Goal: Information Seeking & Learning: Learn about a topic

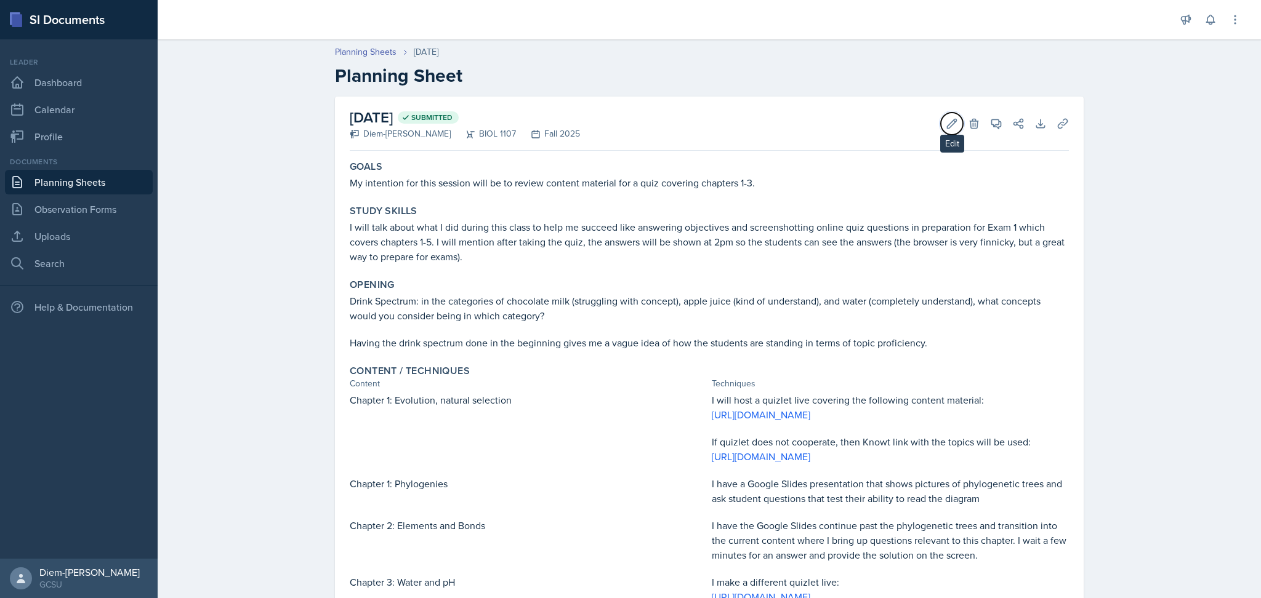
click at [946, 121] on icon at bounding box center [952, 124] width 12 height 12
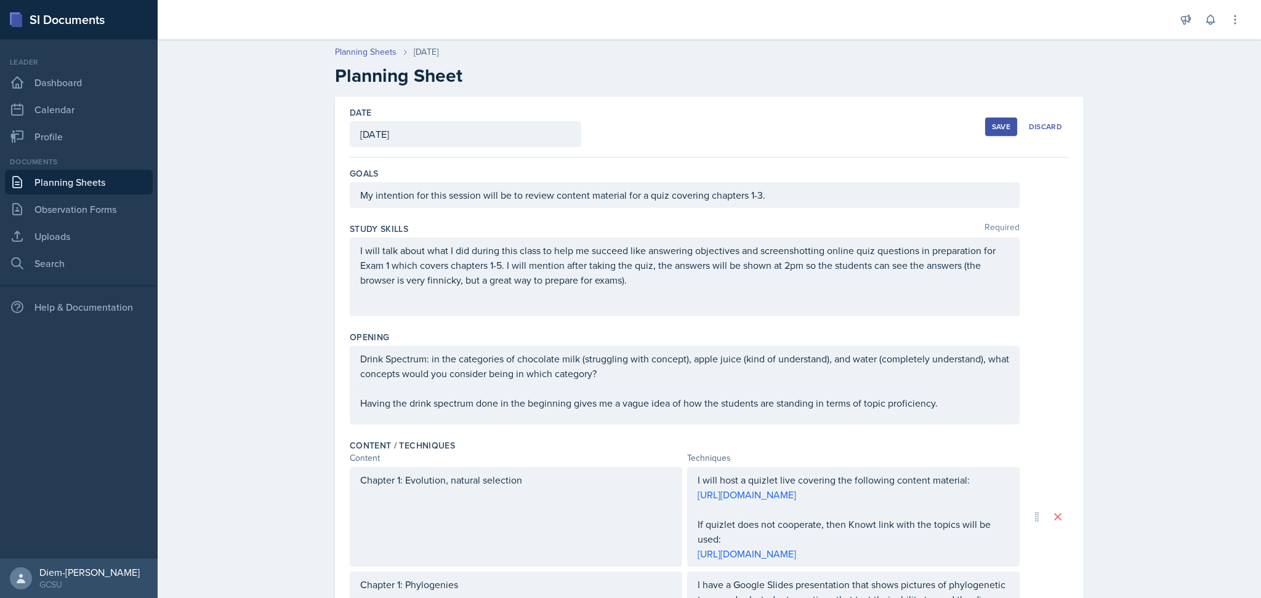
click at [734, 299] on div "I will talk about what I did during this class to help me succeed like answerin…" at bounding box center [685, 277] width 670 height 79
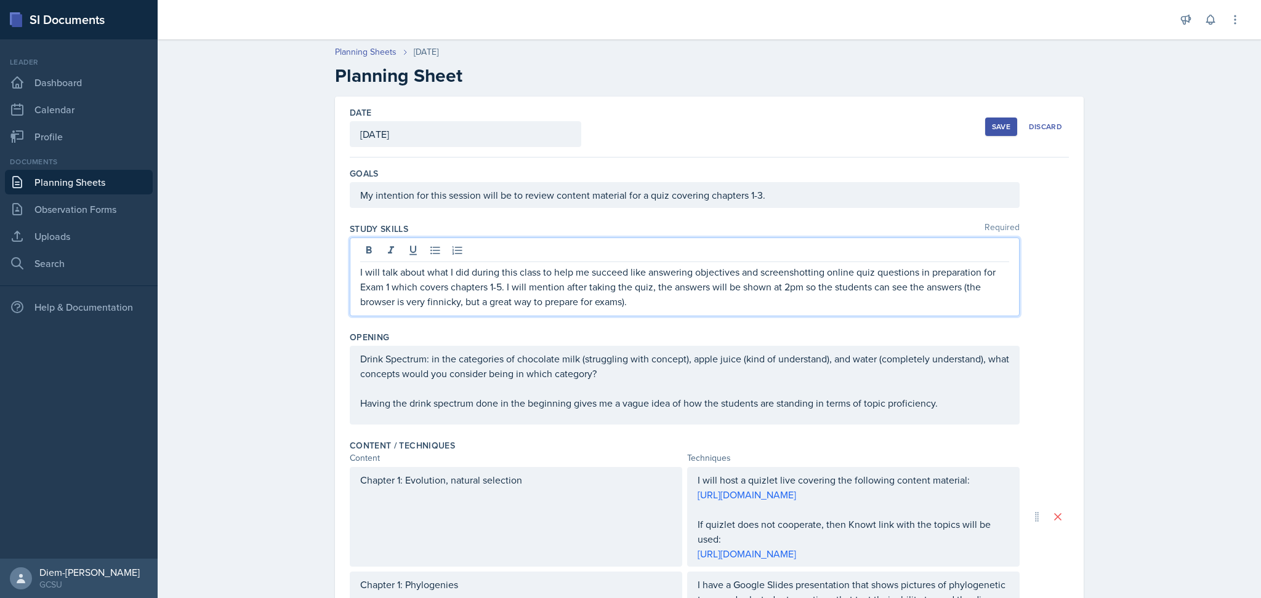
click at [643, 279] on p "I will talk about what I did during this class to help me succeed like answerin…" at bounding box center [684, 287] width 649 height 44
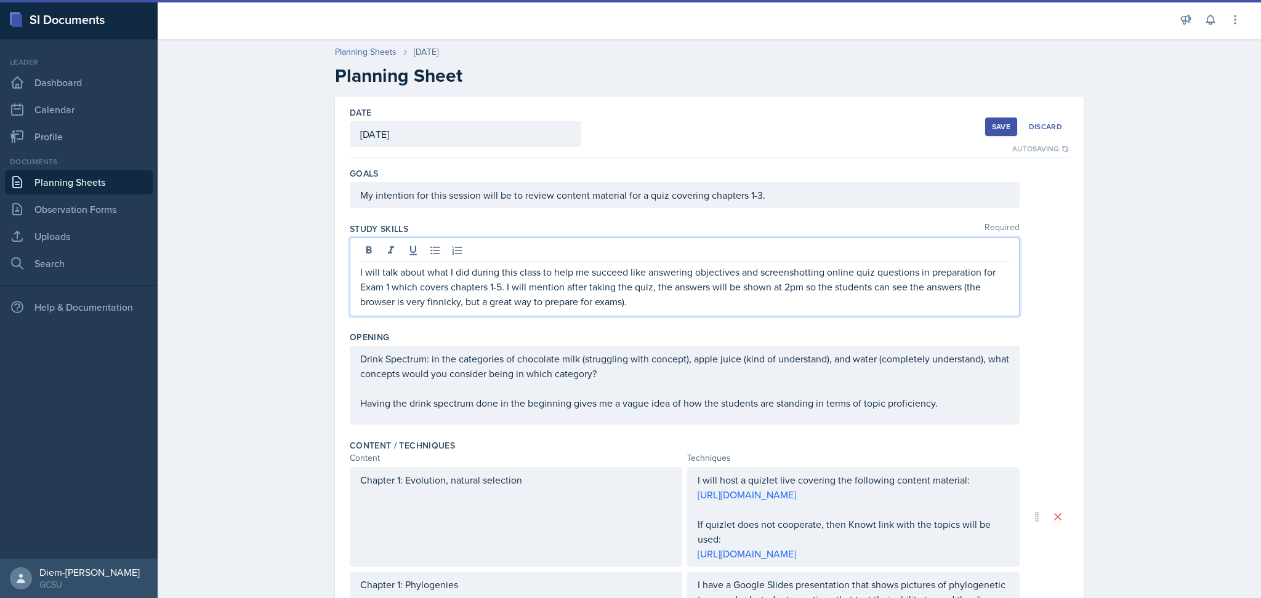
click at [652, 307] on p "I will talk about what I did during this class to help me succeed like answerin…" at bounding box center [684, 287] width 649 height 44
drag, startPoint x: 648, startPoint y: 303, endPoint x: 960, endPoint y: 289, distance: 312.4
click at [960, 289] on p "I will talk about what I did during this class to help me succeed like answerin…" at bounding box center [684, 287] width 649 height 44
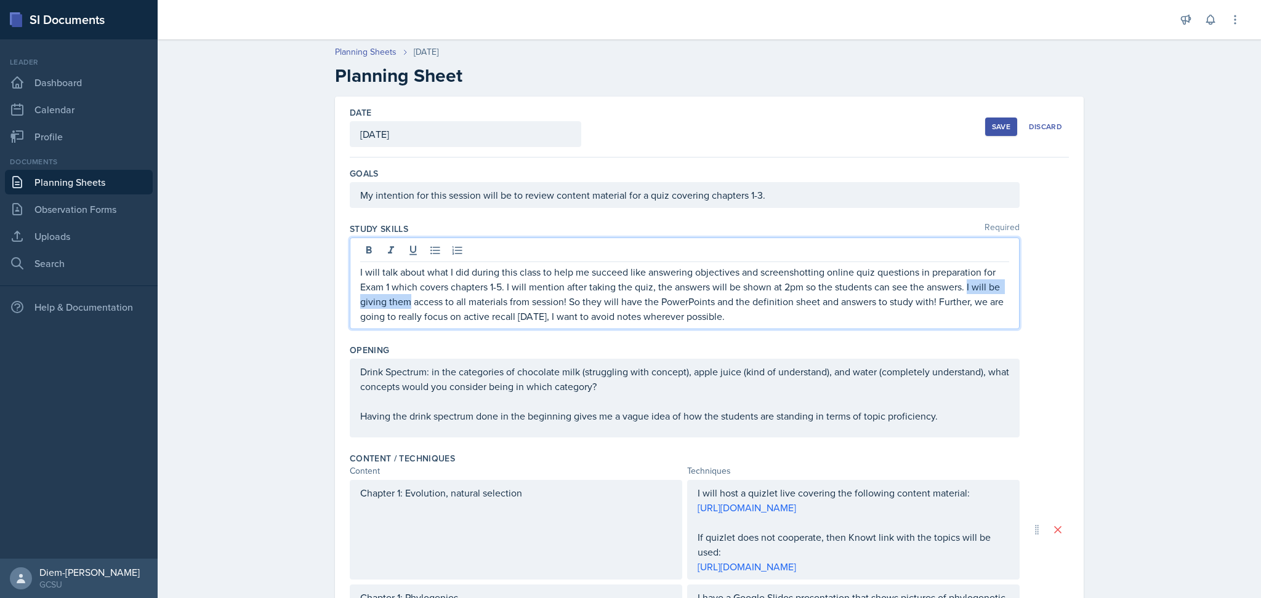
drag, startPoint x: 961, startPoint y: 287, endPoint x: 401, endPoint y: 302, distance: 559.8
click at [401, 302] on p "I will talk about what I did during this class to help me succeed like answerin…" at bounding box center [684, 294] width 649 height 59
click at [502, 305] on p "I will talk about what I did during this class to help me succeed like answerin…" at bounding box center [684, 294] width 649 height 59
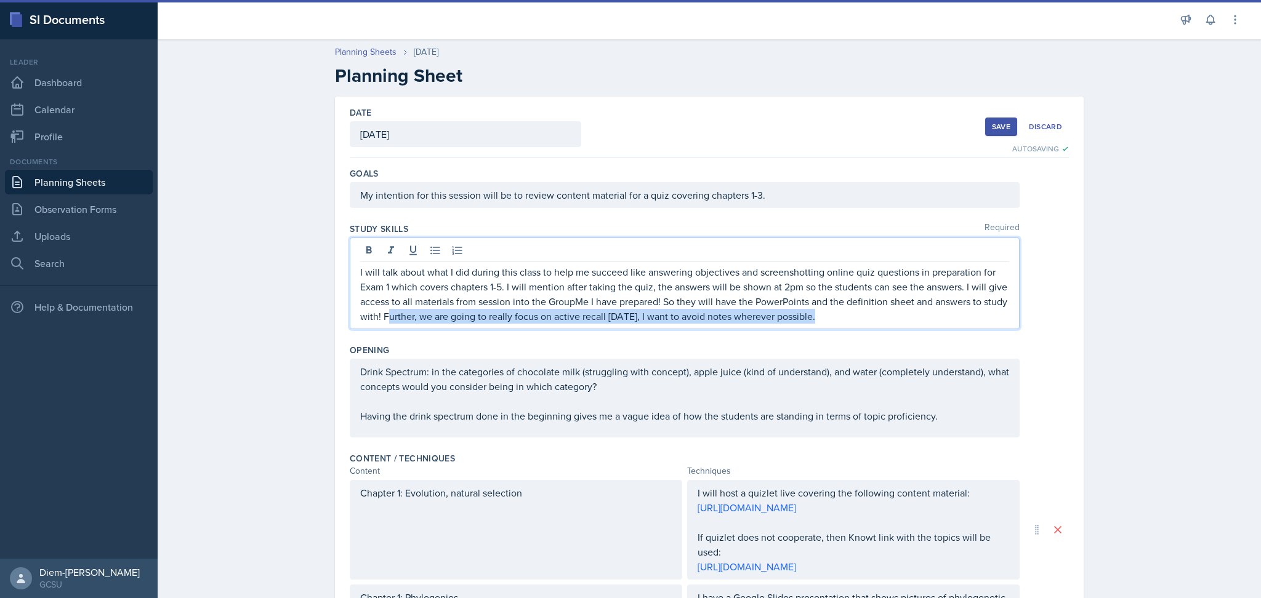
drag, startPoint x: 858, startPoint y: 320, endPoint x: 408, endPoint y: 324, distance: 450.7
click at [408, 324] on div "I will talk about what I did during this class to help me succeed like answerin…" at bounding box center [685, 284] width 670 height 92
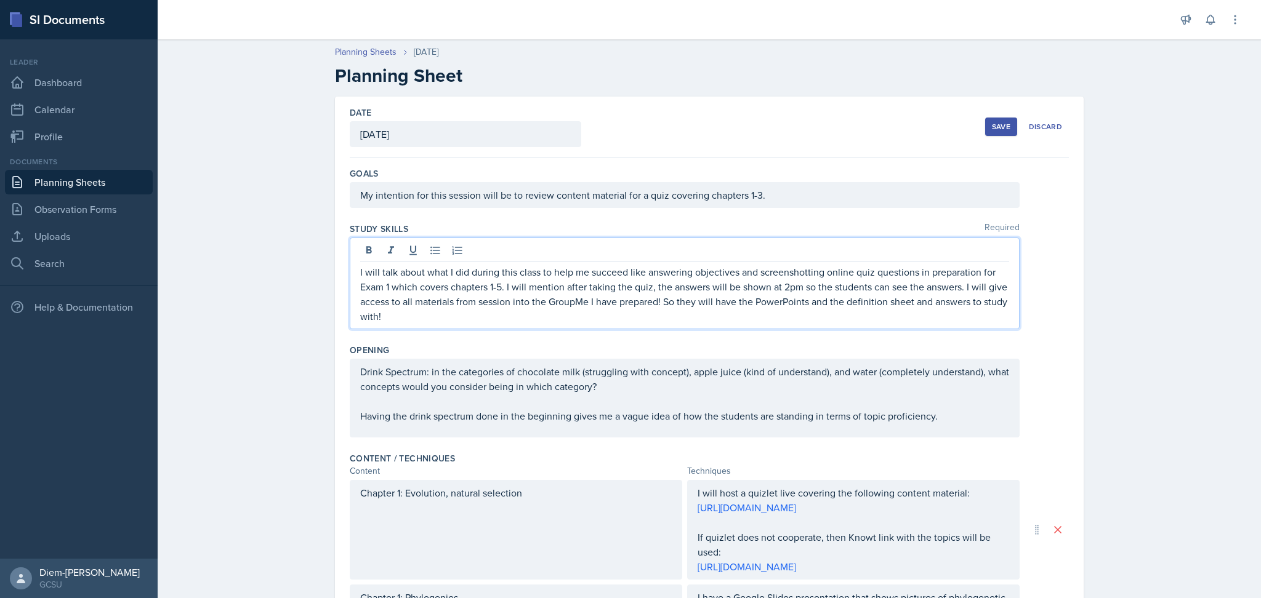
click at [706, 308] on p "I will talk about what I did during this class to help me succeed like answerin…" at bounding box center [684, 294] width 649 height 59
click at [722, 303] on p "I will talk about what I did during this class to help me succeed like answerin…" at bounding box center [684, 294] width 649 height 59
click at [805, 304] on p "I will talk about what I did during this class to help me succeed like answerin…" at bounding box center [684, 294] width 649 height 59
drag, startPoint x: 617, startPoint y: 320, endPoint x: 395, endPoint y: 323, distance: 222.2
click at [395, 323] on p "I will talk about what I did during this class to help me succeed like answerin…" at bounding box center [684, 294] width 649 height 59
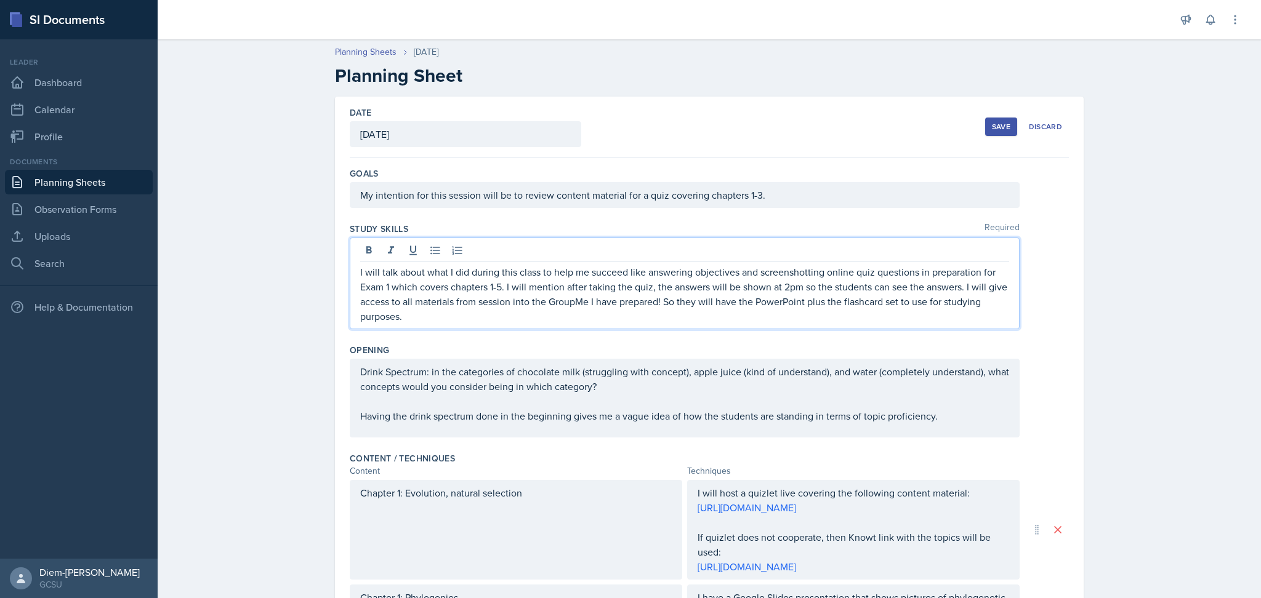
click at [519, 313] on p "I will talk about what I did during this class to help me succeed like answerin…" at bounding box center [684, 294] width 649 height 59
click at [615, 383] on div "Drink Spectrum: in the categories of chocolate milk (struggling with concept), …" at bounding box center [685, 398] width 670 height 79
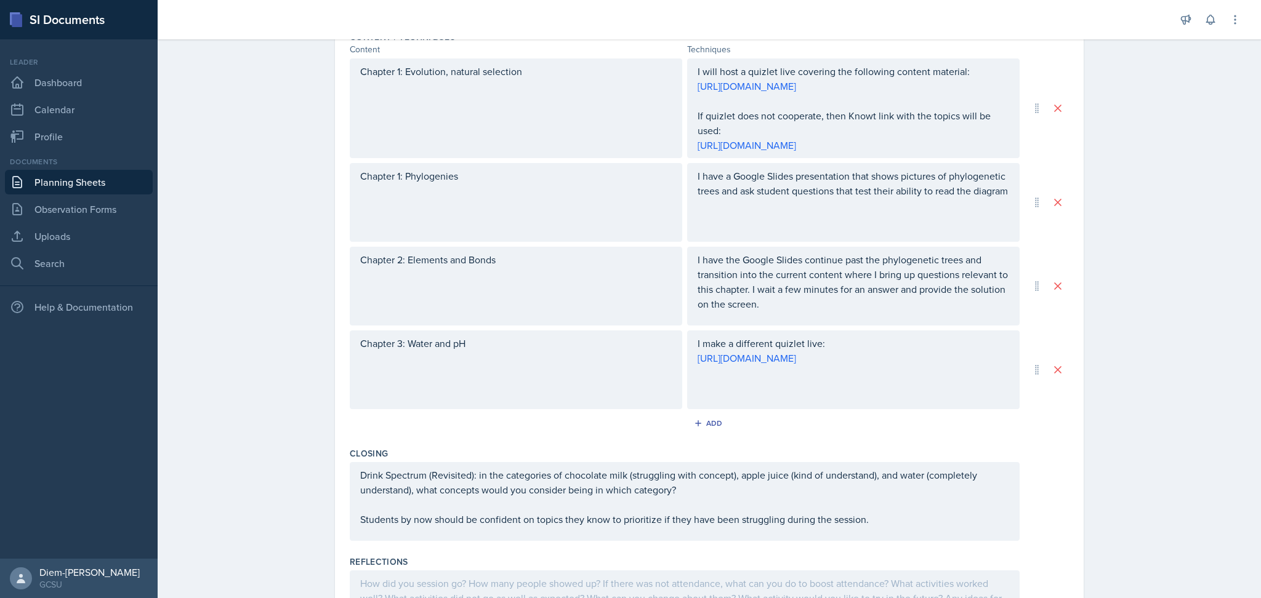
scroll to position [537, 0]
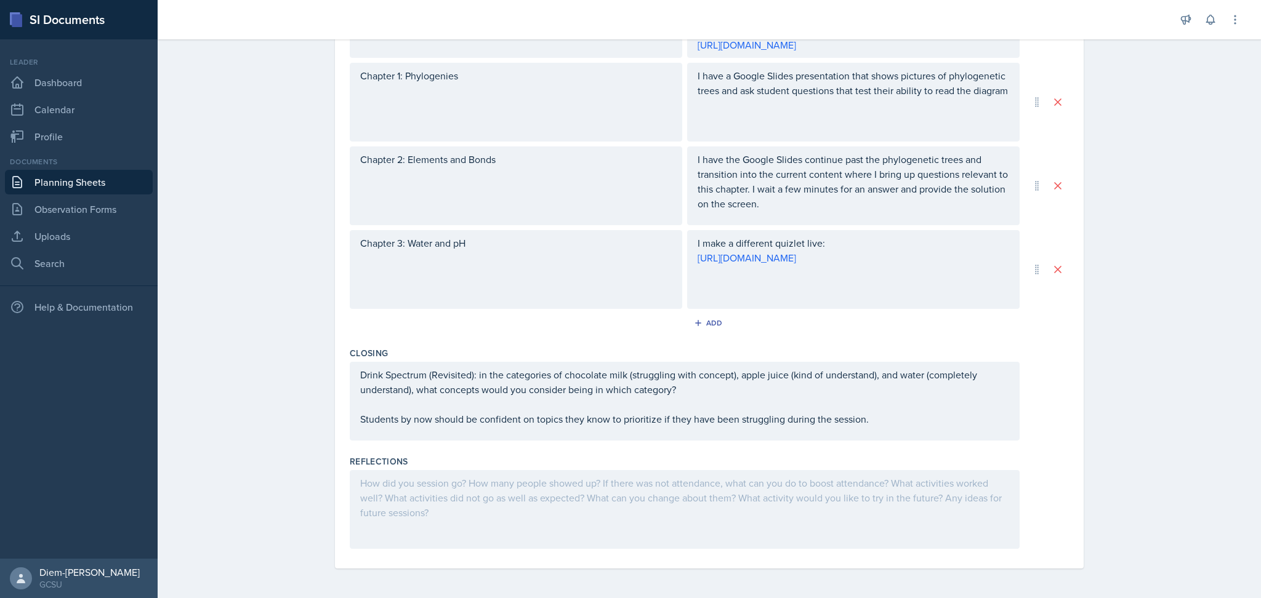
click at [699, 393] on p "Drink Spectrum (Revisited): in the categories of chocolate milk (struggling wit…" at bounding box center [684, 383] width 649 height 30
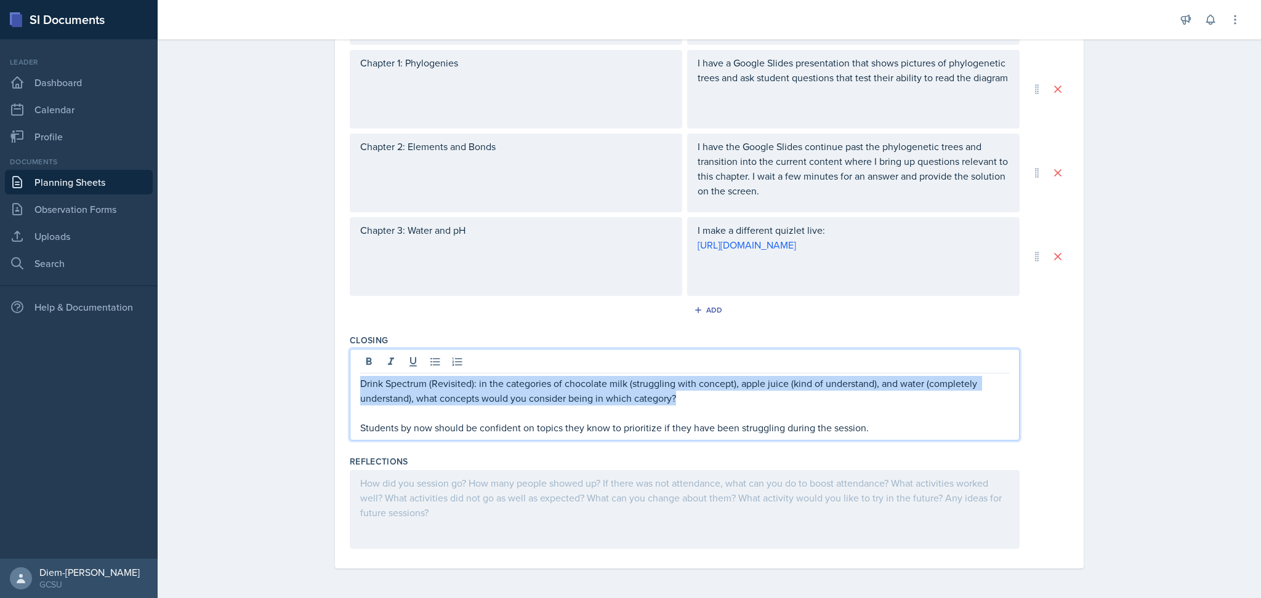
drag, startPoint x: 686, startPoint y: 404, endPoint x: 345, endPoint y: 392, distance: 341.3
click at [350, 392] on div "Drink Spectrum (Revisited): in the categories of chocolate milk (struggling wit…" at bounding box center [685, 395] width 670 height 92
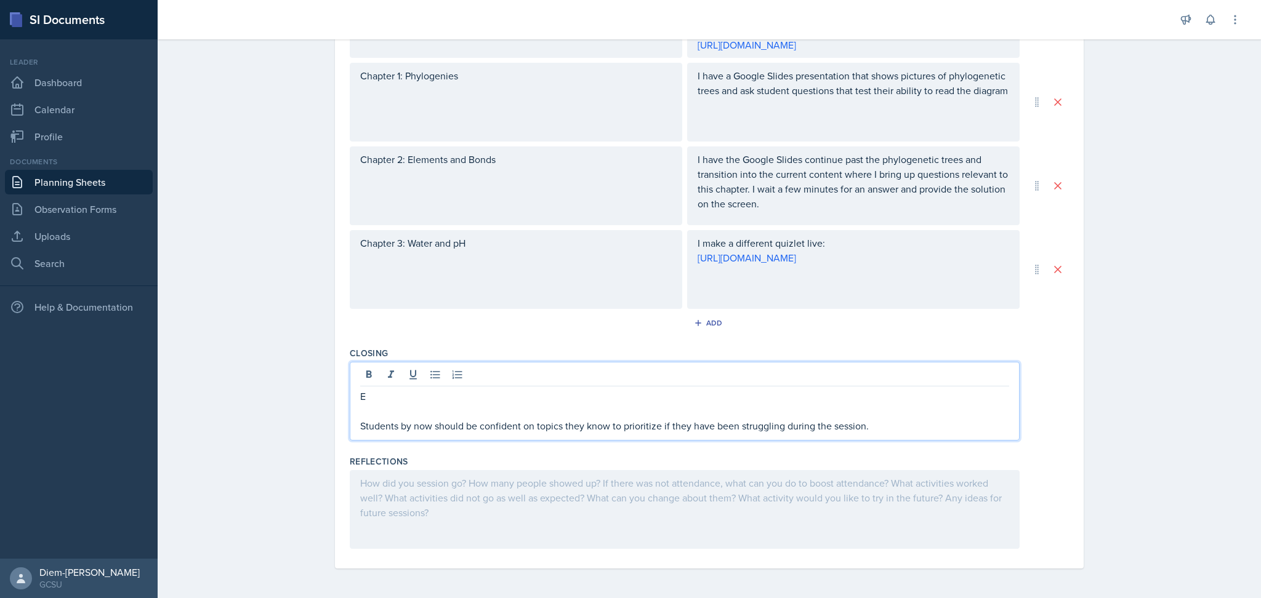
scroll to position [524, 0]
click at [392, 397] on p "Exit ticket: What is one topic" at bounding box center [684, 396] width 649 height 15
click at [457, 398] on p "Exit ticket: What is one topic" at bounding box center [684, 396] width 649 height 15
click at [520, 396] on p "Exit ticket: What is one topic" at bounding box center [684, 396] width 649 height 15
click at [704, 431] on p "Students by now should be confident on topics they know to prioritize if they h…" at bounding box center [684, 426] width 649 height 15
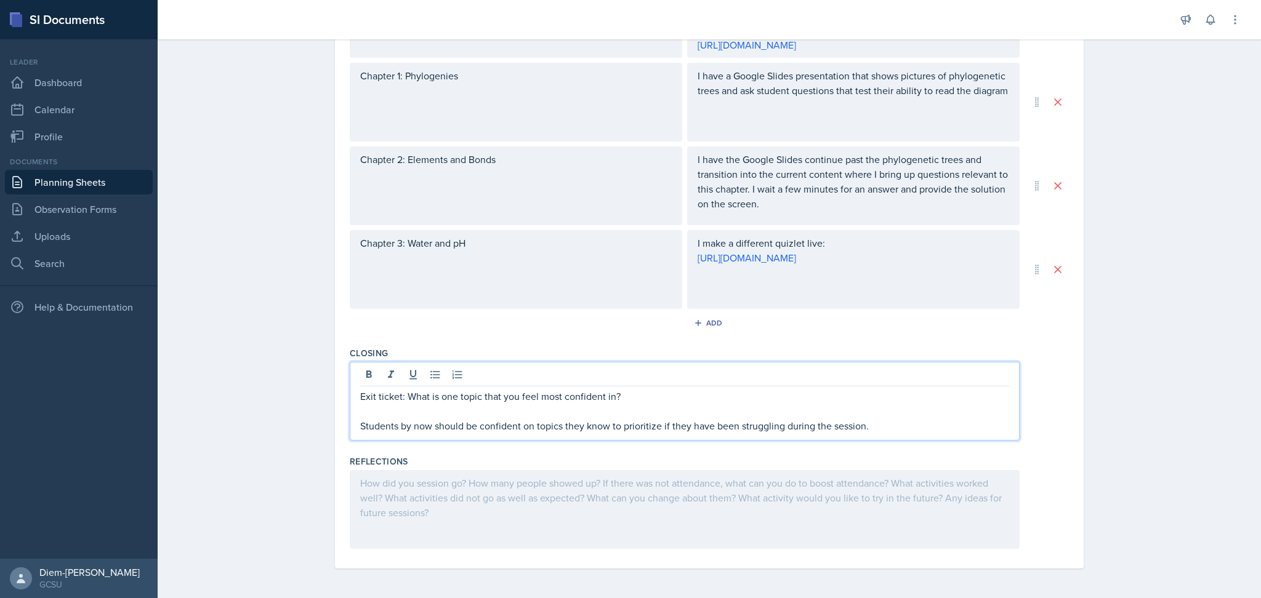
click at [873, 429] on p "Students by now should be confident on topics they know to prioritize if they h…" at bounding box center [684, 426] width 649 height 15
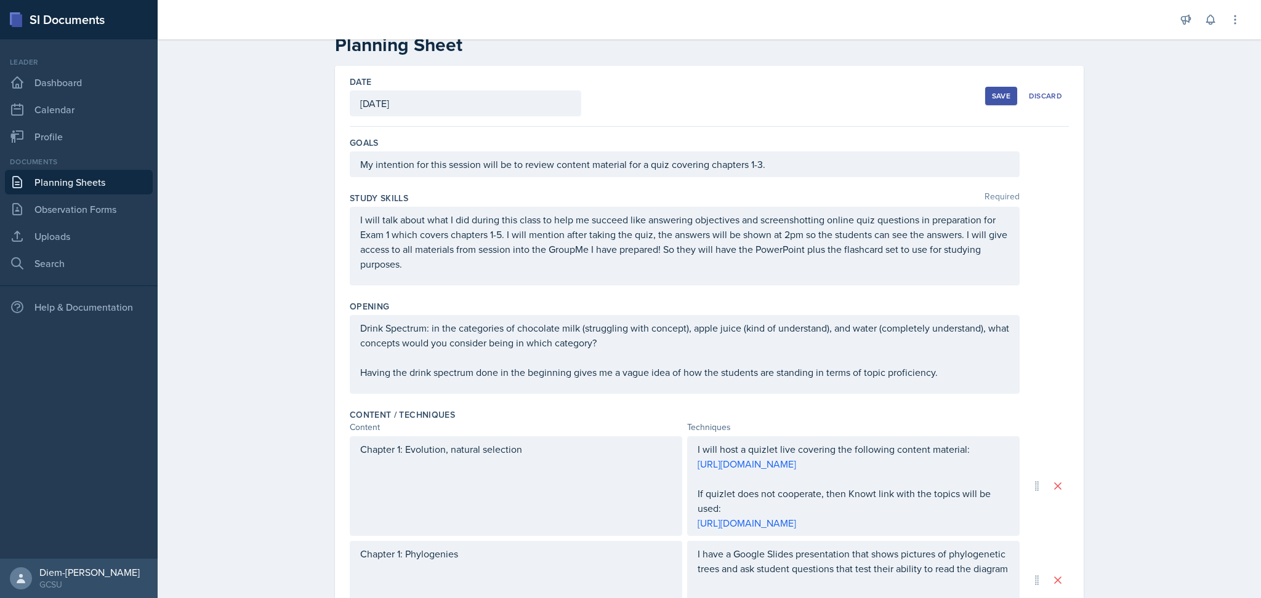
scroll to position [0, 0]
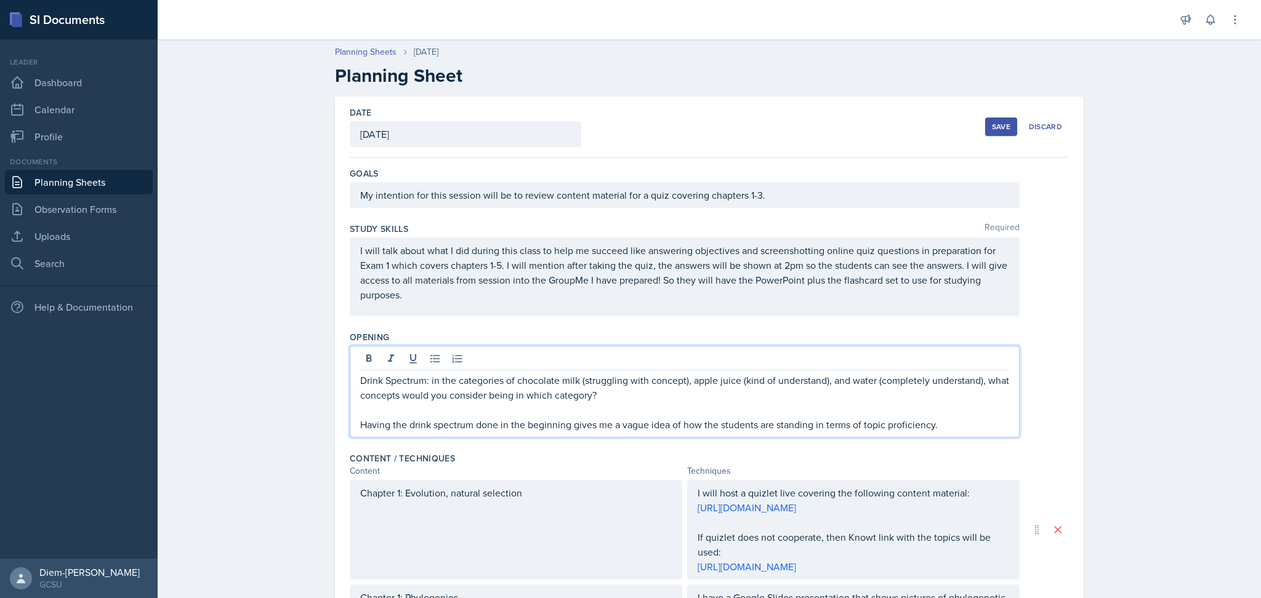
click at [580, 382] on div "Drink Spectrum: in the categories of chocolate milk (struggling with concept), …" at bounding box center [684, 402] width 649 height 59
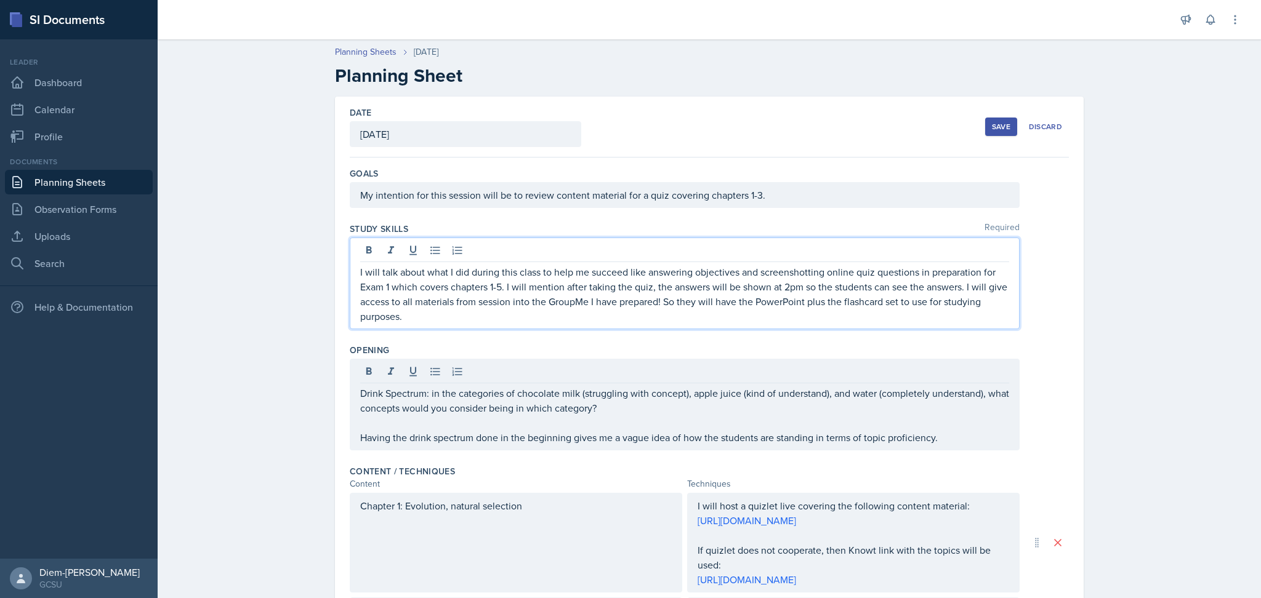
click at [648, 283] on p "I will talk about what I did during this class to help me succeed like answerin…" at bounding box center [684, 294] width 649 height 59
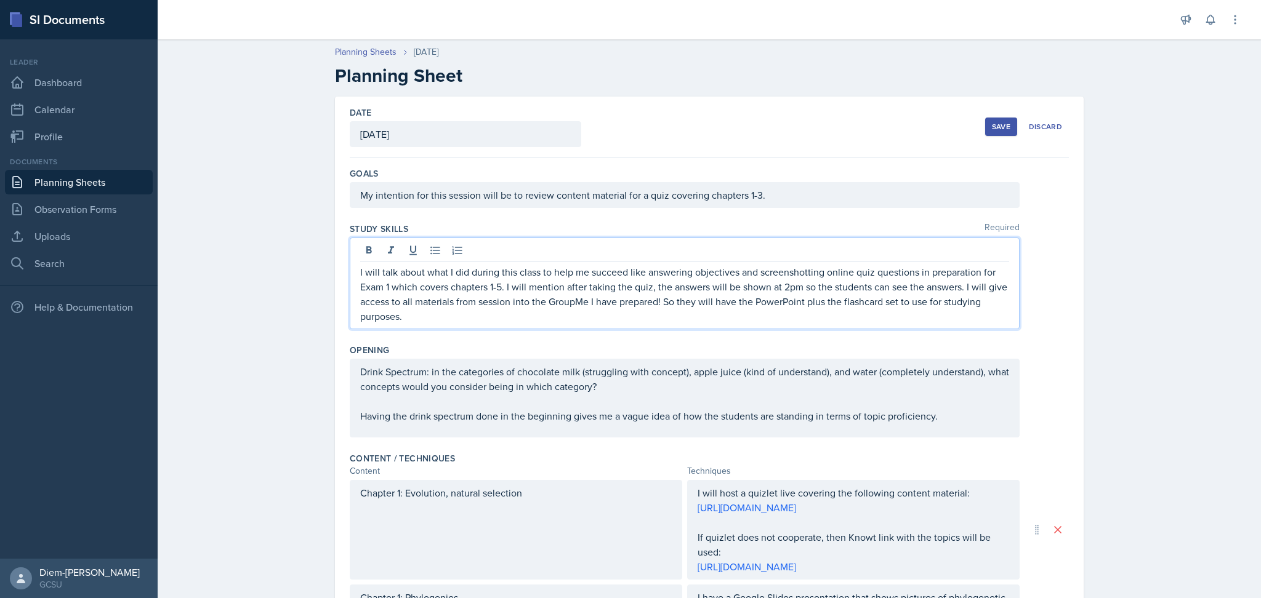
click at [555, 315] on p "I will talk about what I did during this class to help me succeed like answerin…" at bounding box center [684, 294] width 649 height 59
click at [887, 303] on p "I will talk about what I did during this class to help me succeed like answerin…" at bounding box center [684, 294] width 649 height 59
click at [825, 390] on p "Drink Spectrum: in the categories of chocolate milk (struggling with concept), …" at bounding box center [684, 379] width 649 height 30
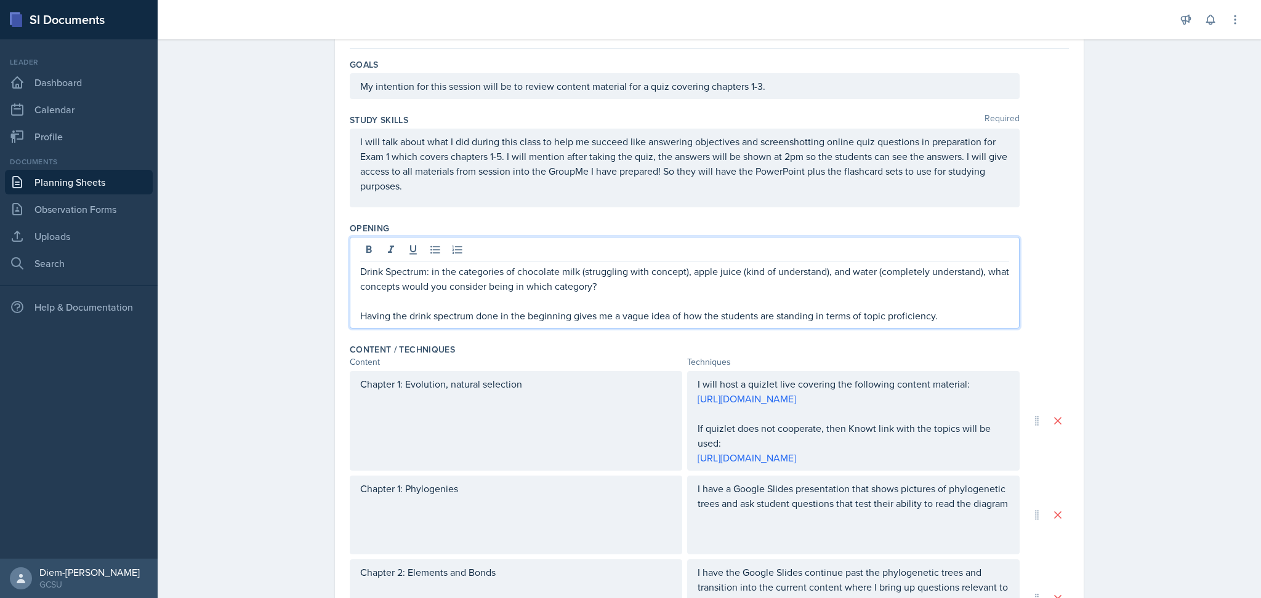
scroll to position [111, 0]
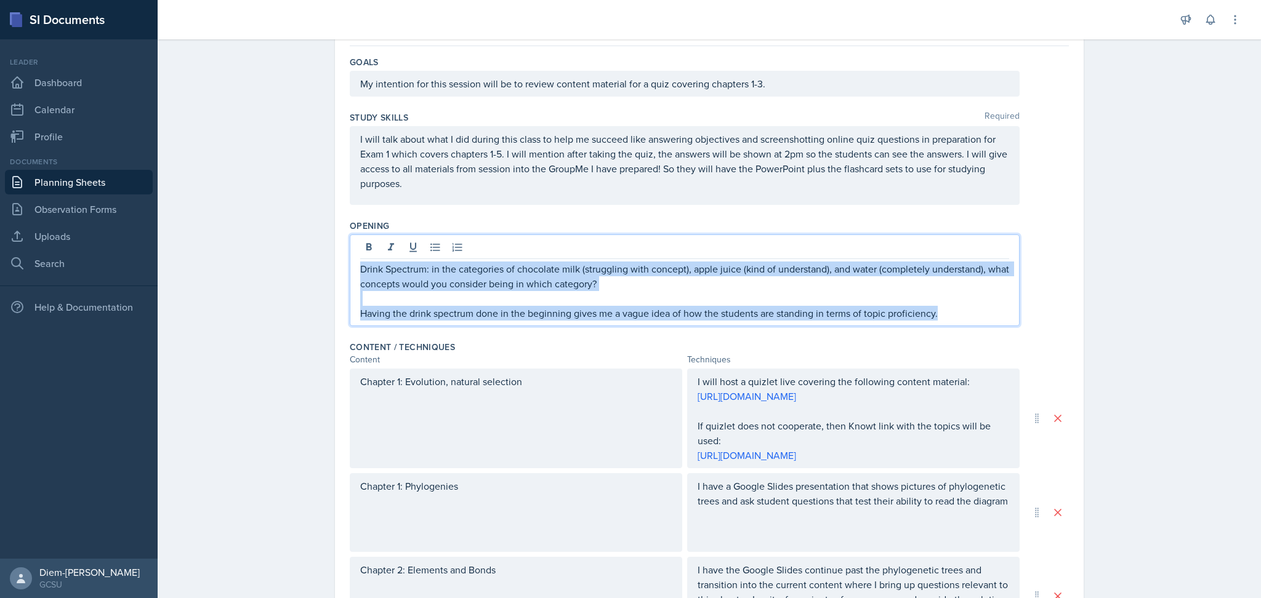
drag, startPoint x: 842, startPoint y: 305, endPoint x: 289, endPoint y: 268, distance: 554.1
click at [289, 268] on div "Planning Sheets Aug 28th, 2025 Planning Sheet Date August 28th, 2025 August 202…" at bounding box center [709, 465] width 1103 height 1087
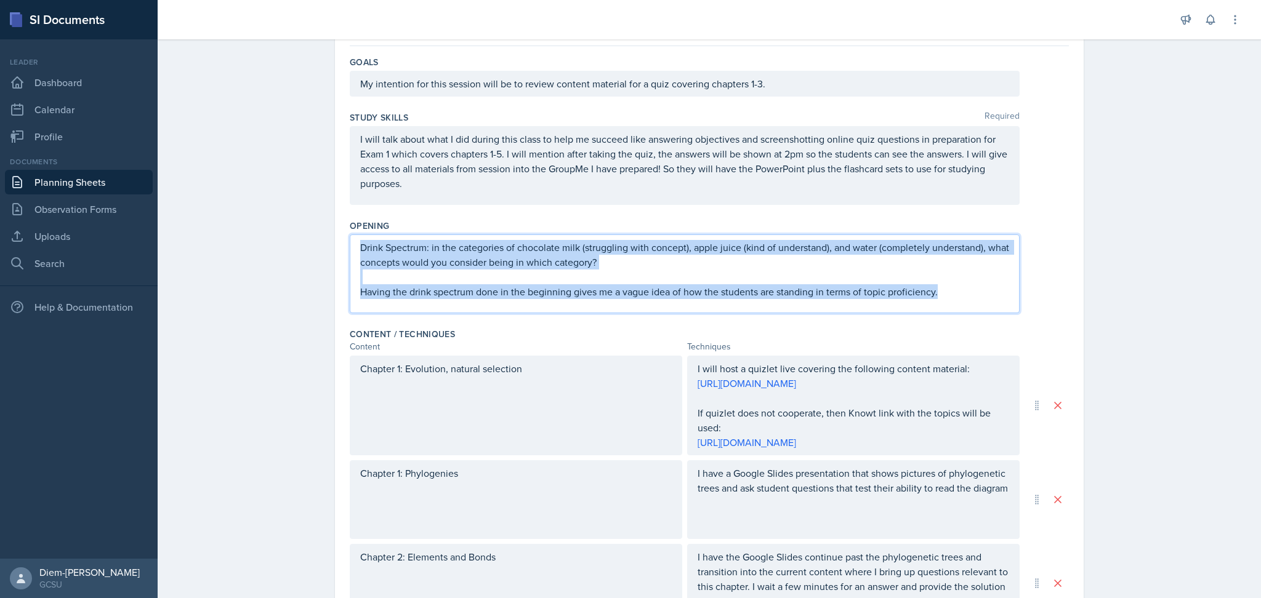
scroll to position [90, 0]
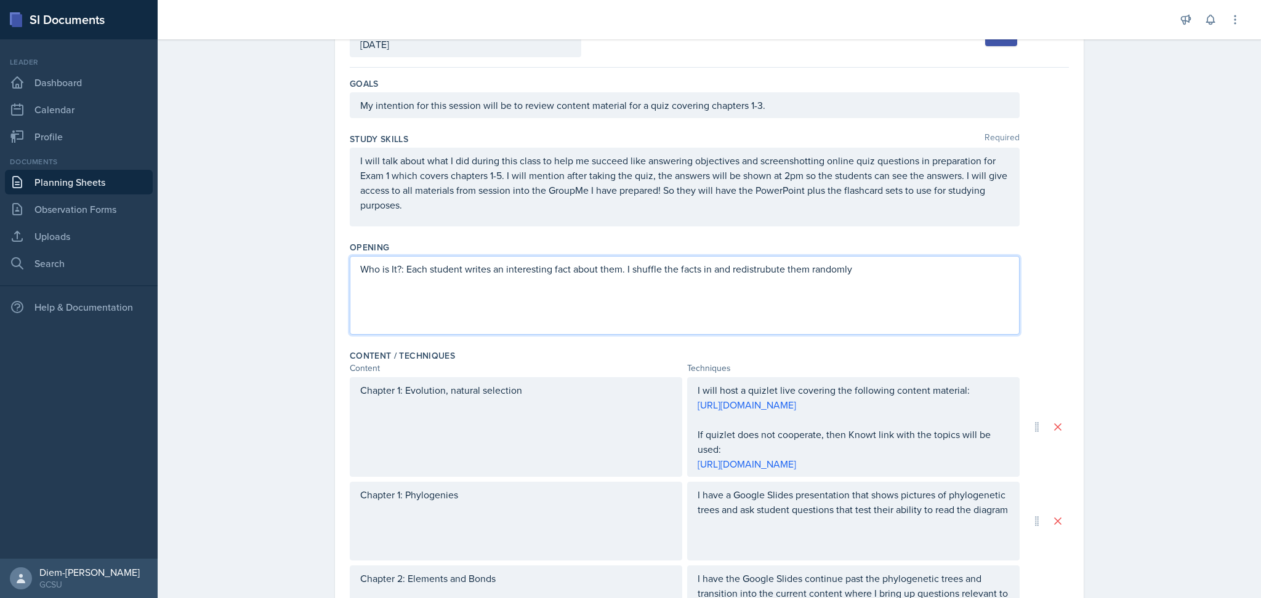
click at [755, 270] on p "Who is It?: Each student writes an interesting fact about them. I shuffle the f…" at bounding box center [684, 269] width 649 height 15
click at [924, 259] on div "Who is It?: Each student writes an interesting fact about them. I shuffle the f…" at bounding box center [685, 295] width 670 height 79
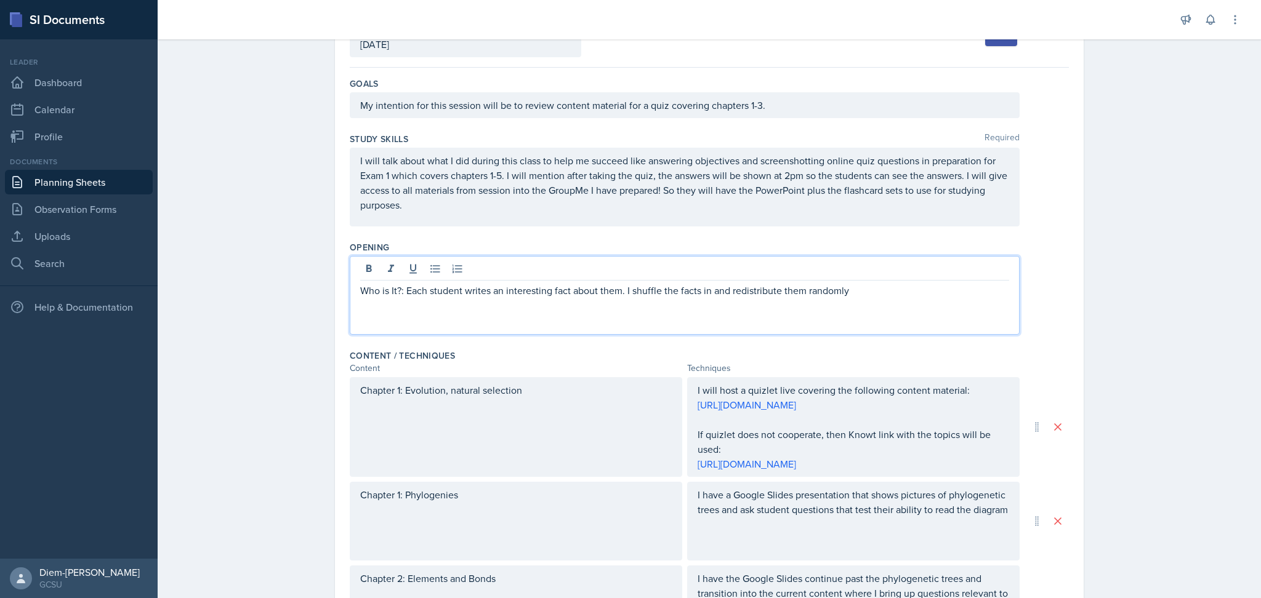
scroll to position [111, 0]
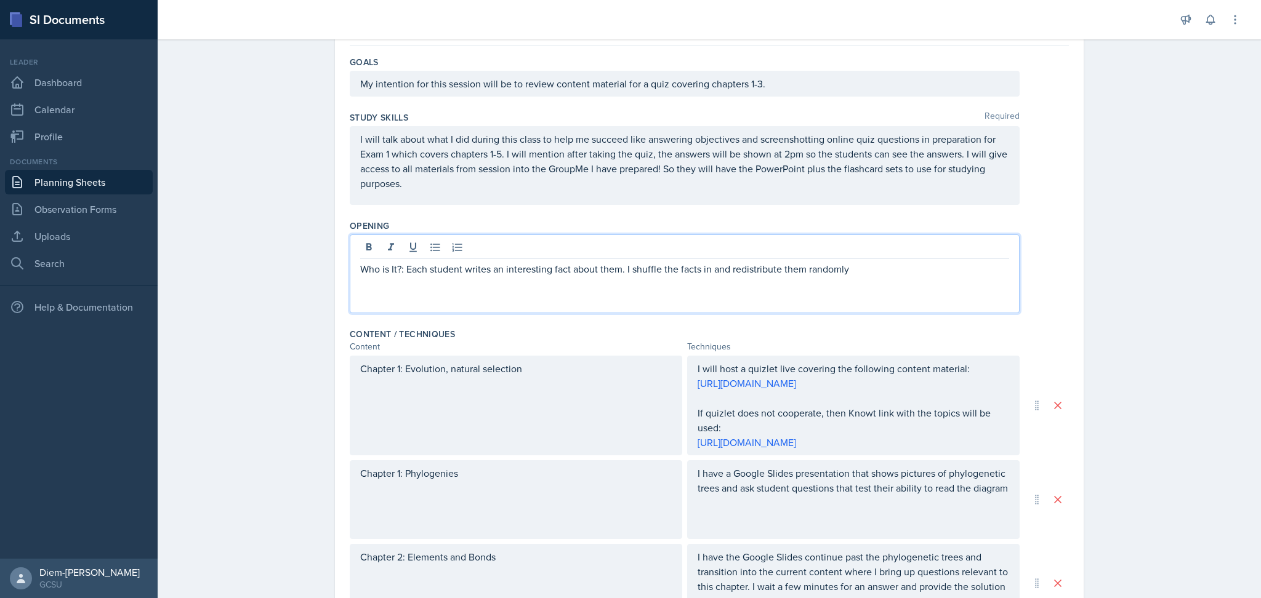
click at [912, 265] on p "Who is It?: Each student writes an interesting fact about them. I shuffle the f…" at bounding box center [684, 269] width 649 height 15
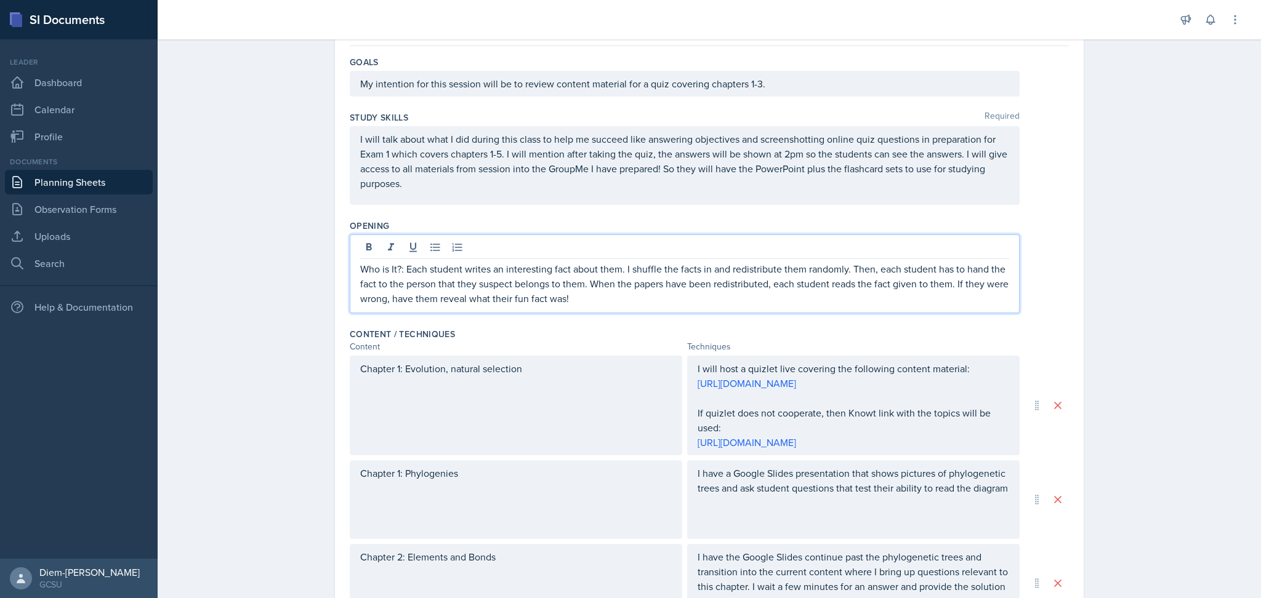
click at [455, 274] on p "Who is It?: Each student writes an interesting fact about them. I shuffle the f…" at bounding box center [684, 284] width 649 height 44
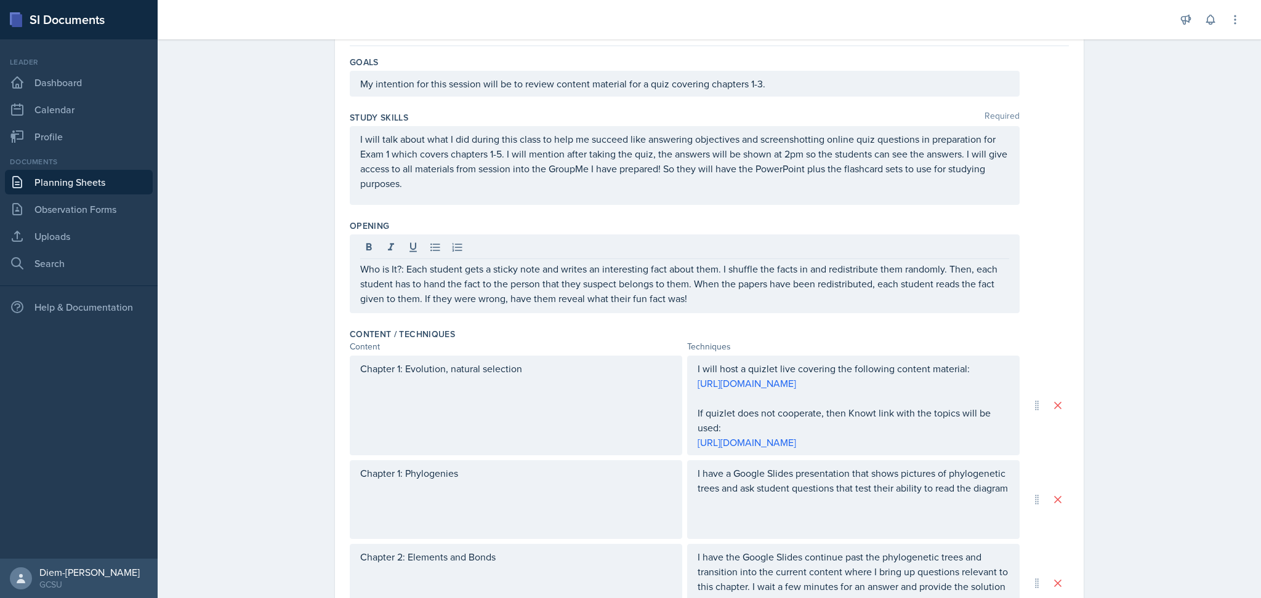
click at [713, 311] on div "Who is It?: Each student gets a sticky note and writes an interesting fact abou…" at bounding box center [685, 274] width 670 height 79
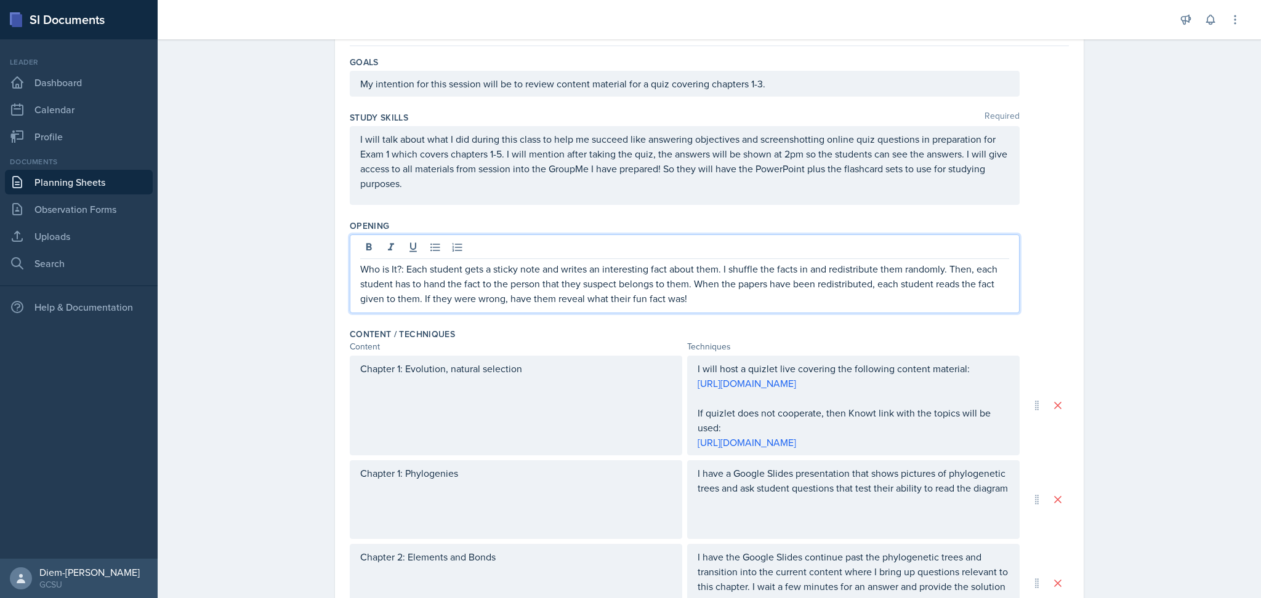
click at [712, 304] on p "Who is It?: Each student gets a sticky note and writes an interesting fact abou…" at bounding box center [684, 284] width 649 height 44
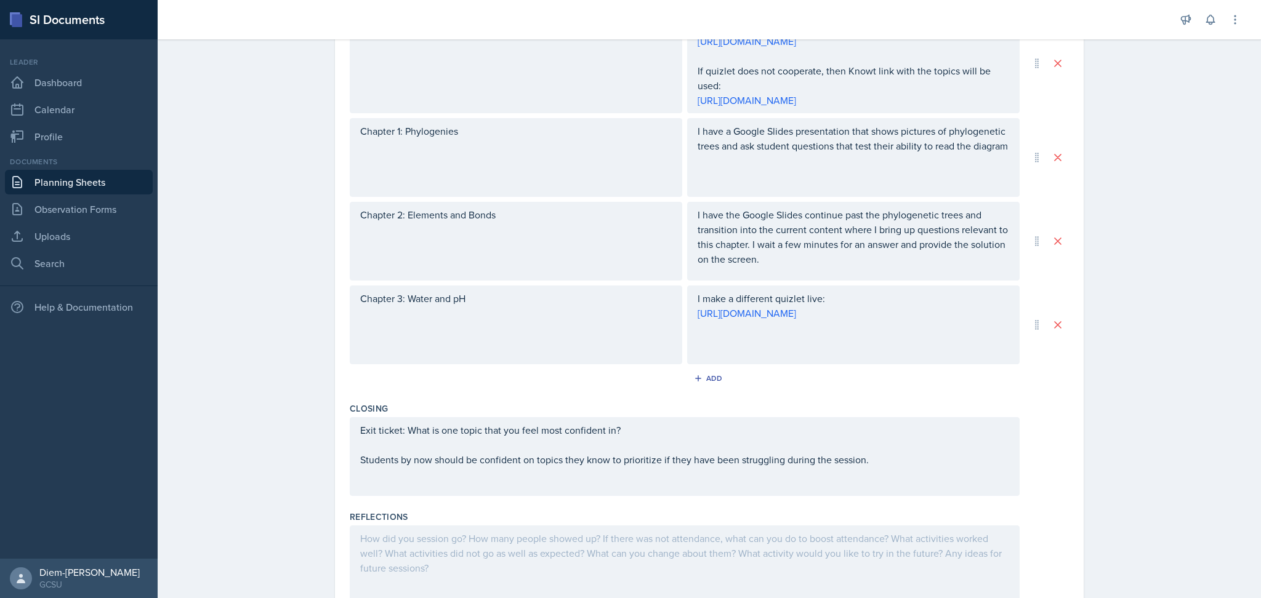
click at [539, 270] on div "Chapter 2: Elements and Bonds" at bounding box center [516, 241] width 332 height 79
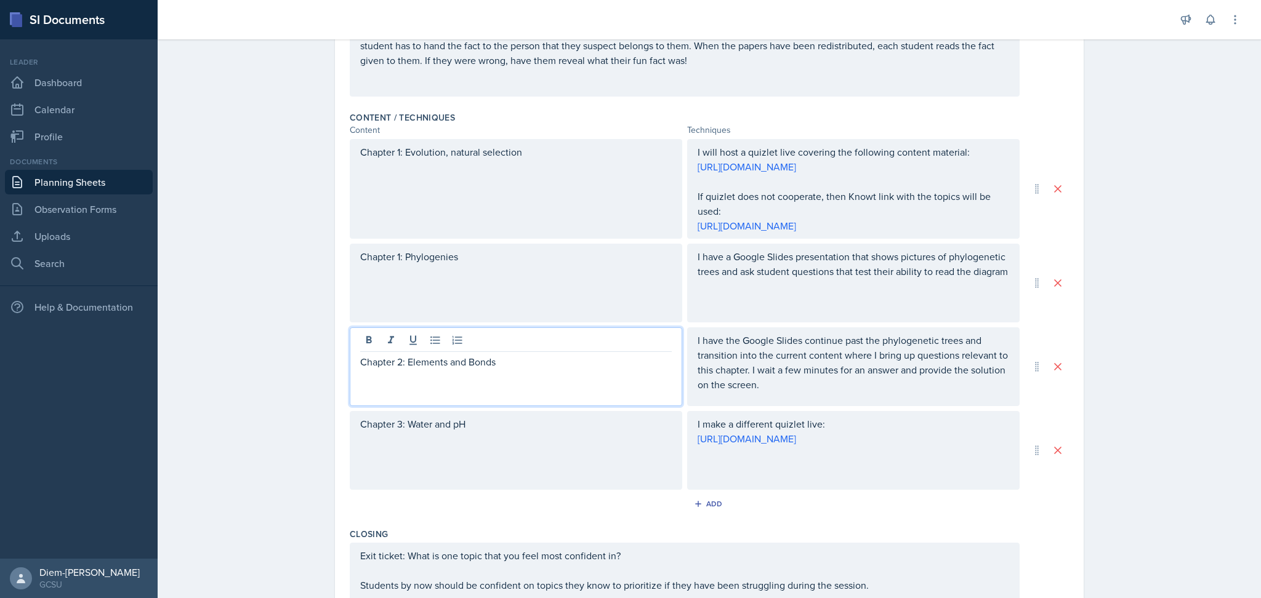
scroll to position [350, 0]
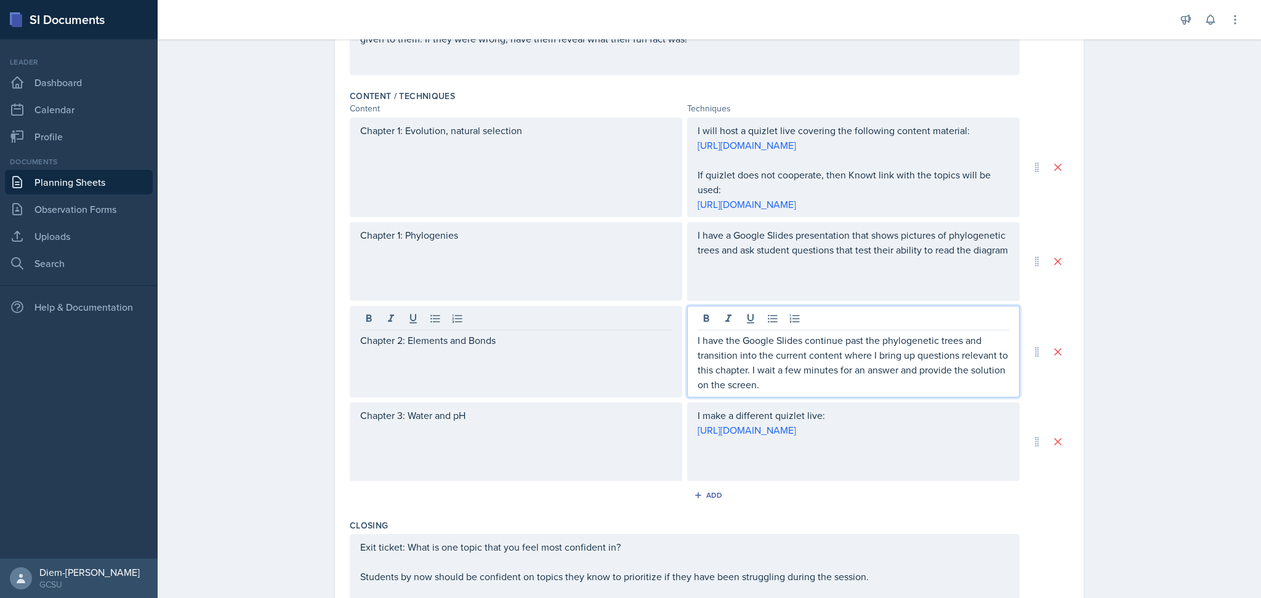
click at [823, 374] on p "I have the Google Slides continue past the phylogenetic trees and transition in…" at bounding box center [852, 362] width 311 height 59
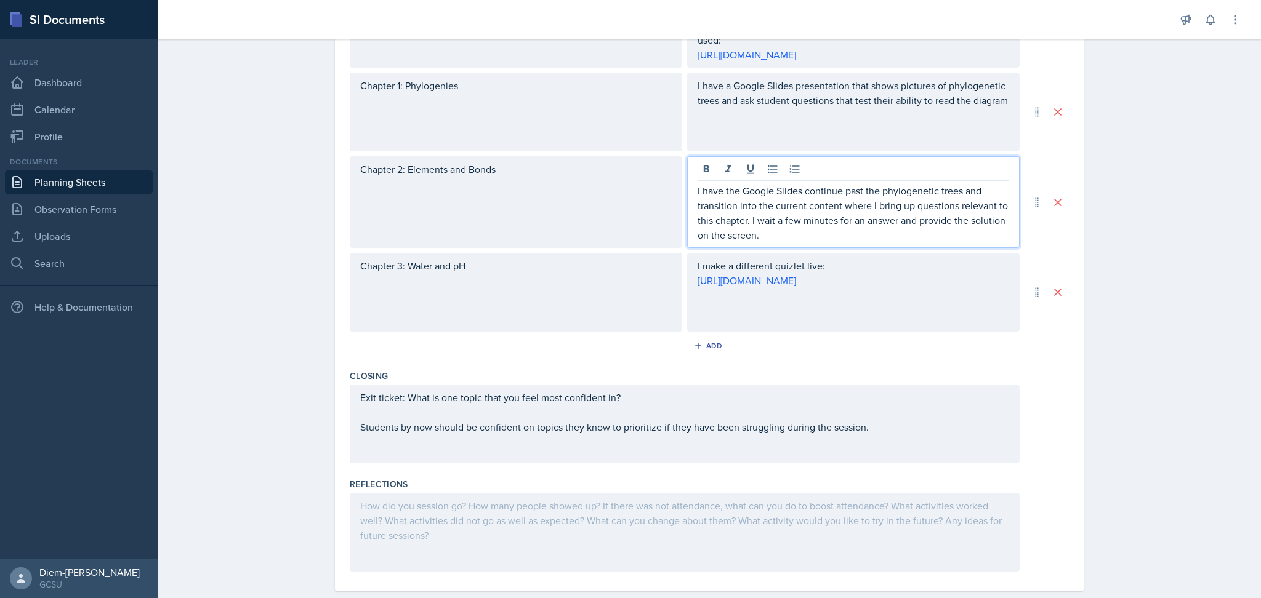
scroll to position [498, 0]
click at [558, 177] on p "Chapter 2: Elements and Bonds" at bounding box center [515, 170] width 311 height 15
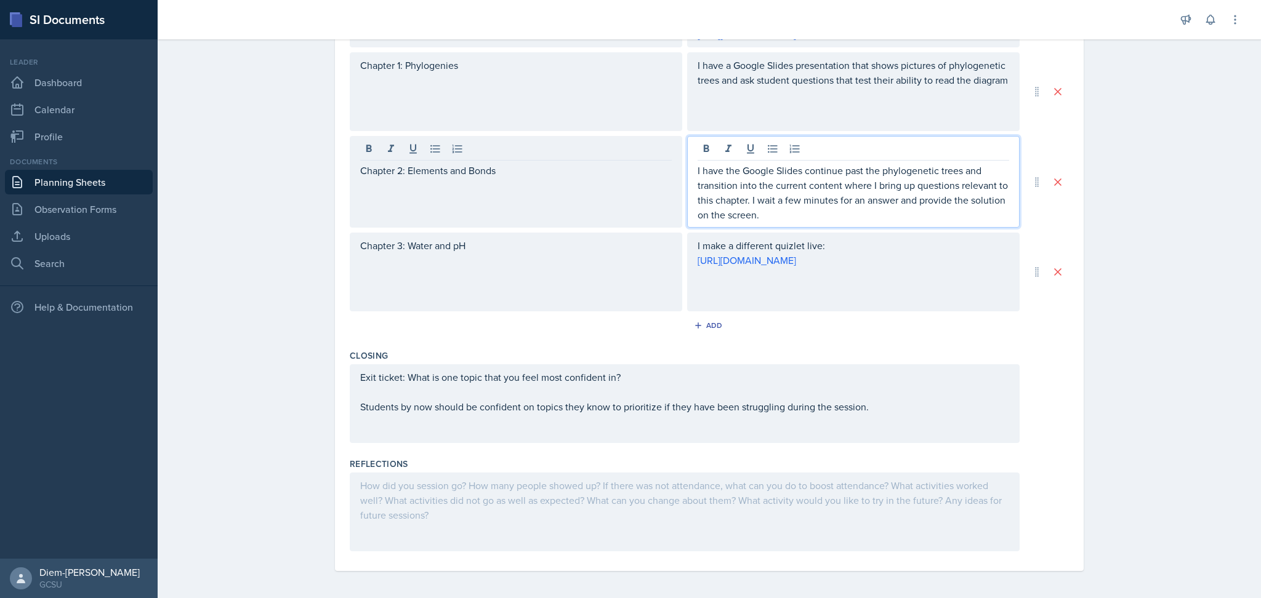
click at [786, 208] on p "I have the Google Slides continue past the phylogenetic trees and transition in…" at bounding box center [852, 192] width 311 height 59
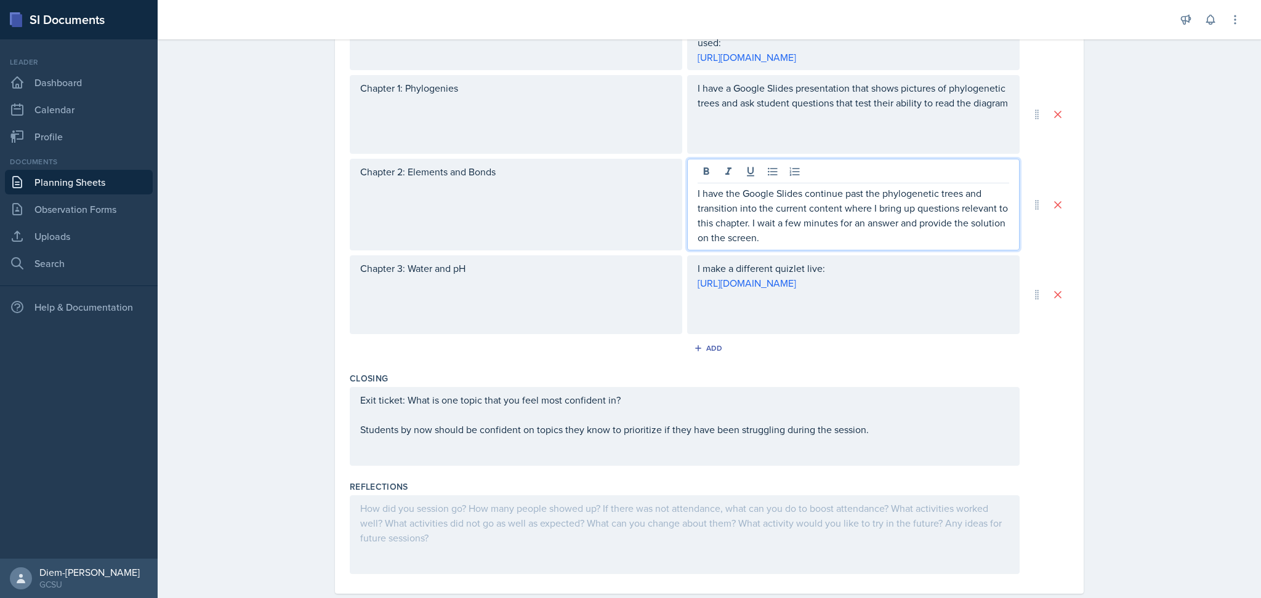
scroll to position [496, 0]
click at [874, 213] on p "I have the Google Slides continue past the phylogenetic trees and transition in…" at bounding box center [852, 216] width 311 height 59
drag, startPoint x: 835, startPoint y: 206, endPoint x: 906, endPoint y: 220, distance: 72.7
click at [906, 220] on p "I have the Google Slides continue past the phylogenetic trees and transition in…" at bounding box center [852, 216] width 311 height 59
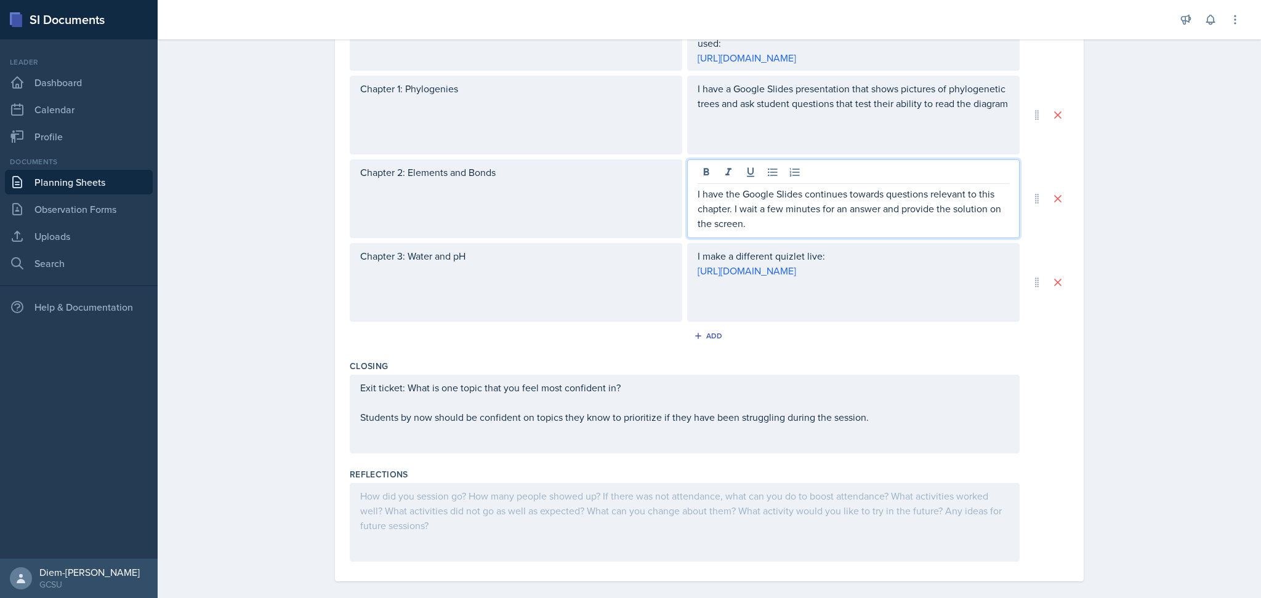
click at [883, 231] on p "I have the Google Slides continues towards questions relevant to this chapter. …" at bounding box center [852, 209] width 311 height 44
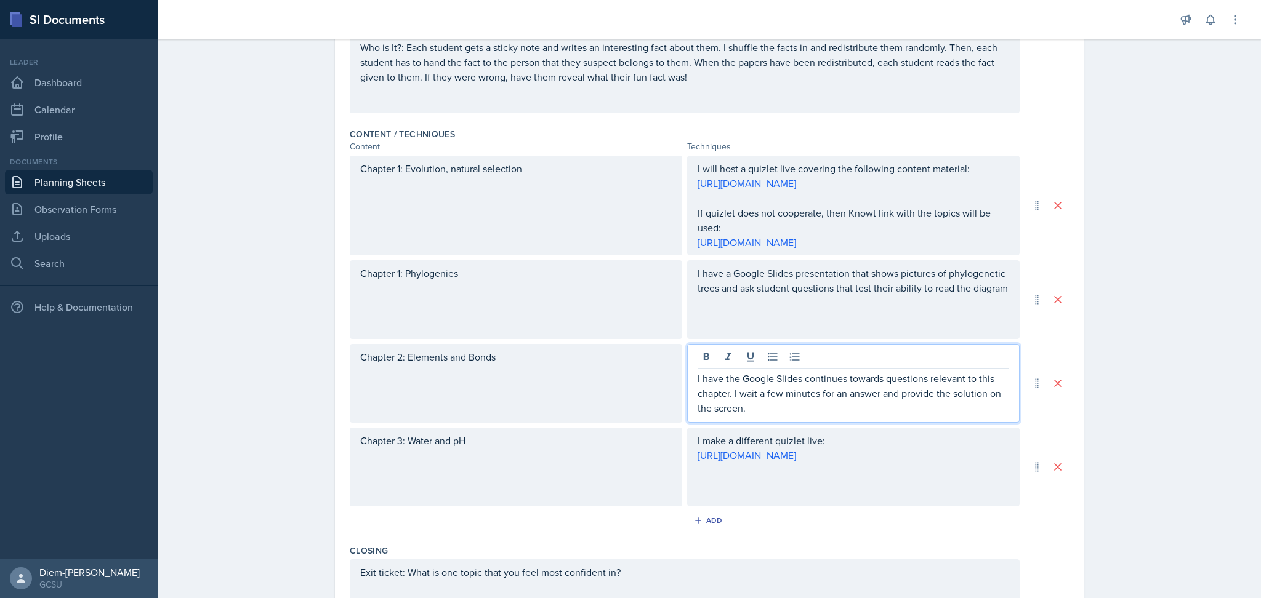
scroll to position [311, 0]
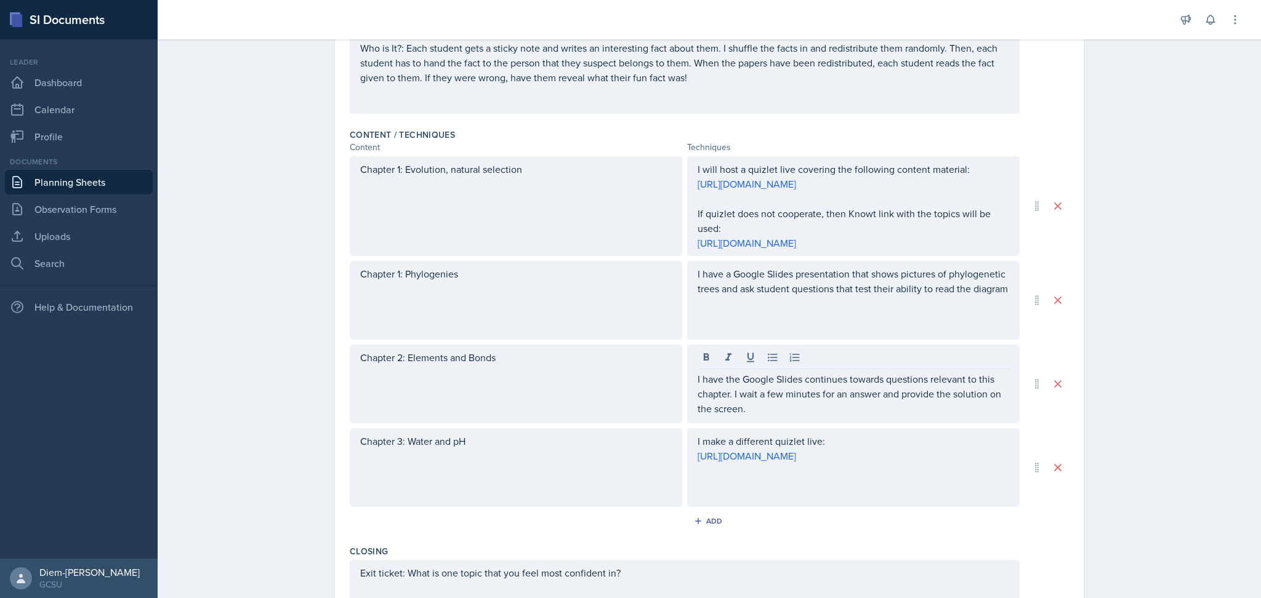
click at [806, 337] on div "I have a Google Slides presentation that shows pictures of phylogenetic trees a…" at bounding box center [853, 300] width 332 height 79
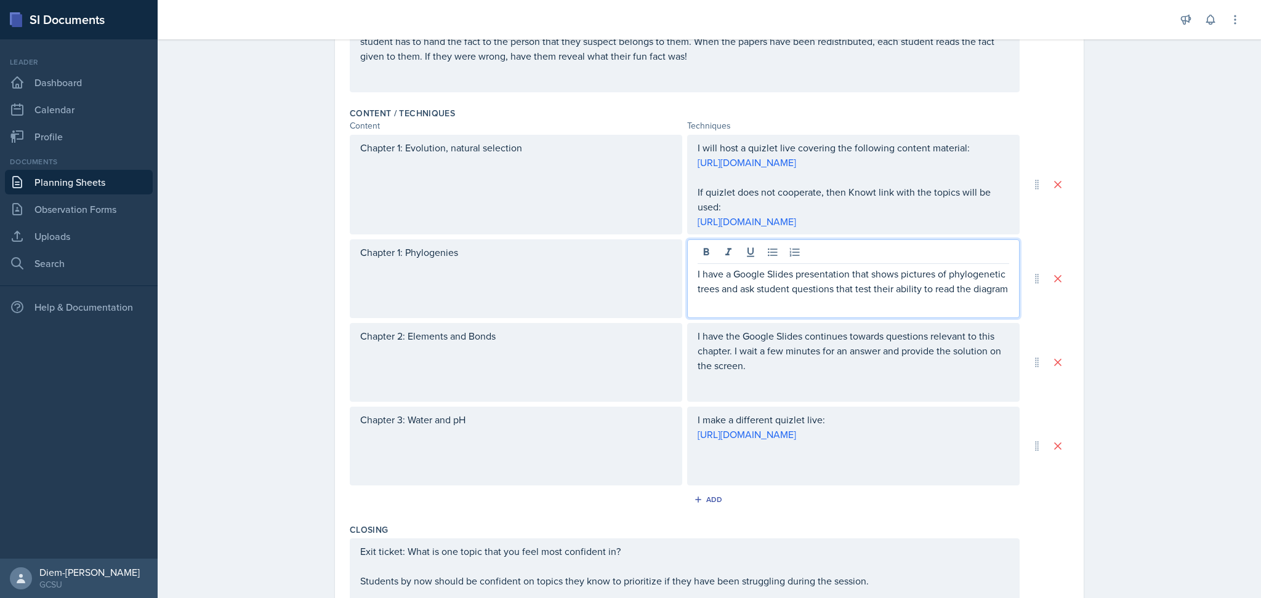
click at [790, 296] on p "I have a Google Slides presentation that shows pictures of phylogenetic trees a…" at bounding box center [852, 282] width 311 height 30
click at [818, 296] on p "I have a Google Slides presentation that shows pictures of phylogenetic trees a…" at bounding box center [852, 282] width 311 height 30
click at [836, 402] on div "I have the Google Slides continues towards questions relevant to this chapter. …" at bounding box center [853, 362] width 332 height 79
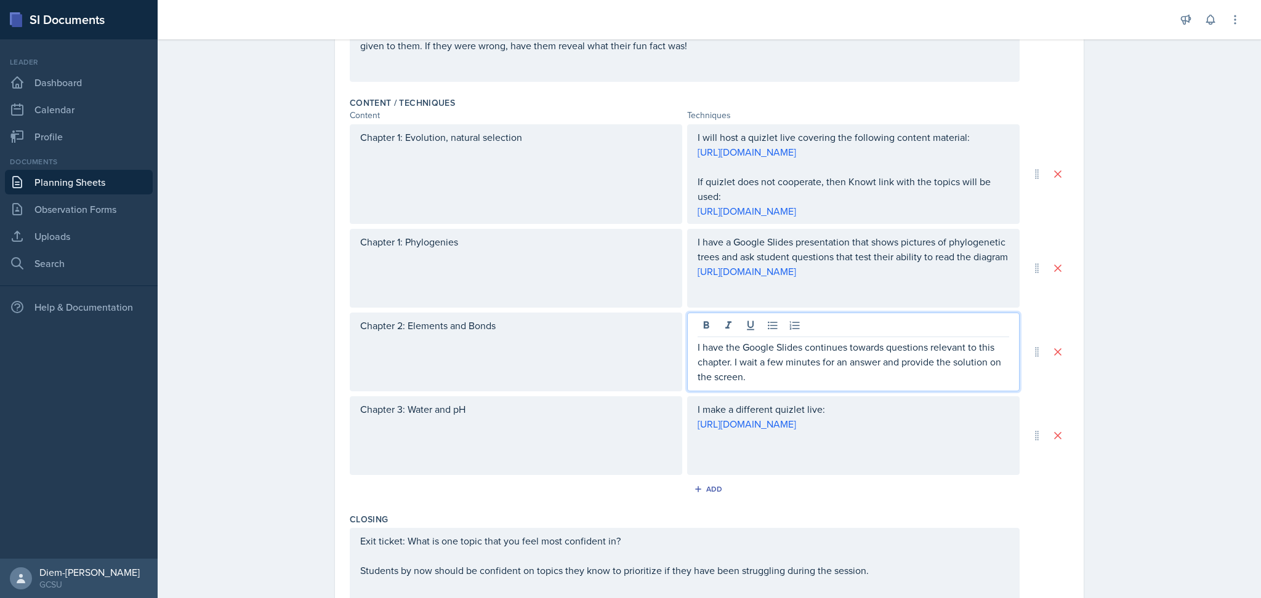
scroll to position [507, 0]
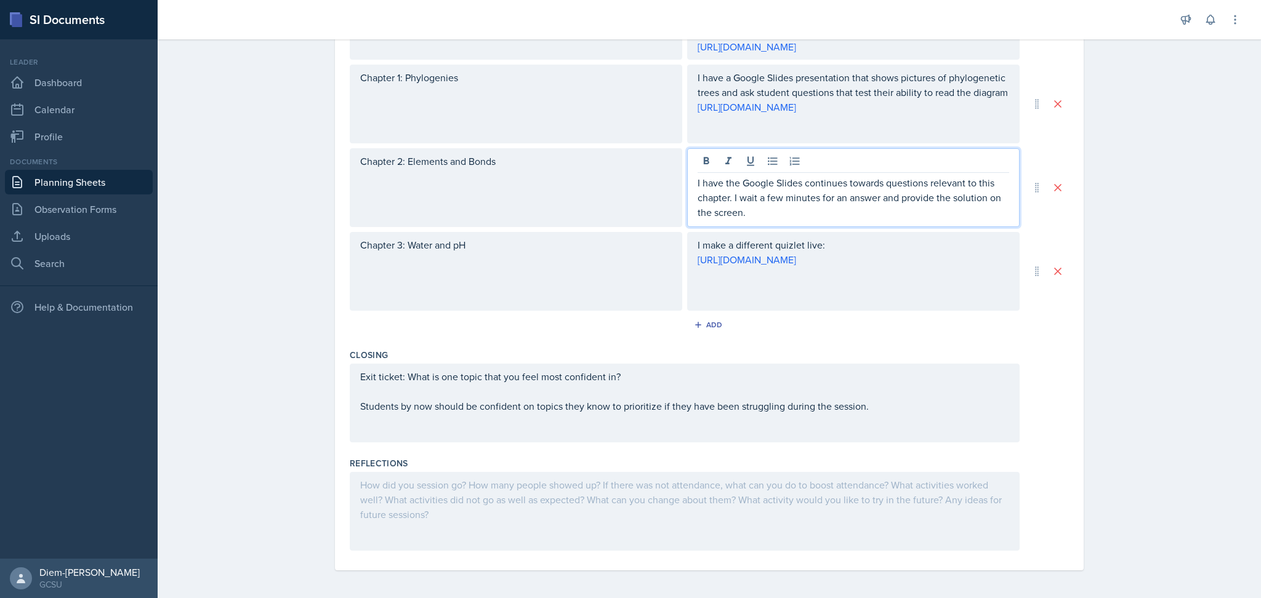
click at [841, 282] on p at bounding box center [852, 274] width 311 height 15
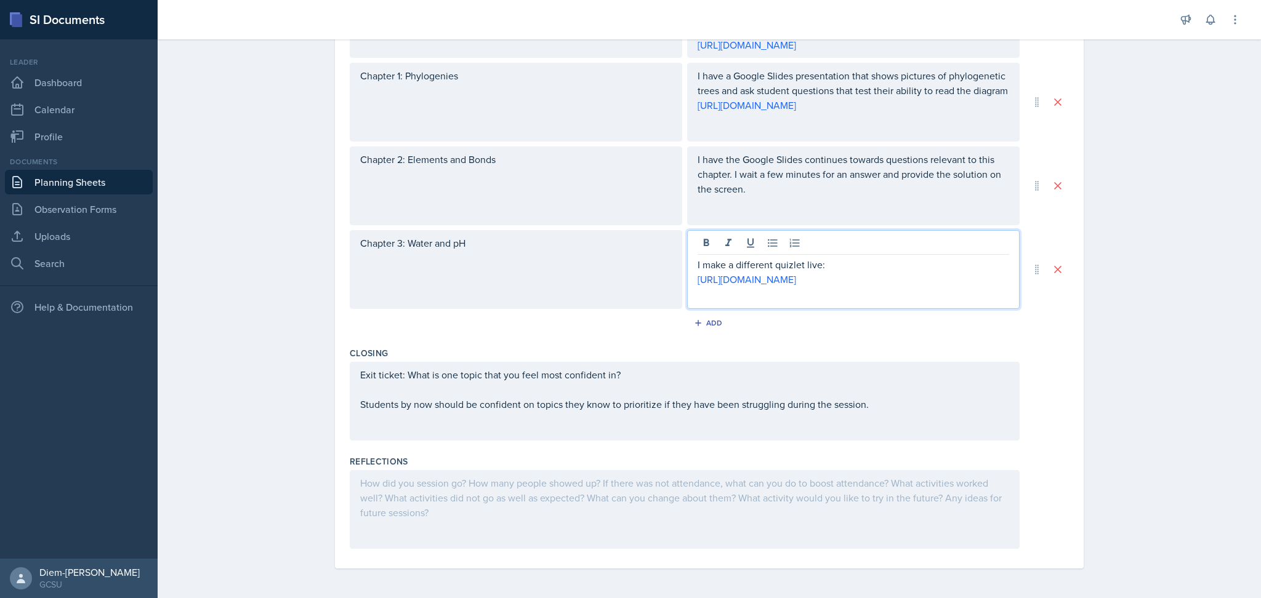
click at [841, 287] on p "[URL][DOMAIN_NAME]" at bounding box center [852, 279] width 311 height 15
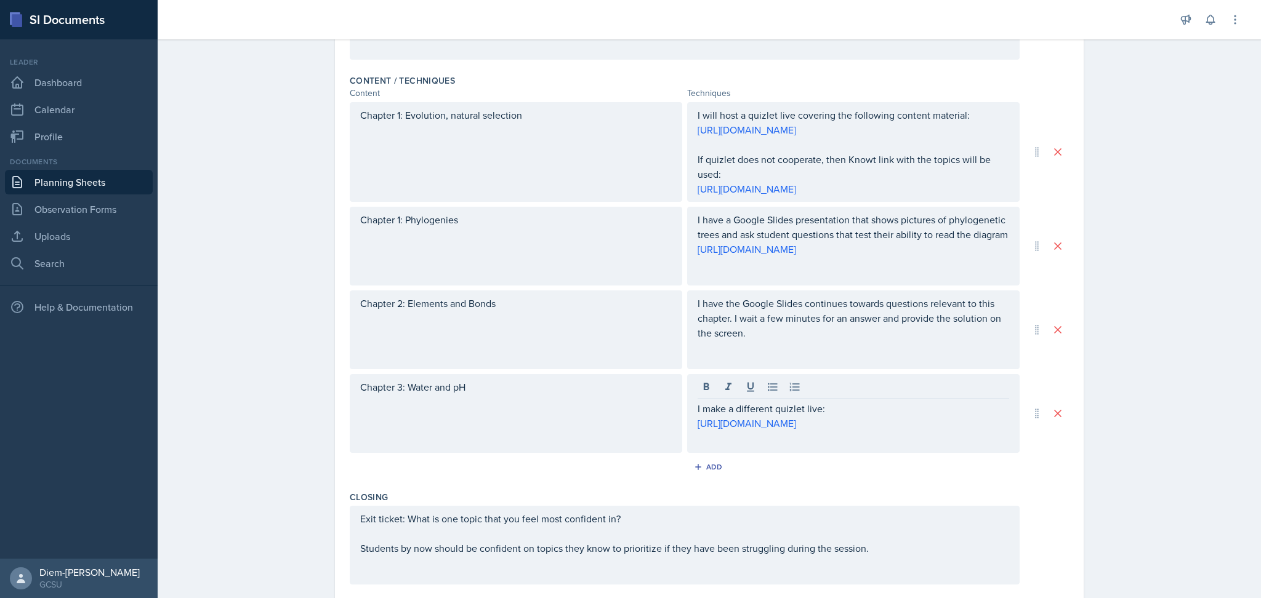
click at [831, 365] on div "I have the Google Slides continues towards questions relevant to this chapter. …" at bounding box center [853, 330] width 332 height 79
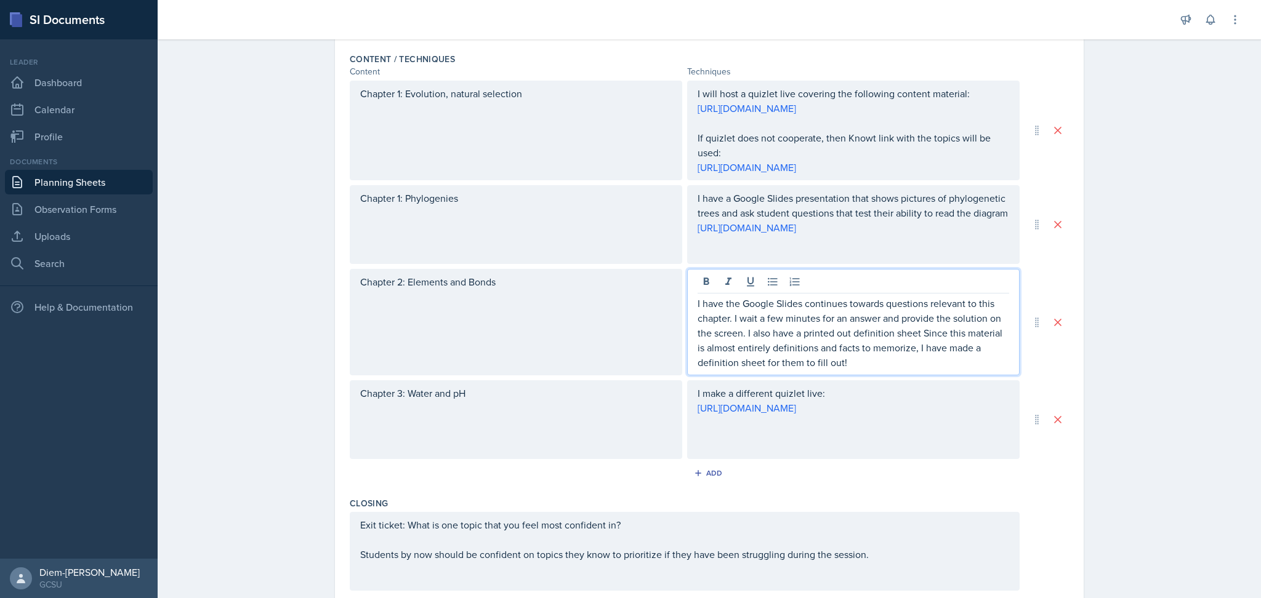
click at [923, 357] on p "I have the Google Slides continues towards questions relevant to this chapter. …" at bounding box center [852, 333] width 311 height 74
click at [760, 369] on p "I have the Google Slides continues towards questions relevant to this chapter. …" at bounding box center [852, 333] width 311 height 74
drag, startPoint x: 728, startPoint y: 369, endPoint x: 806, endPoint y: 368, distance: 78.8
click at [806, 368] on p "I have the Google Slides continues towards questions relevant to this chapter. …" at bounding box center [852, 333] width 311 height 74
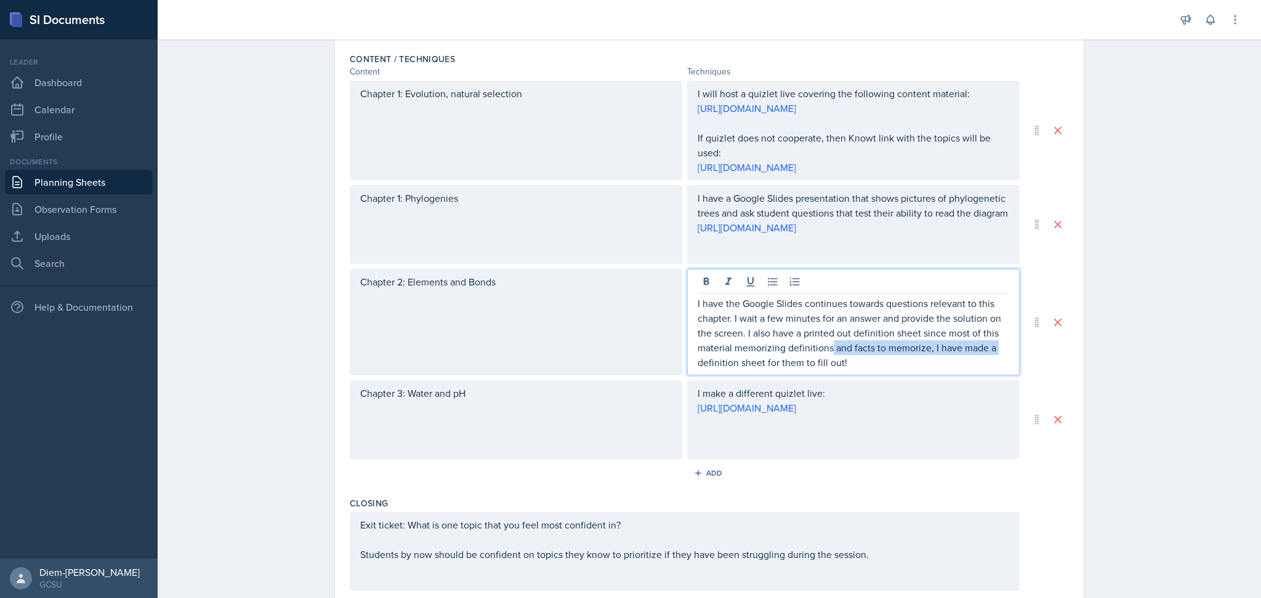
drag, startPoint x: 825, startPoint y: 370, endPoint x: 1002, endPoint y: 372, distance: 176.7
click at [1002, 370] on p "I have the Google Slides continues towards questions relevant to this chapter. …" at bounding box center [852, 333] width 311 height 74
click at [958, 370] on p "I have the Google Slides continues towards questions relevant to this chapter. …" at bounding box center [852, 333] width 311 height 74
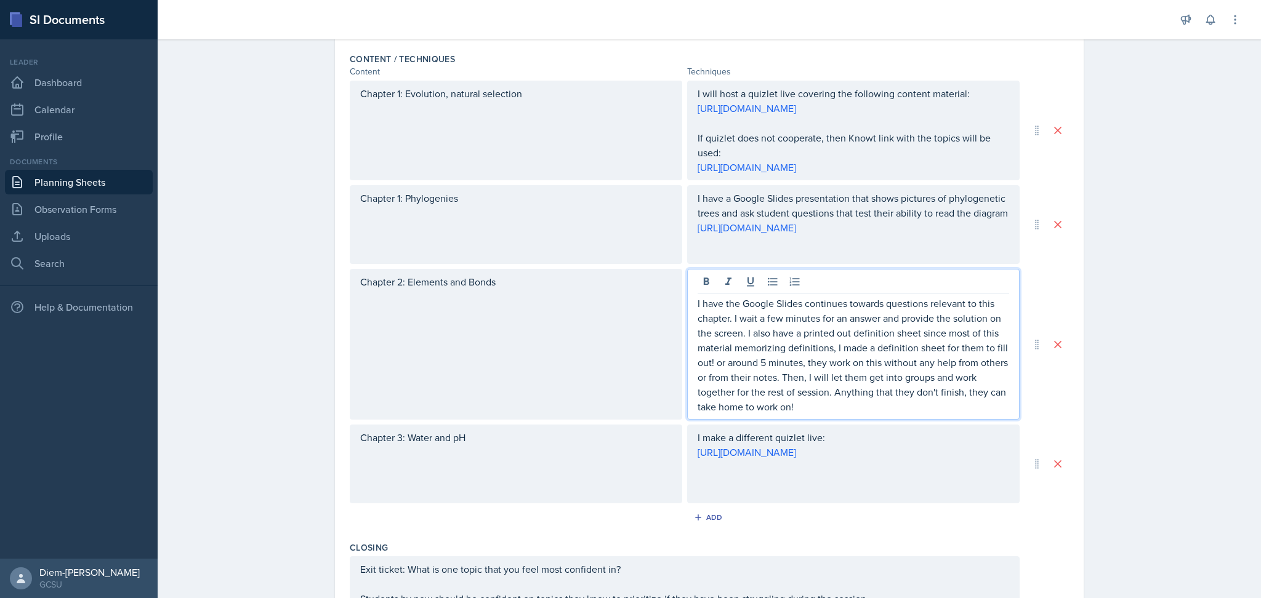
click at [710, 384] on p "I have the Google Slides continues towards questions relevant to this chapter. …" at bounding box center [852, 355] width 311 height 118
click at [823, 393] on p "I have the Google Slides continues towards questions relevant to this chapter. …" at bounding box center [852, 355] width 311 height 118
click at [816, 379] on p "I have the Google Slides continues towards questions relevant to this chapter. …" at bounding box center [852, 355] width 311 height 118
click at [894, 386] on p "I have the Google Slides continues towards questions relevant to this chapter. …" at bounding box center [852, 355] width 311 height 118
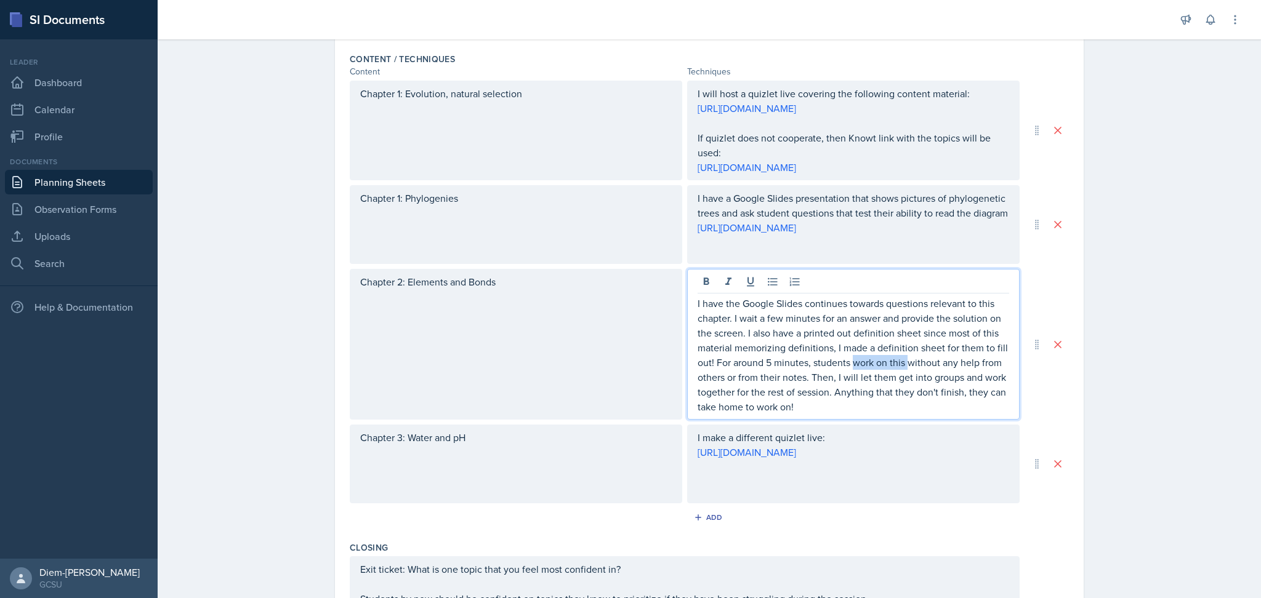
drag, startPoint x: 848, startPoint y: 384, endPoint x: 902, endPoint y: 386, distance: 54.8
click at [902, 386] on p "I have the Google Slides continues towards questions relevant to this chapter. …" at bounding box center [852, 355] width 311 height 118
drag, startPoint x: 970, startPoint y: 386, endPoint x: 821, endPoint y: 400, distance: 149.6
click at [821, 400] on p "I have the Google Slides continues towards questions relevant to this chapter. …" at bounding box center [852, 355] width 311 height 118
click at [845, 414] on p "I have the Google Slides continues towards questions relevant to this chapter. …" at bounding box center [852, 355] width 311 height 118
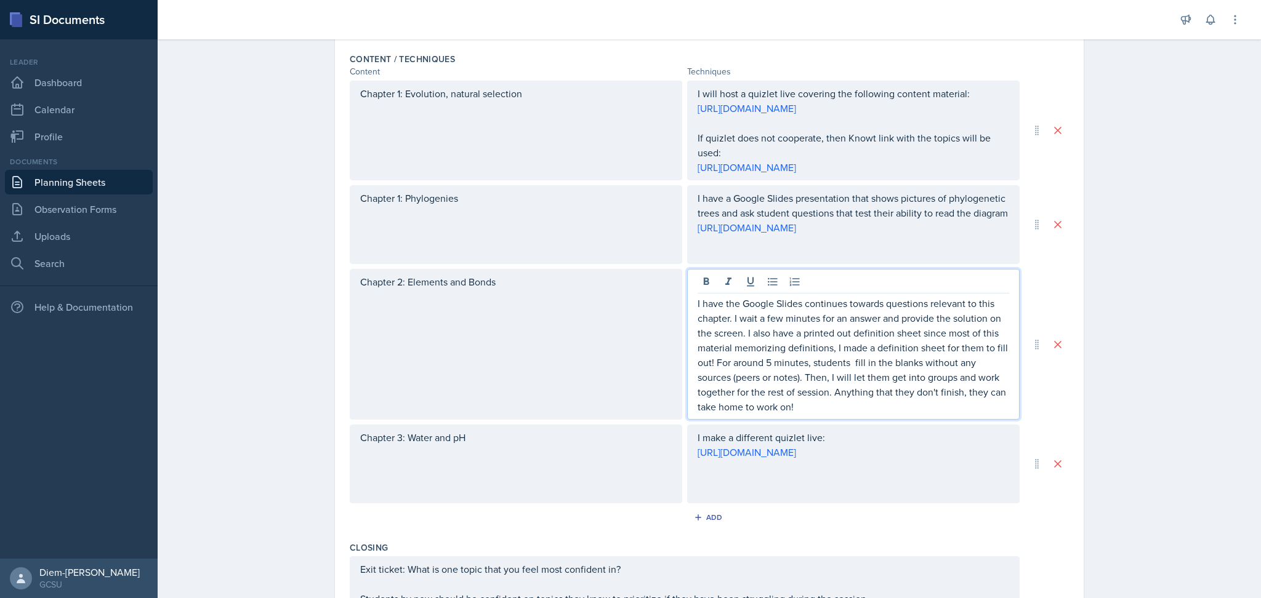
click at [962, 411] on p "I have the Google Slides continues towards questions relevant to this chapter. …" at bounding box center [852, 355] width 311 height 118
click at [877, 414] on p "I have the Google Slides continues towards questions relevant to this chapter. …" at bounding box center [852, 355] width 311 height 118
drag, startPoint x: 829, startPoint y: 426, endPoint x: 731, endPoint y: 416, distance: 97.8
click at [731, 414] on p "I have the Google Slides continues towards questions relevant to this chapter. …" at bounding box center [852, 355] width 311 height 118
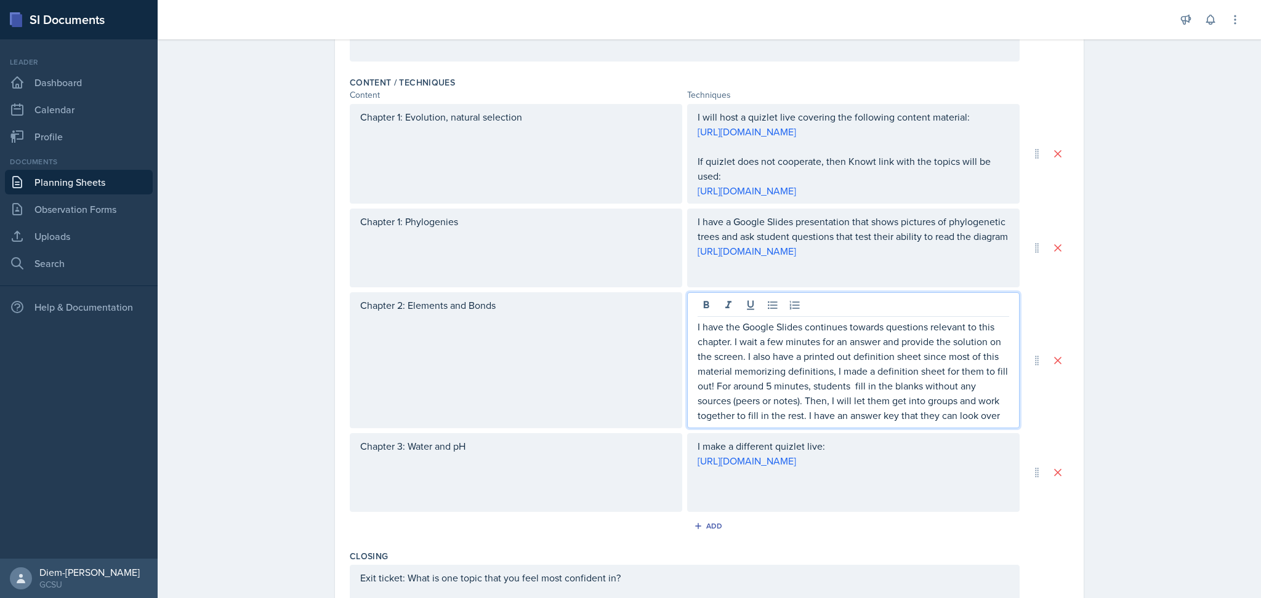
scroll to position [363, 0]
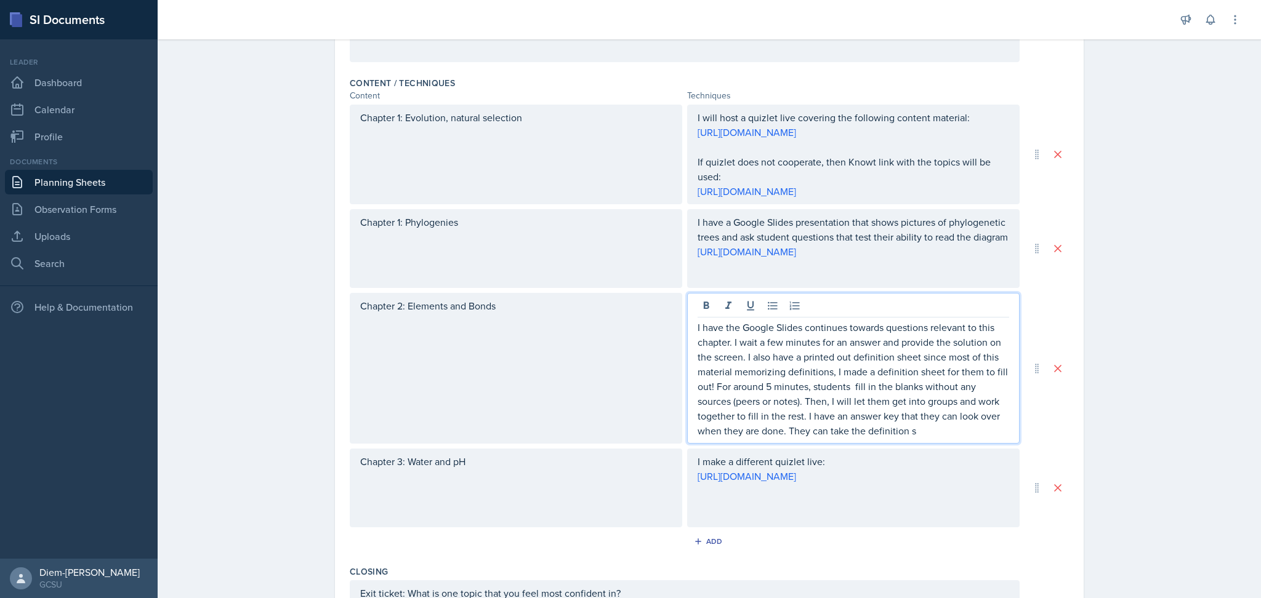
click at [830, 387] on p "I have the Google Slides continues towards questions relevant to this chapter. …" at bounding box center [852, 379] width 311 height 118
click at [939, 378] on p "I have the Google Slides continues towards questions relevant to this chapter. …" at bounding box center [852, 379] width 311 height 118
click at [921, 380] on p "I have the Google Slides continues towards questions relevant to this chapter. …" at bounding box center [852, 379] width 311 height 118
click at [931, 373] on p "I have the Google Slides continues towards questions relevant to this chapter. …" at bounding box center [852, 379] width 311 height 118
click at [742, 377] on p "I have the Google Slides continues towards questions relevant to this chapter. …" at bounding box center [852, 379] width 311 height 118
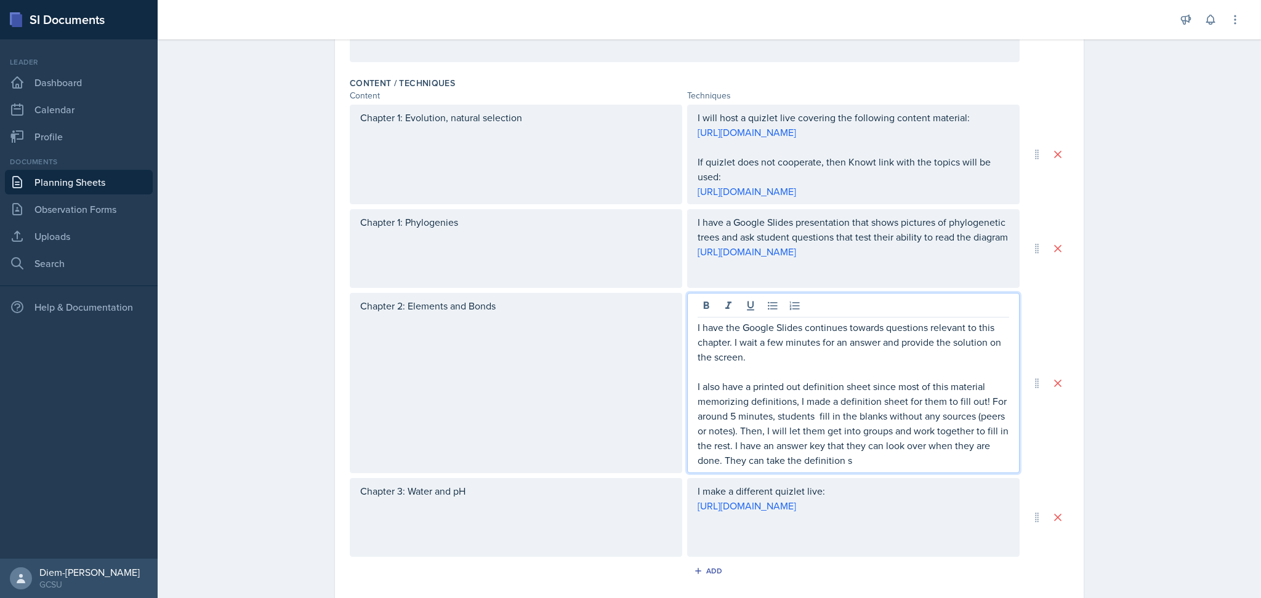
scroll to position [403, 0]
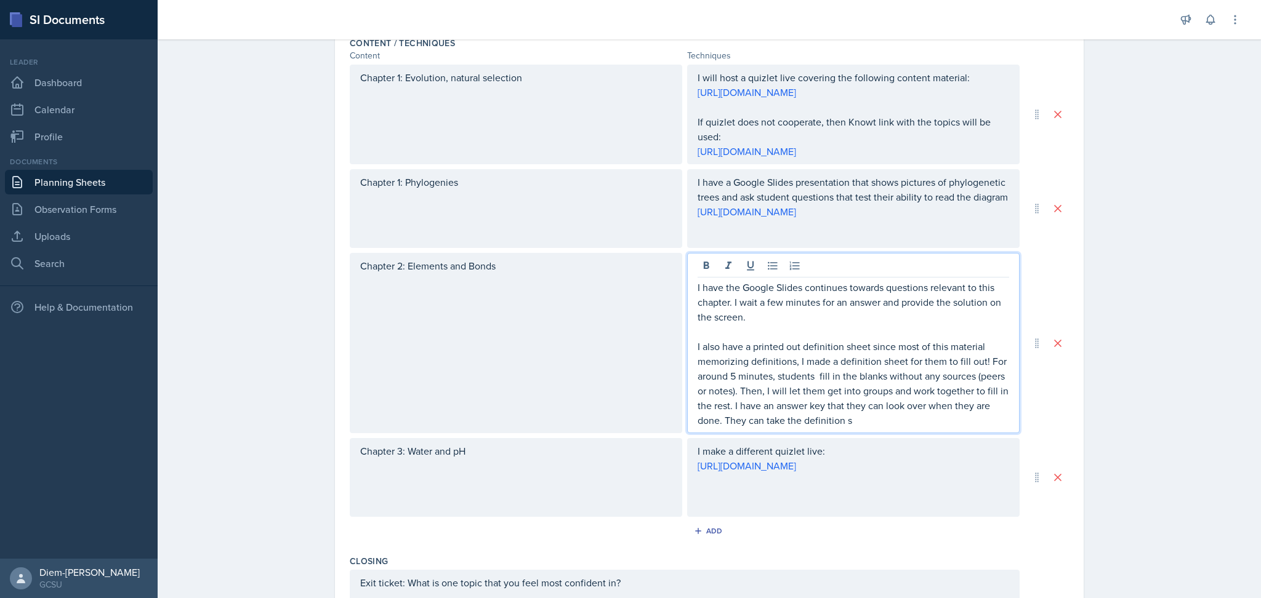
click at [864, 428] on p "I also have a printed out definition sheet since most of this material memorizi…" at bounding box center [852, 383] width 311 height 89
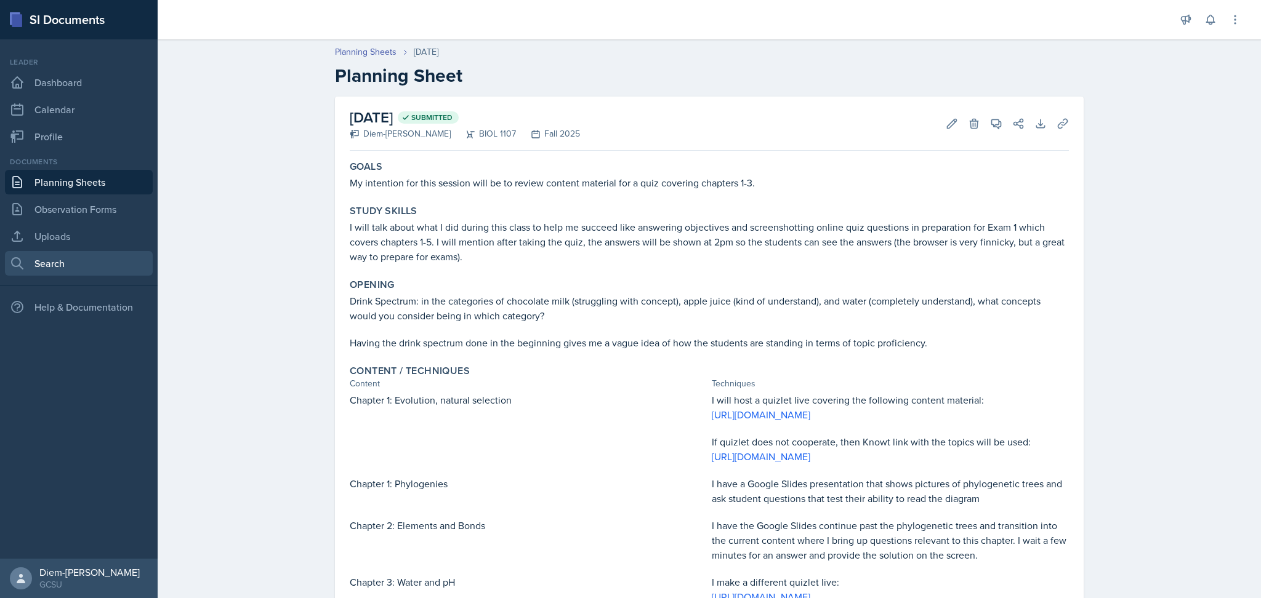
click at [102, 261] on link "Search" at bounding box center [79, 263] width 148 height 25
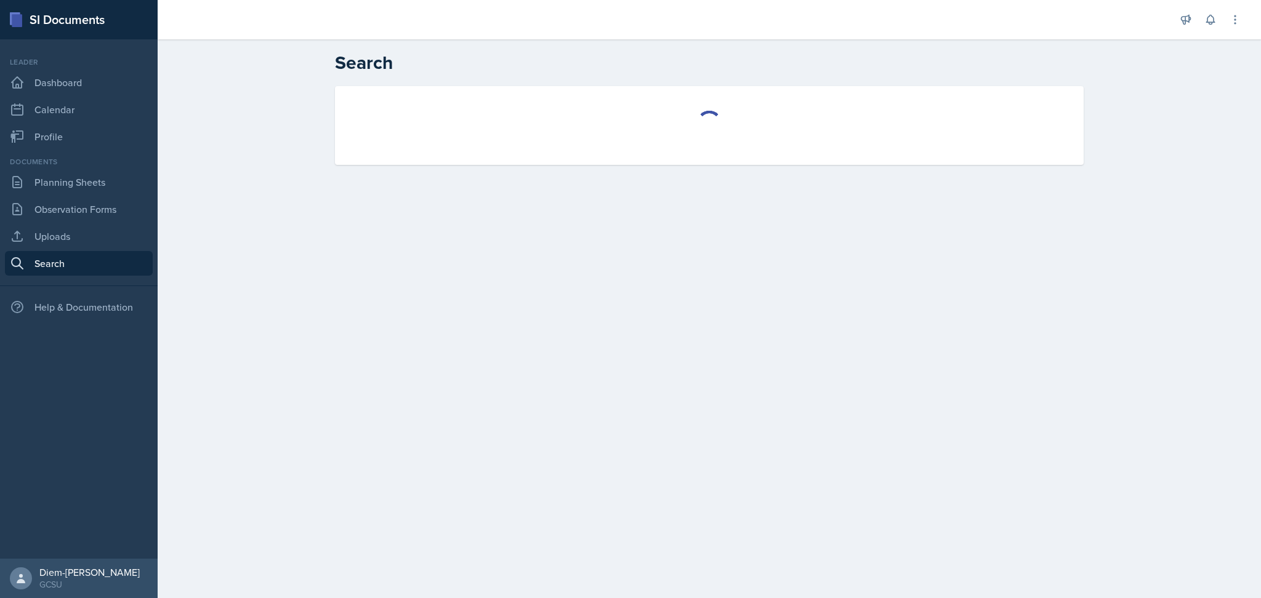
select select "all"
select select "1"
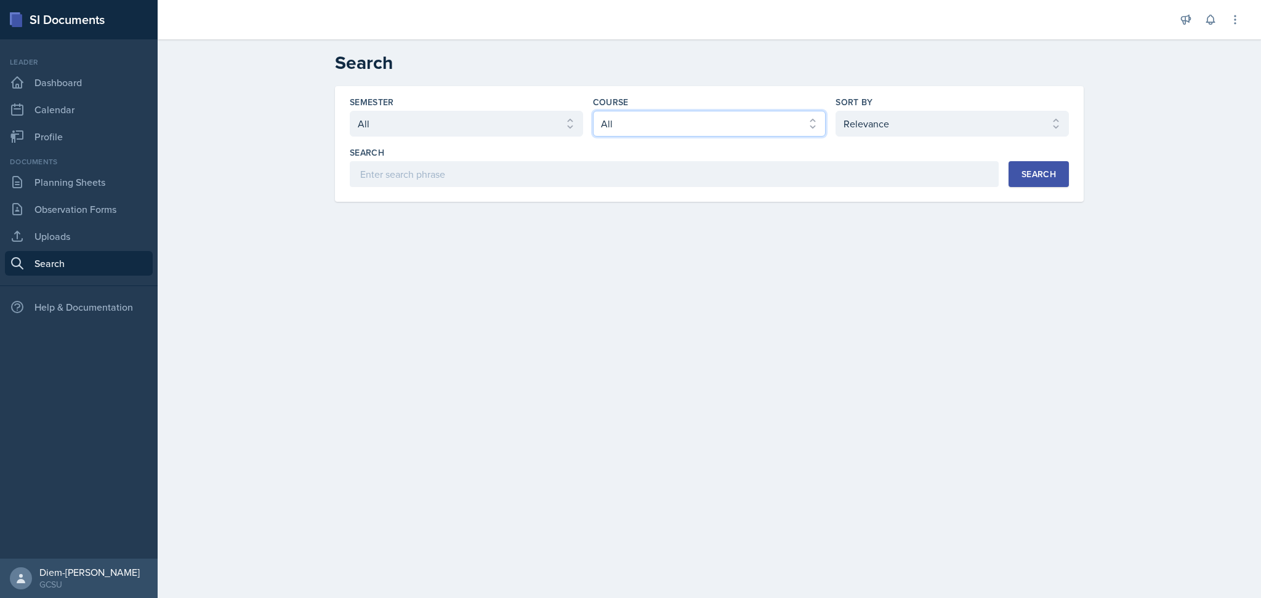
click at [637, 130] on select "Select course All ACCT 3101 ACCT 3102 ASTR 1000 BIOL 1100 BIOL 1107 BIOL 1108 B…" at bounding box center [709, 124] width 233 height 26
select select "6d02d006-d2ce-4ab3-bc11-53b48f3c94ca"
click at [593, 111] on select "Select course All ACCT 3101 ACCT 3102 ASTR 1000 BIOL 1100 BIOL 1107 BIOL 1108 B…" at bounding box center [709, 124] width 233 height 26
click at [842, 180] on input at bounding box center [674, 174] width 649 height 26
click at [1012, 131] on select "Select sort by Relevance Document Date (Asc) Document Date (Desc)" at bounding box center [951, 124] width 233 height 26
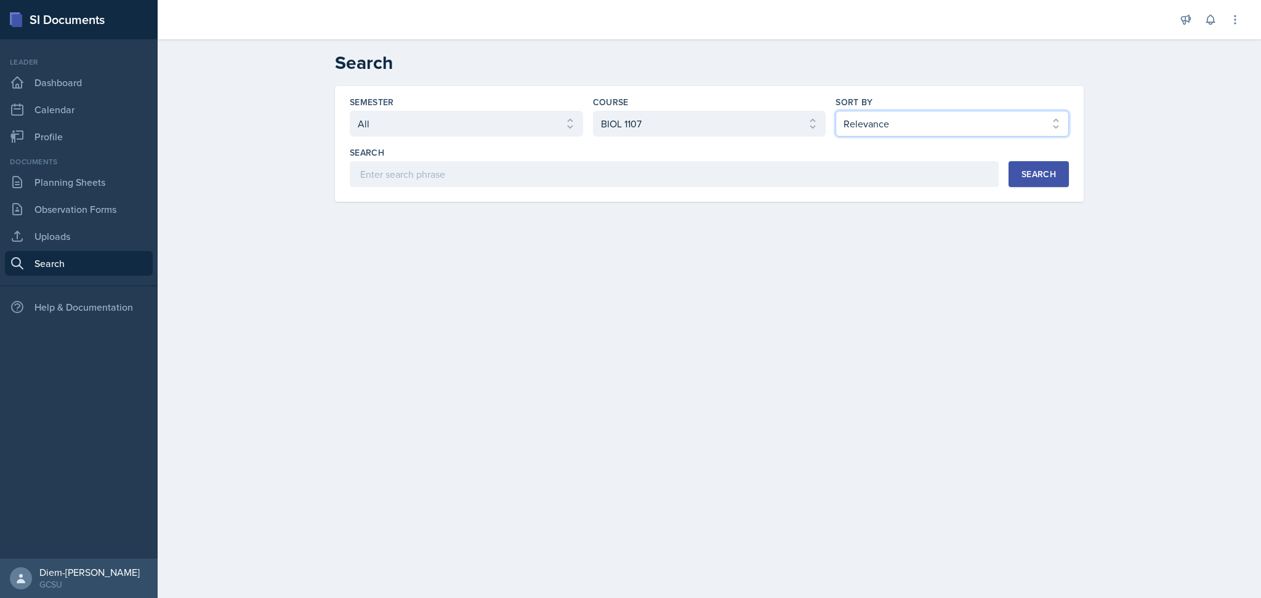
select select "3"
click at [835, 111] on select "Select sort by Relevance Document Date (Asc) Document Date (Desc)" at bounding box center [951, 124] width 233 height 26
click at [1017, 182] on button "Search" at bounding box center [1038, 174] width 60 height 26
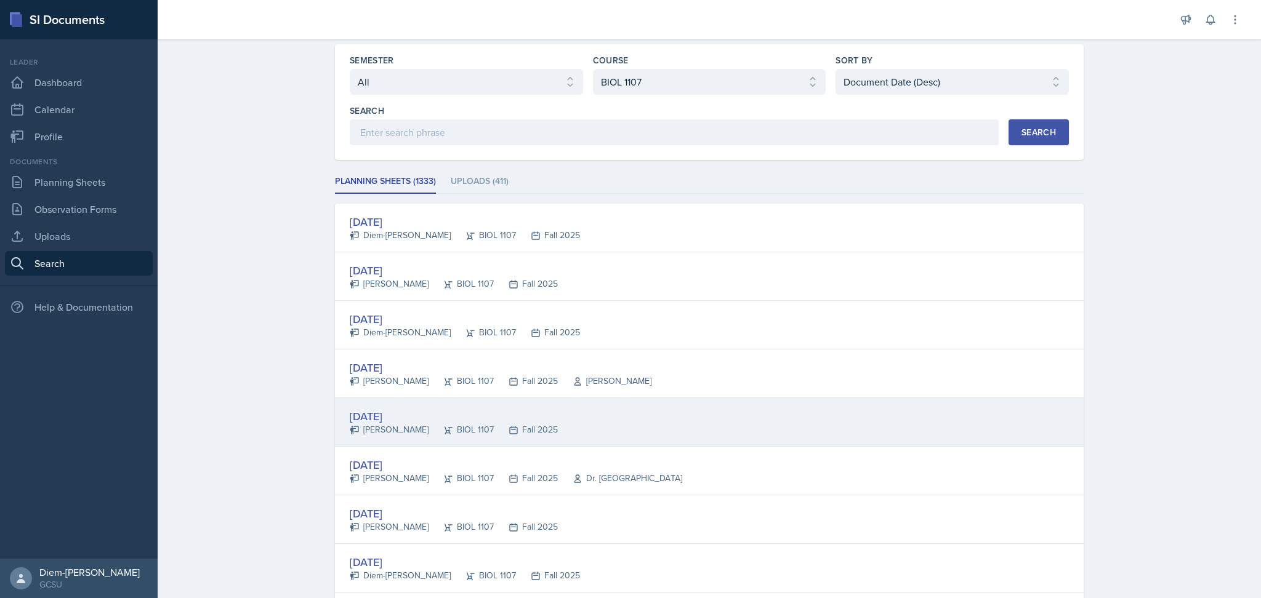
scroll to position [82, 0]
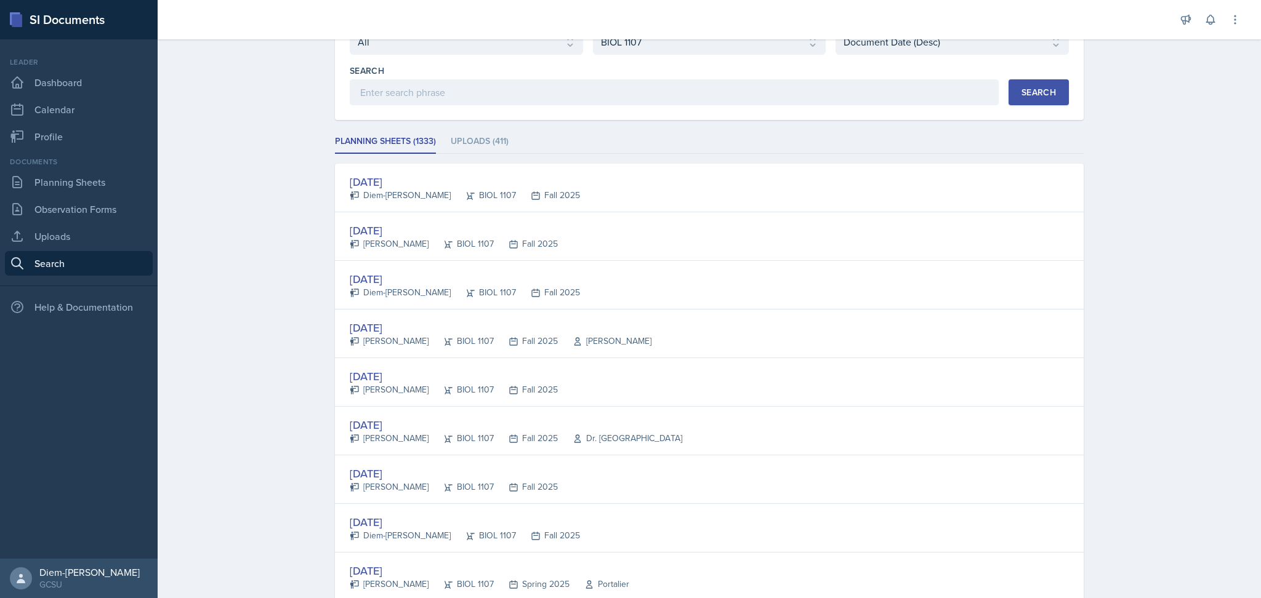
click at [531, 244] on div "[DATE] [PERSON_NAME] BIOL 1107 Fall 2025" at bounding box center [709, 236] width 749 height 49
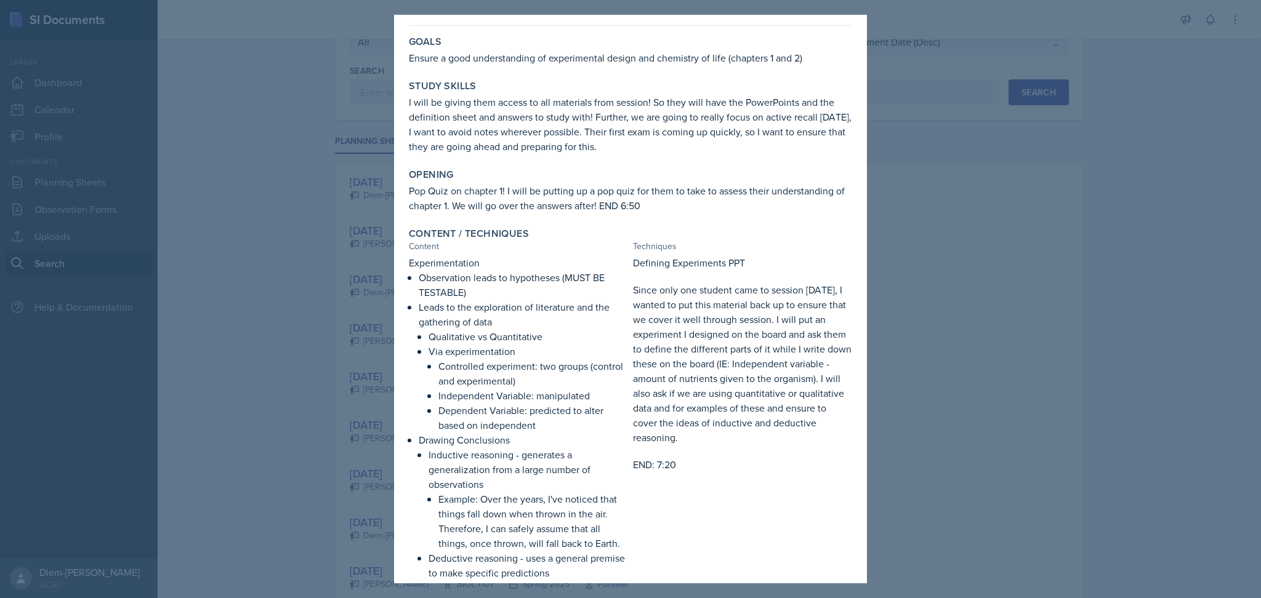
scroll to position [0, 0]
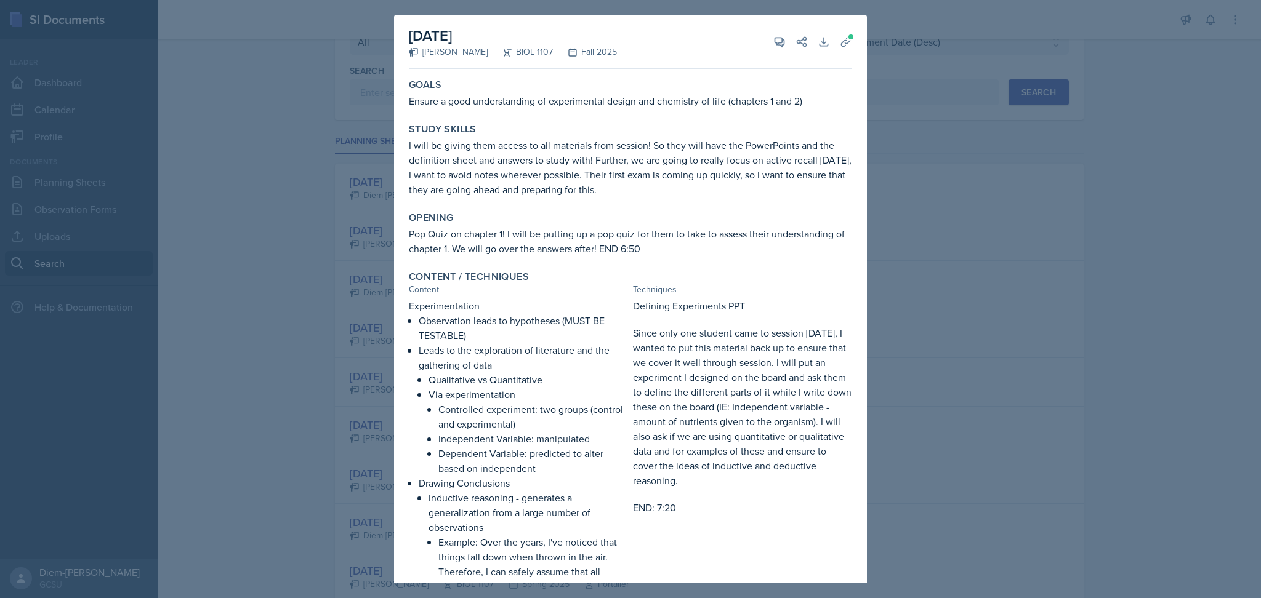
click at [621, 250] on p "Pop Quiz on chapter 1! I will be putting up a pop quiz for them to take to asse…" at bounding box center [630, 242] width 443 height 30
click at [470, 150] on p "I will be giving them access to all materials from session! So they will have t…" at bounding box center [630, 167] width 443 height 59
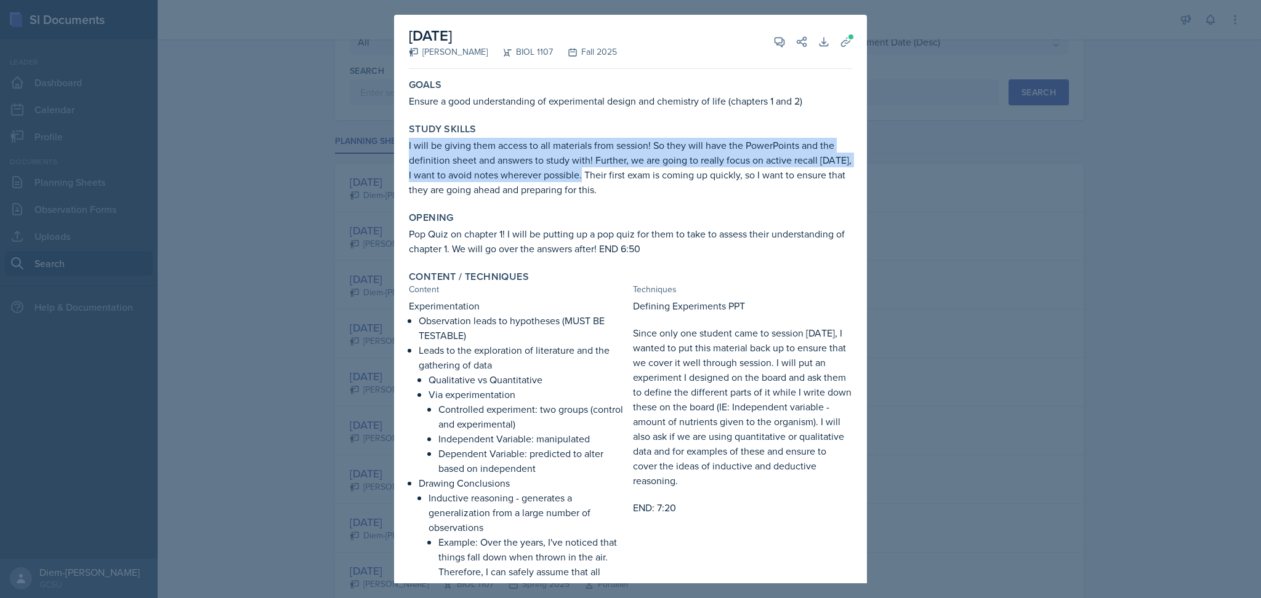
drag, startPoint x: 406, startPoint y: 146, endPoint x: 612, endPoint y: 174, distance: 207.5
click at [612, 174] on div "Study Skills I will be giving them access to all materials from session! So the…" at bounding box center [630, 160] width 453 height 84
copy p "I will be giving them access to all materials from session! So they will have t…"
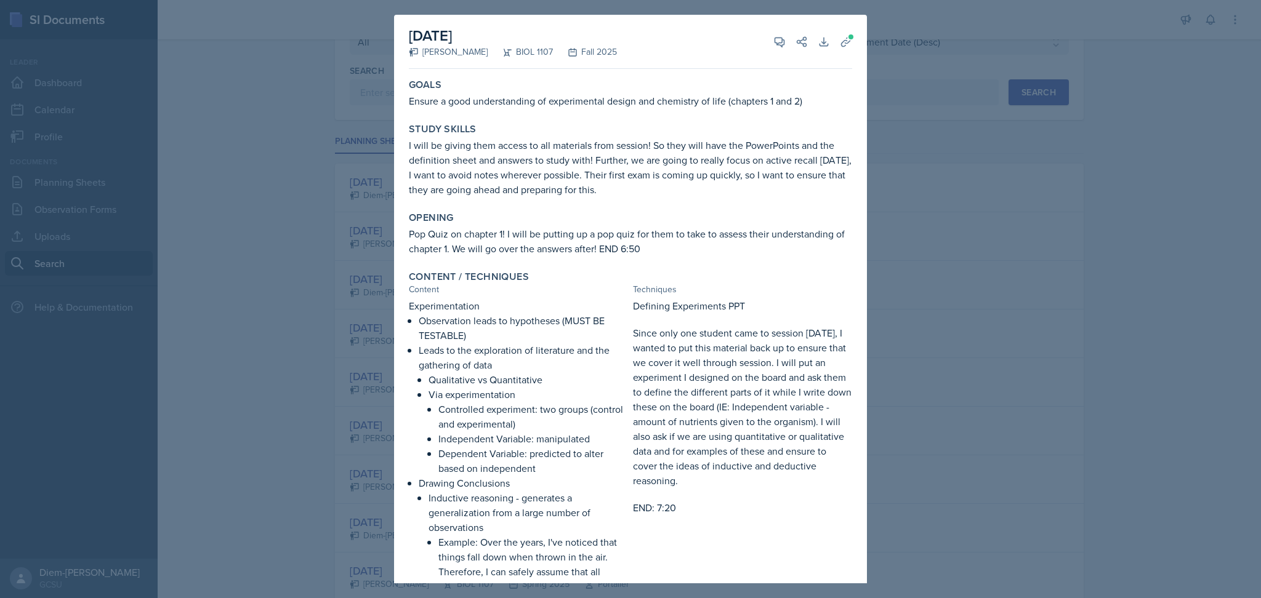
click at [543, 219] on div "Opening" at bounding box center [630, 218] width 443 height 12
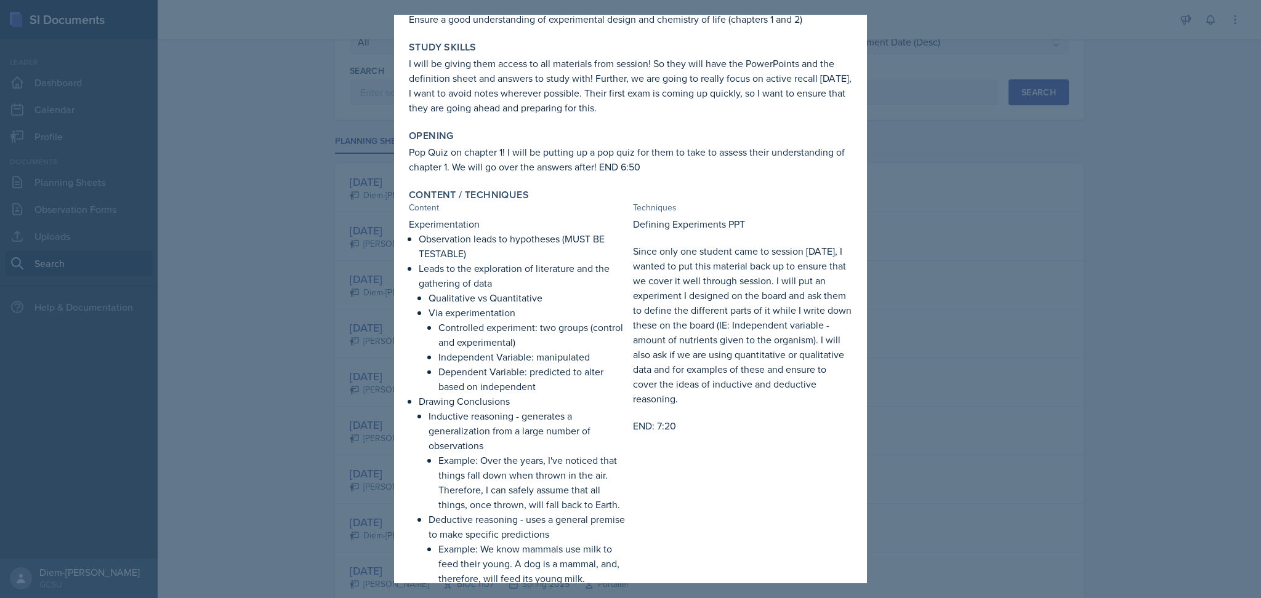
scroll to position [164, 0]
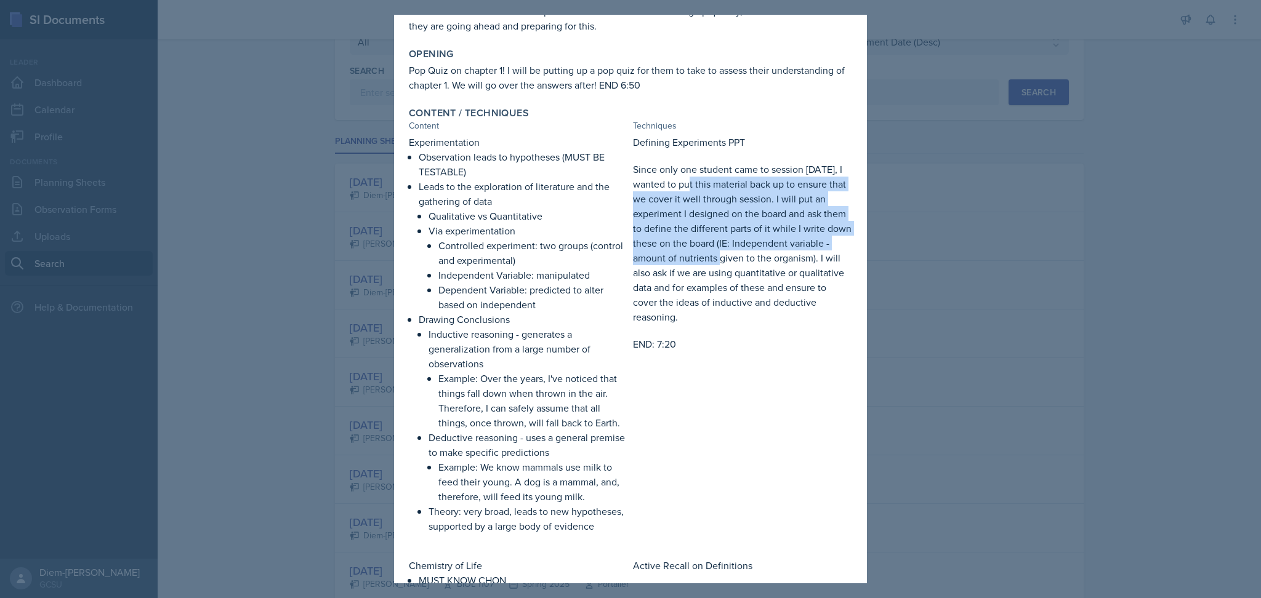
drag, startPoint x: 687, startPoint y: 188, endPoint x: 757, endPoint y: 259, distance: 99.7
click at [757, 259] on p "Since only one student came to session [DATE], I wanted to put this material ba…" at bounding box center [742, 243] width 219 height 163
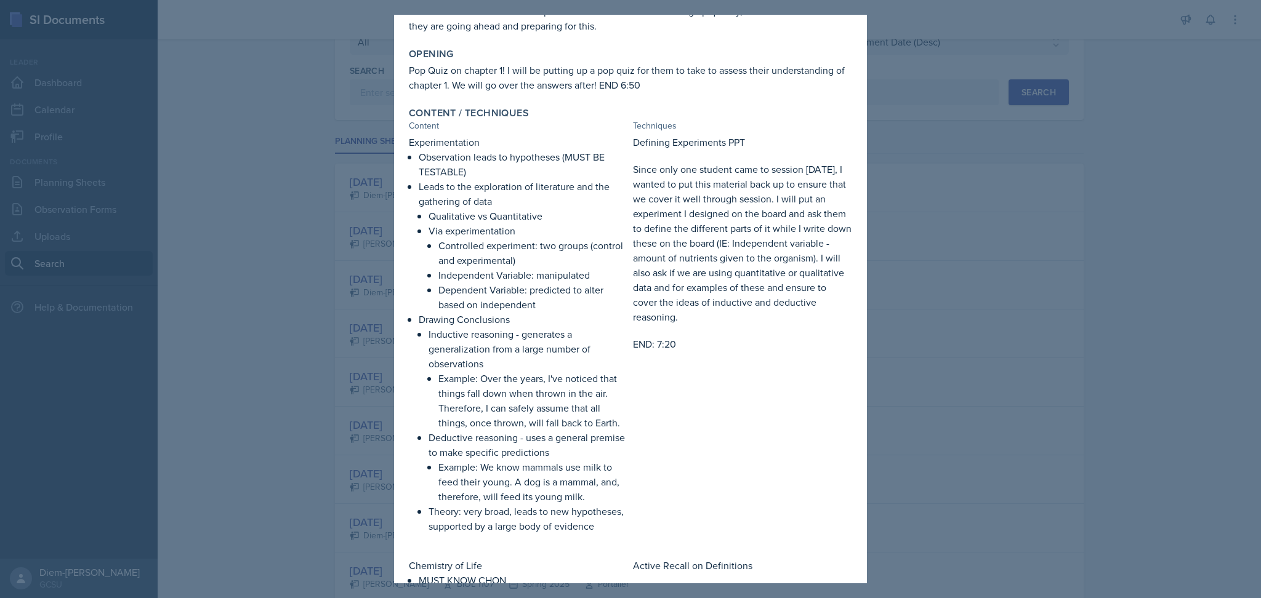
click at [754, 271] on p "Since only one student came to session [DATE], I wanted to put this material ba…" at bounding box center [742, 243] width 219 height 163
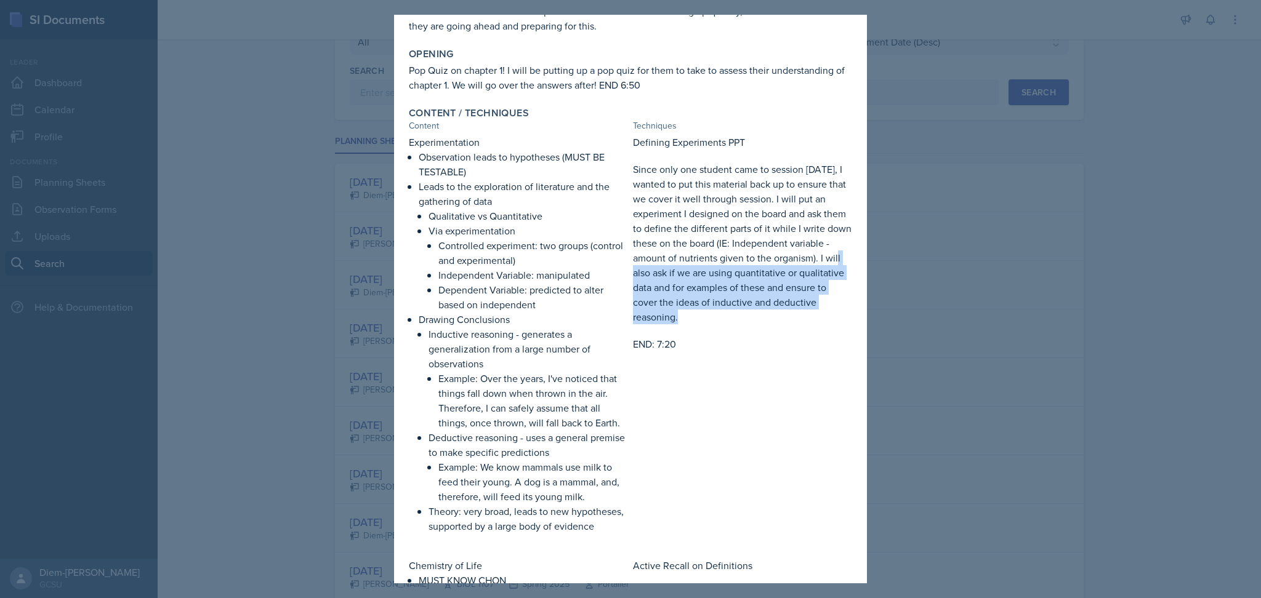
drag, startPoint x: 770, startPoint y: 321, endPoint x: 691, endPoint y: 266, distance: 96.8
click at [691, 266] on div "Defining Experiments PPT Since only one student came to session [DATE], I wante…" at bounding box center [742, 340] width 219 height 411
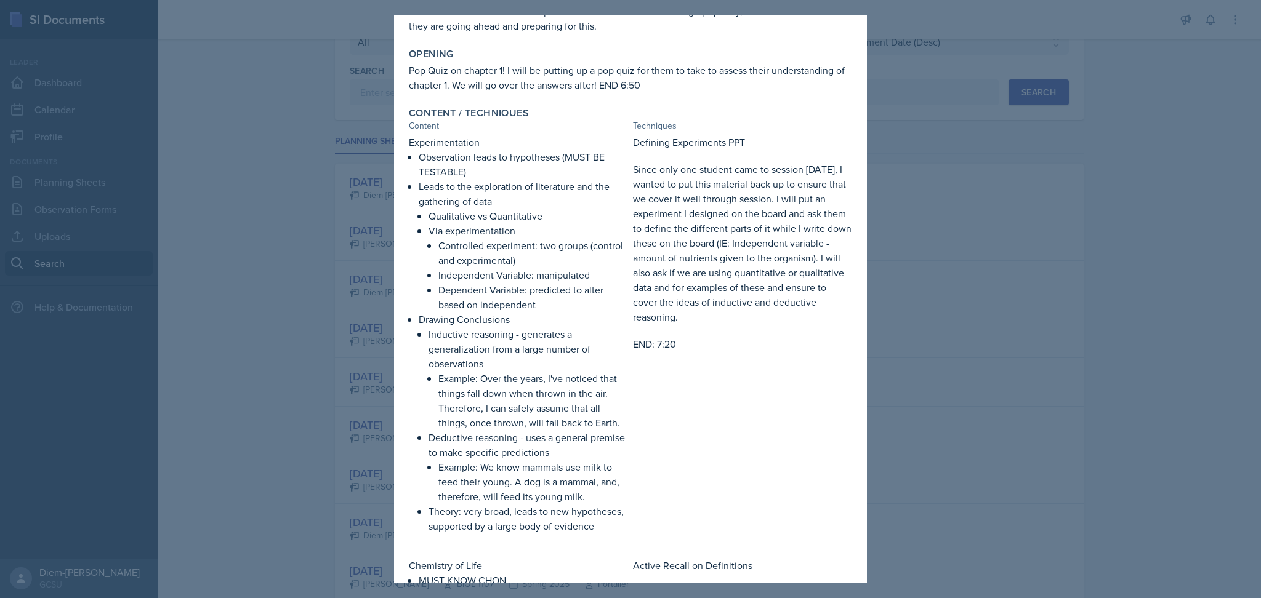
click at [462, 207] on p "Leads to the exploration of literature and the gathering of data" at bounding box center [523, 194] width 209 height 30
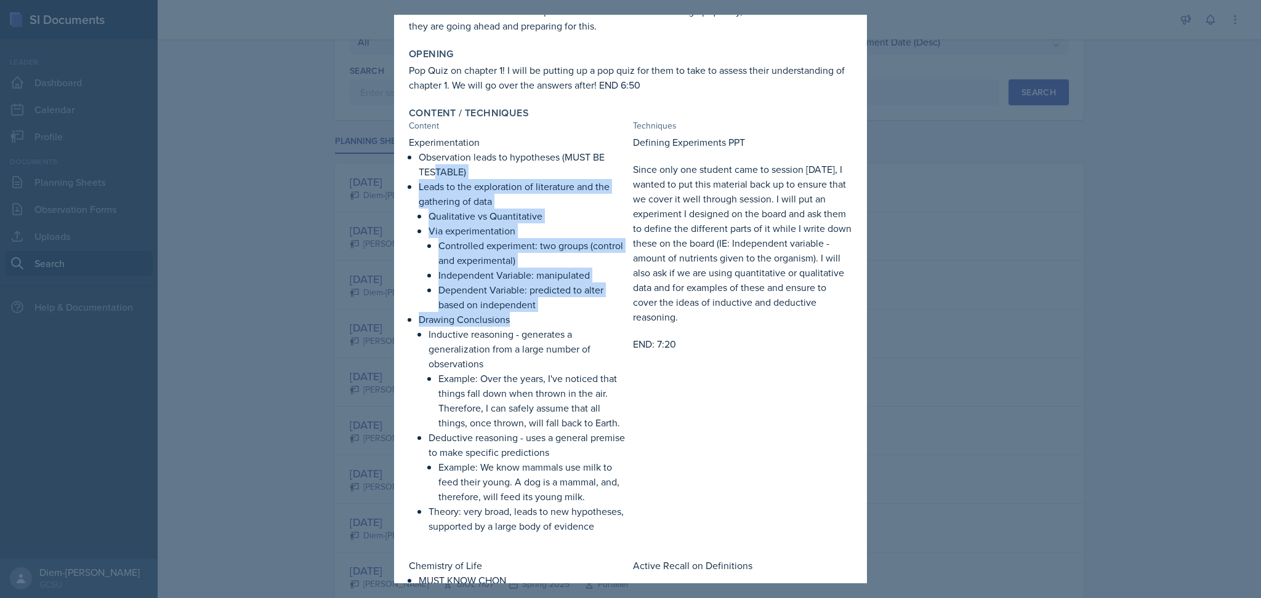
drag, startPoint x: 437, startPoint y: 167, endPoint x: 523, endPoint y: 311, distance: 168.4
click at [523, 313] on ul "Observation leads to hypotheses (MUST BE TESTABLE) Leads to the exploration of …" at bounding box center [523, 342] width 209 height 384
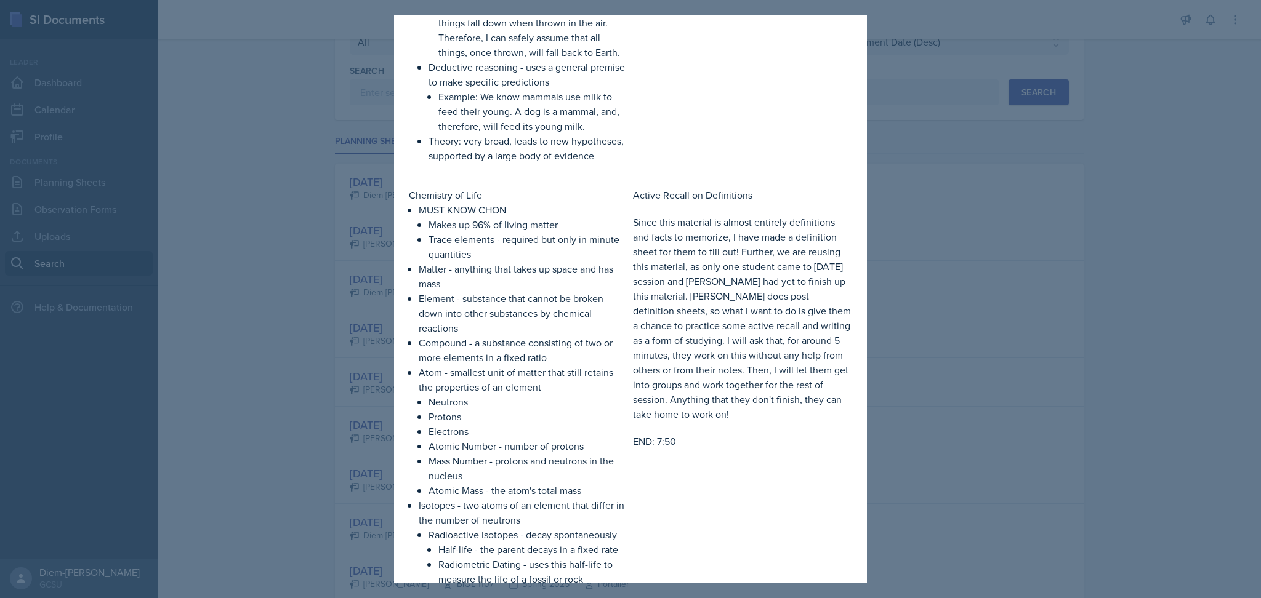
scroll to position [574, 0]
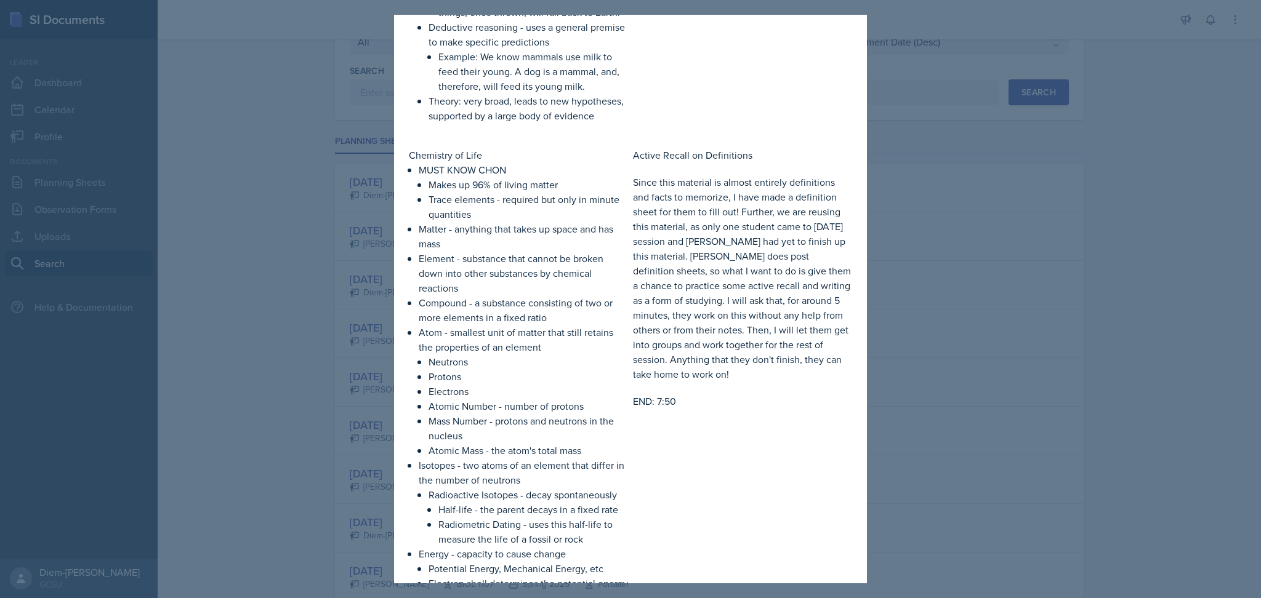
click at [533, 222] on p "Trace elements - required but only in minute quantities" at bounding box center [527, 207] width 199 height 30
drag, startPoint x: 509, startPoint y: 182, endPoint x: 406, endPoint y: 183, distance: 103.4
click at [406, 183] on div "Content / Techniques Content Techniques Experimentation Observation leads to hy…" at bounding box center [630, 446] width 453 height 1508
click at [469, 210] on p "Trace elements - required but only in minute quantities" at bounding box center [527, 207] width 199 height 30
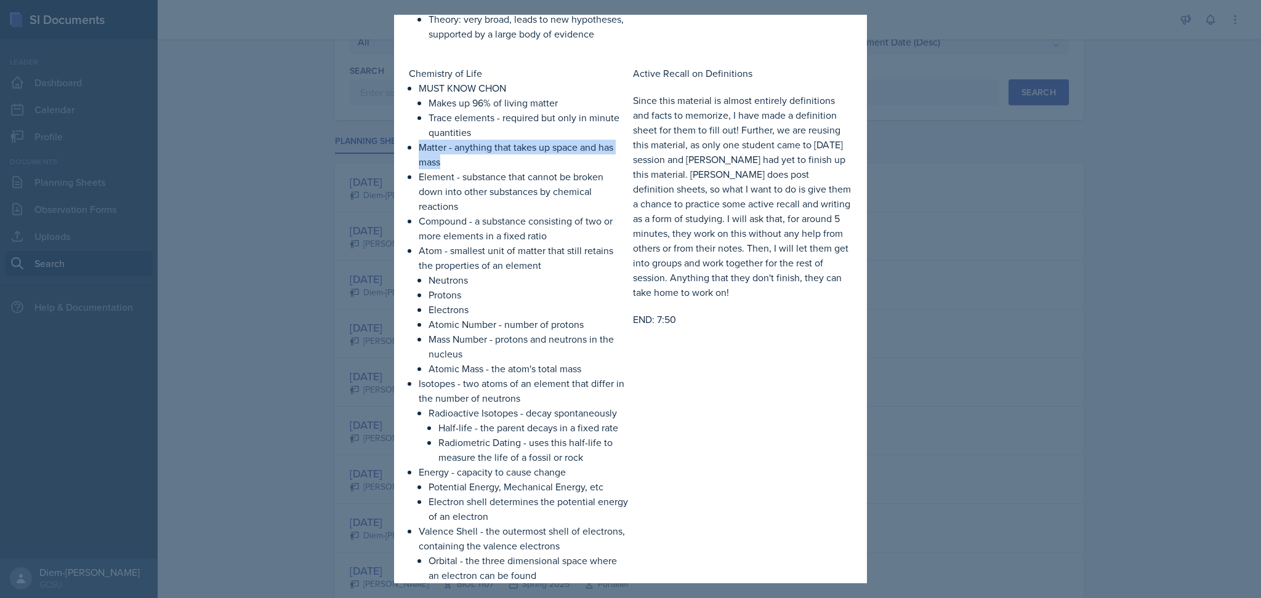
drag, startPoint x: 459, startPoint y: 178, endPoint x: 398, endPoint y: 157, distance: 63.9
click at [398, 157] on div "[DATE] [PERSON_NAME] BIOL 1107 Fall 2025 View Comments Comments Send Share Down…" at bounding box center [630, 297] width 473 height 1877
click at [656, 127] on p "Since this material is almost entirely definitions and facts to memorize, I hav…" at bounding box center [742, 196] width 219 height 207
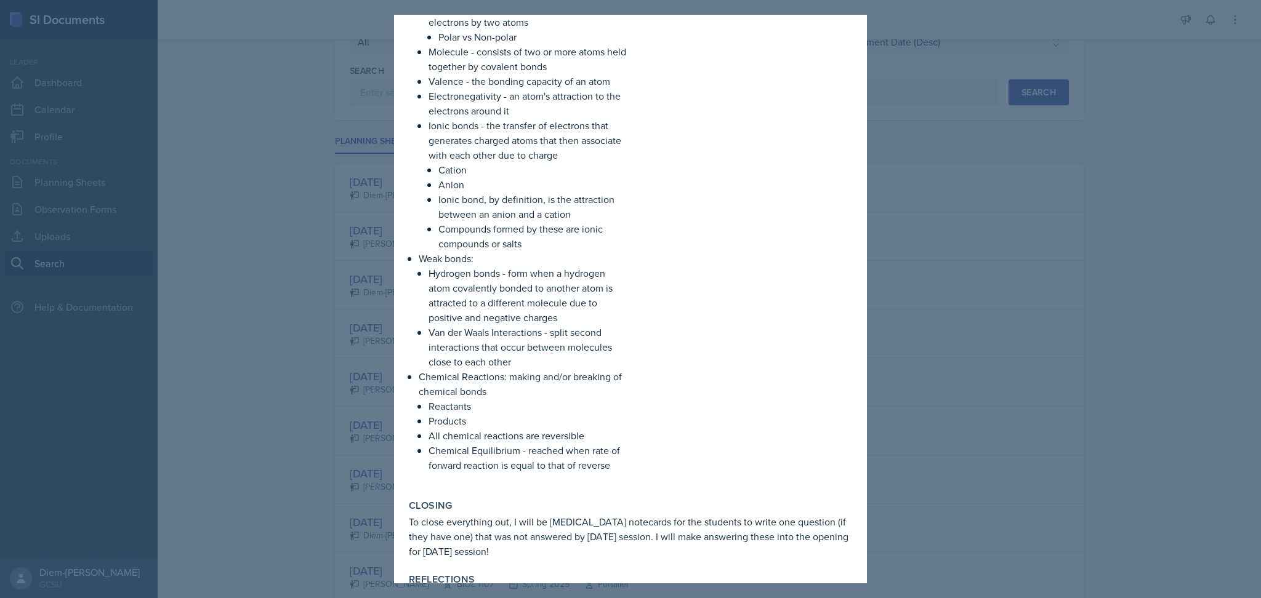
scroll to position [1337, 0]
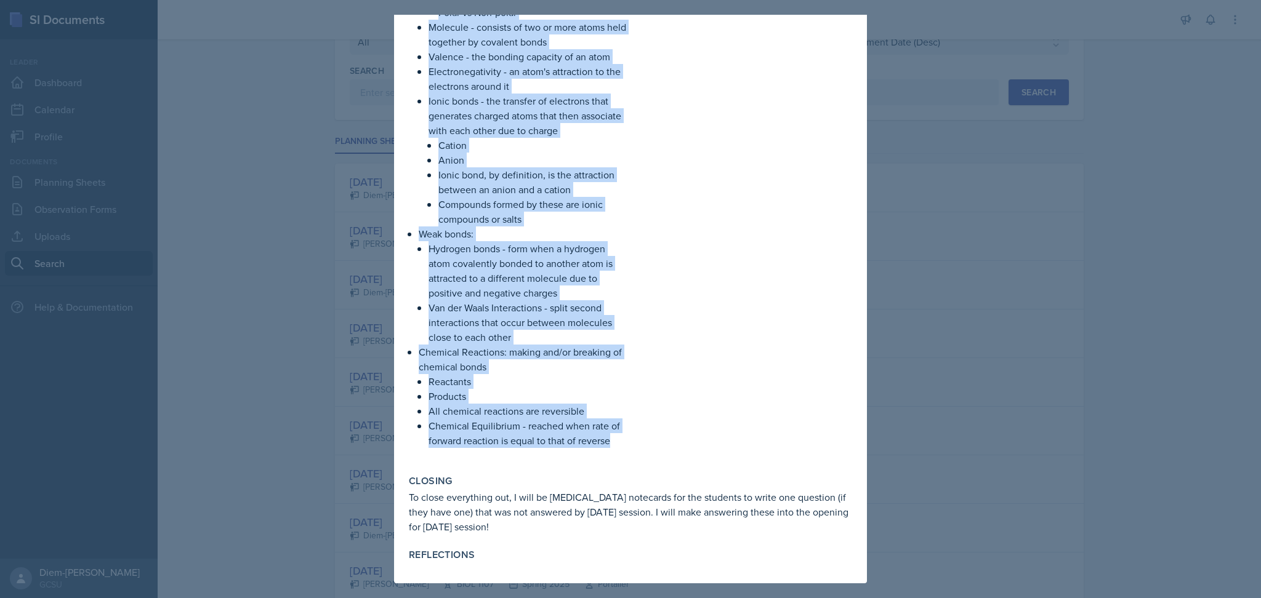
drag, startPoint x: 420, startPoint y: 229, endPoint x: 618, endPoint y: 441, distance: 290.1
copy ul "Matter - anything that takes up space and has mass Element - substance that can…"
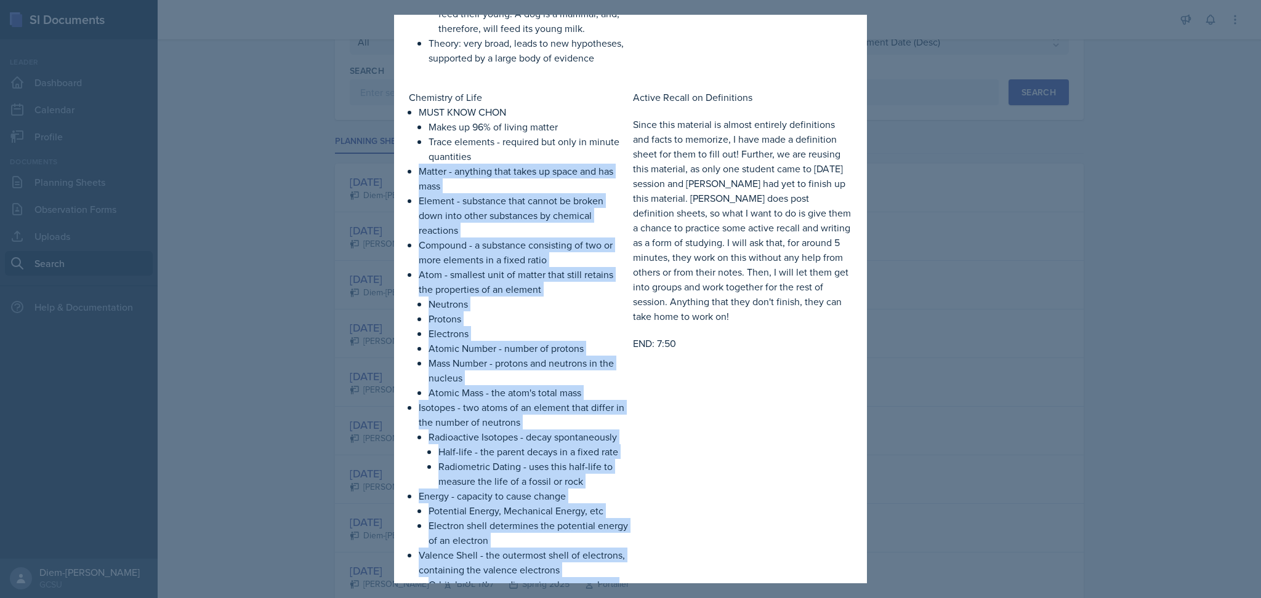
scroll to position [516, 0]
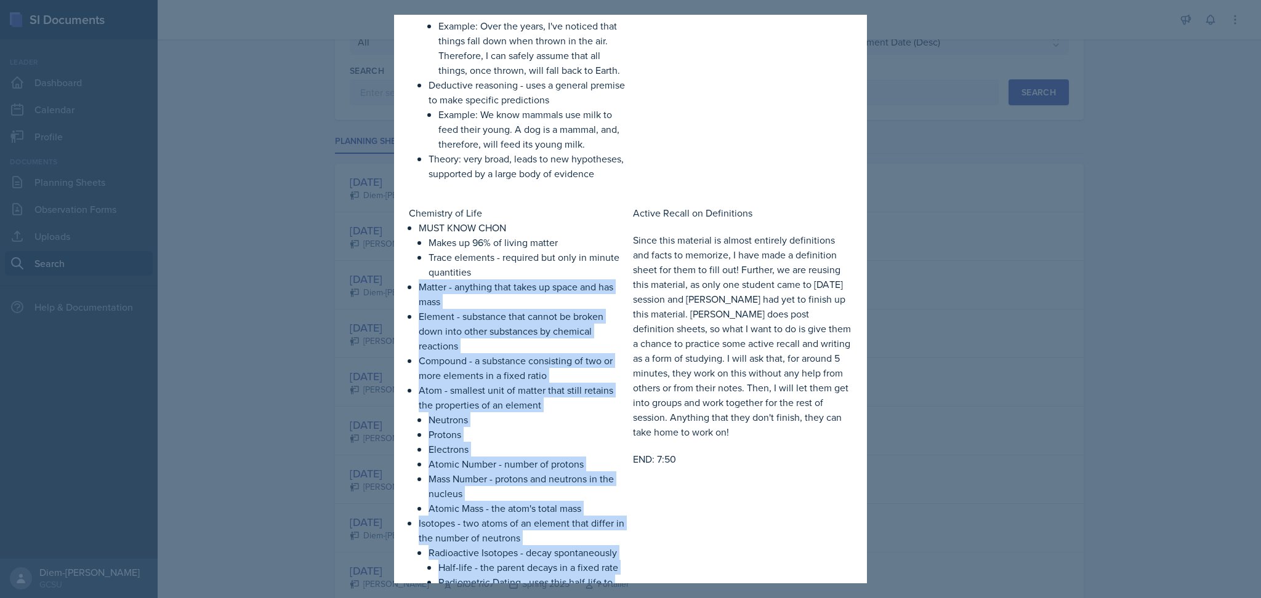
click at [621, 325] on p "Element - substance that cannot be broken down into other substances by chemica…" at bounding box center [523, 331] width 209 height 44
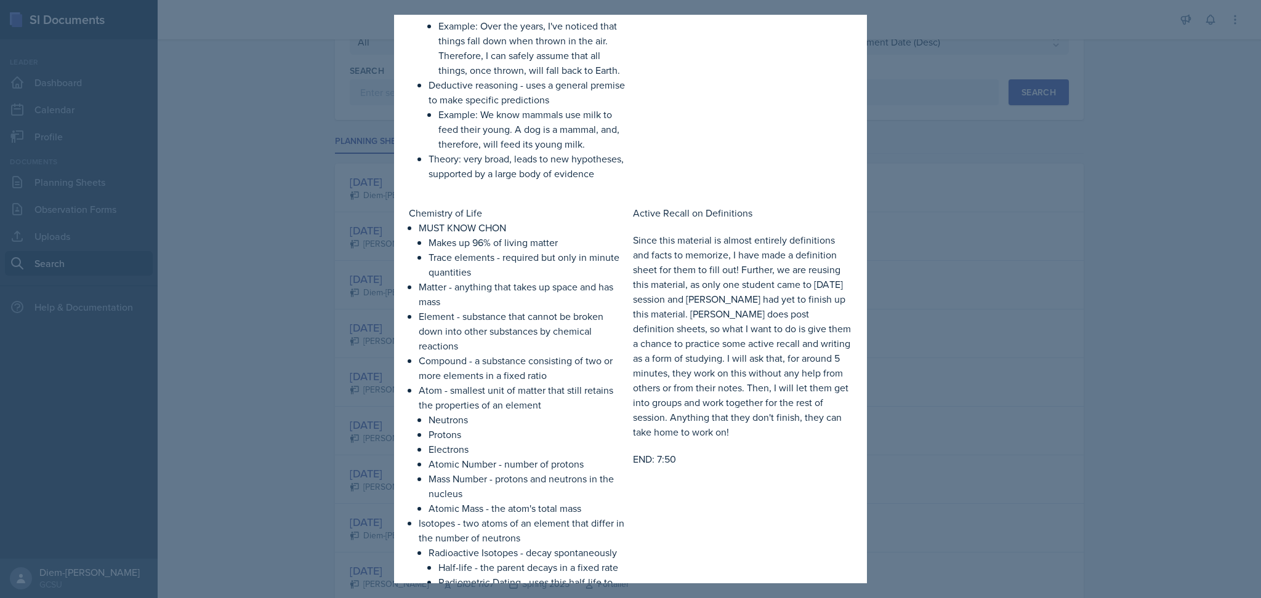
click at [678, 262] on p "Since this material is almost entirely definitions and facts to memorize, I hav…" at bounding box center [742, 336] width 219 height 207
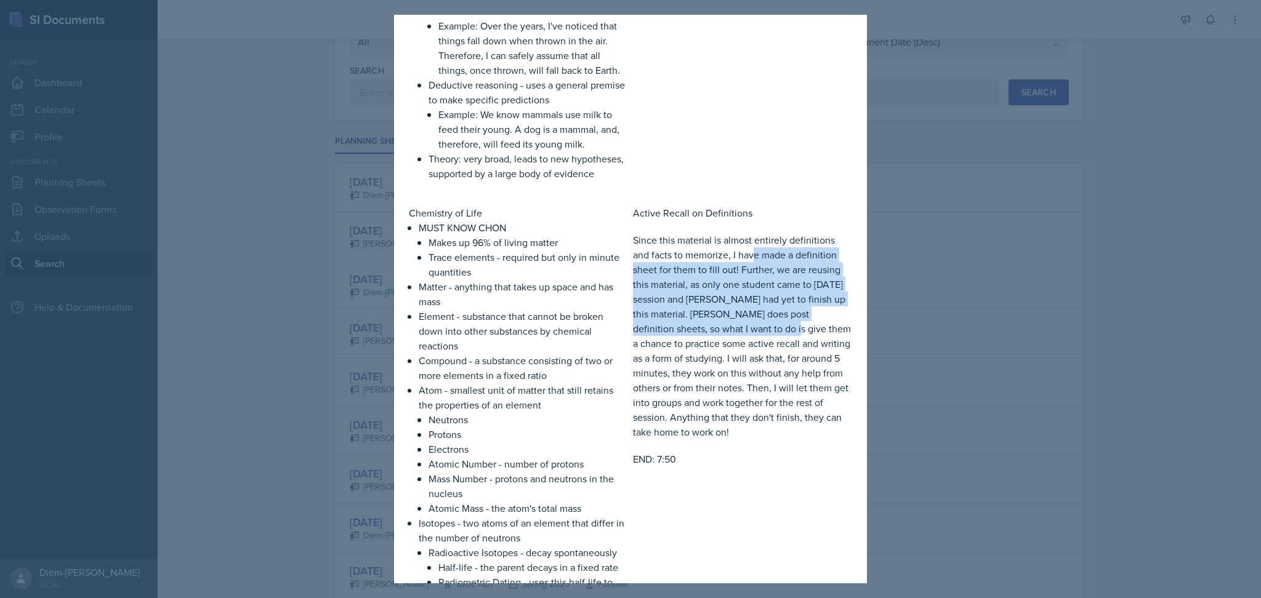
drag, startPoint x: 749, startPoint y: 277, endPoint x: 788, endPoint y: 344, distance: 77.3
click at [788, 344] on p "Since this material is almost entirely definitions and facts to memorize, I hav…" at bounding box center [742, 336] width 219 height 207
click at [736, 307] on p "Since this material is almost entirely definitions and facts to memorize, I hav…" at bounding box center [742, 336] width 219 height 207
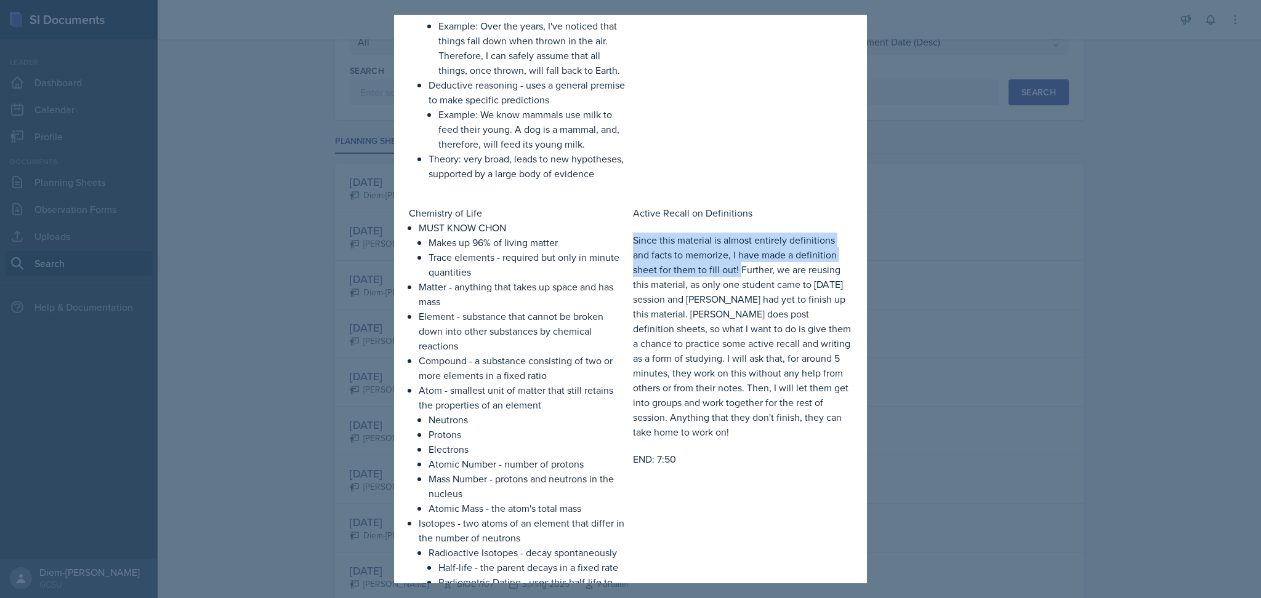
drag, startPoint x: 624, startPoint y: 252, endPoint x: 733, endPoint y: 286, distance: 114.3
copy p "Since this material is almost entirely definitions and facts to memorize, I hav…"
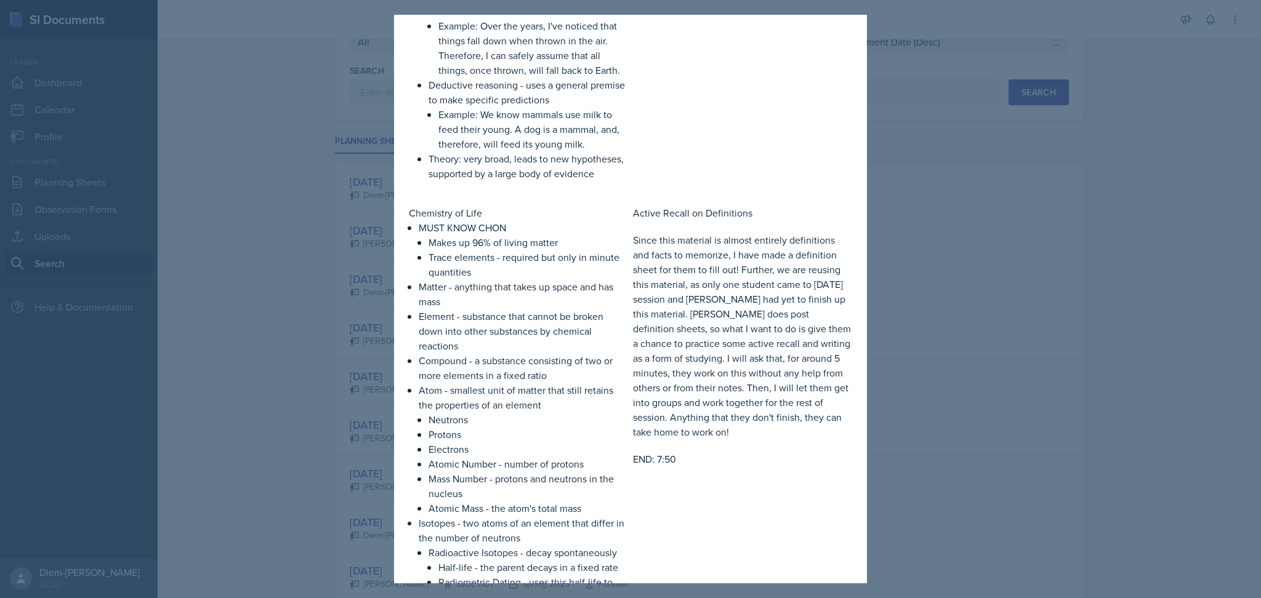
click at [727, 340] on p "Since this material is almost entirely definitions and facts to memorize, I hav…" at bounding box center [742, 336] width 219 height 207
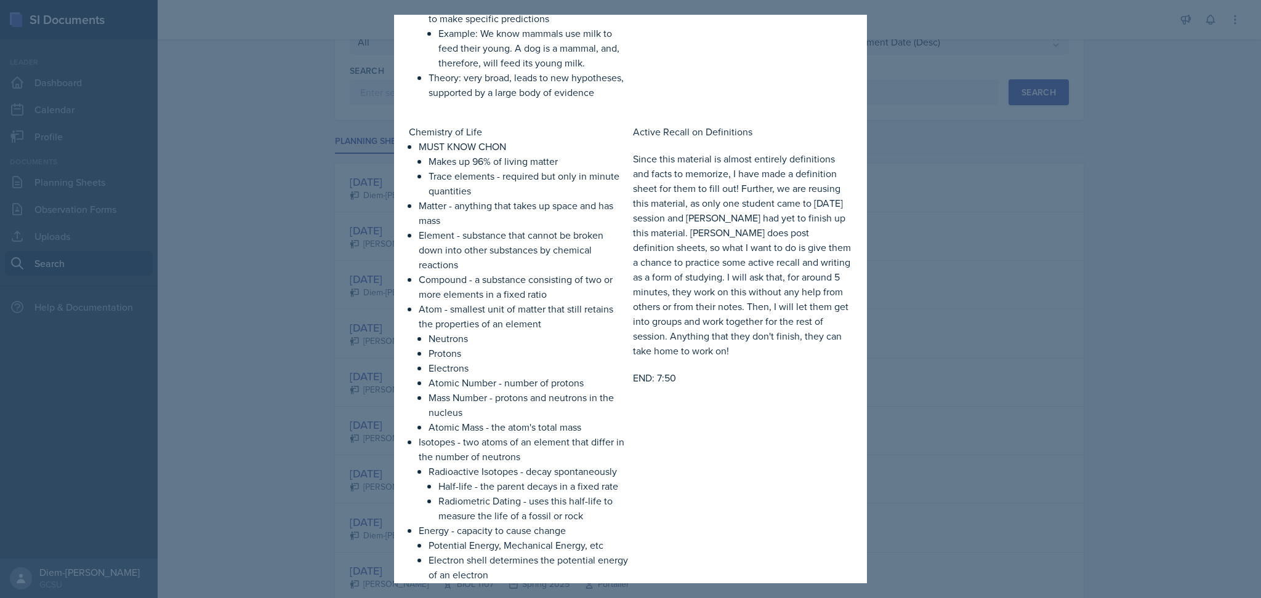
scroll to position [600, 0]
drag, startPoint x: 814, startPoint y: 289, endPoint x: 806, endPoint y: 366, distance: 76.8
click at [806, 356] on p "Since this material is almost entirely definitions and facts to memorize, I hav…" at bounding box center [742, 253] width 219 height 207
copy p "or around 5 minutes, they work on this without any help from others or from the…"
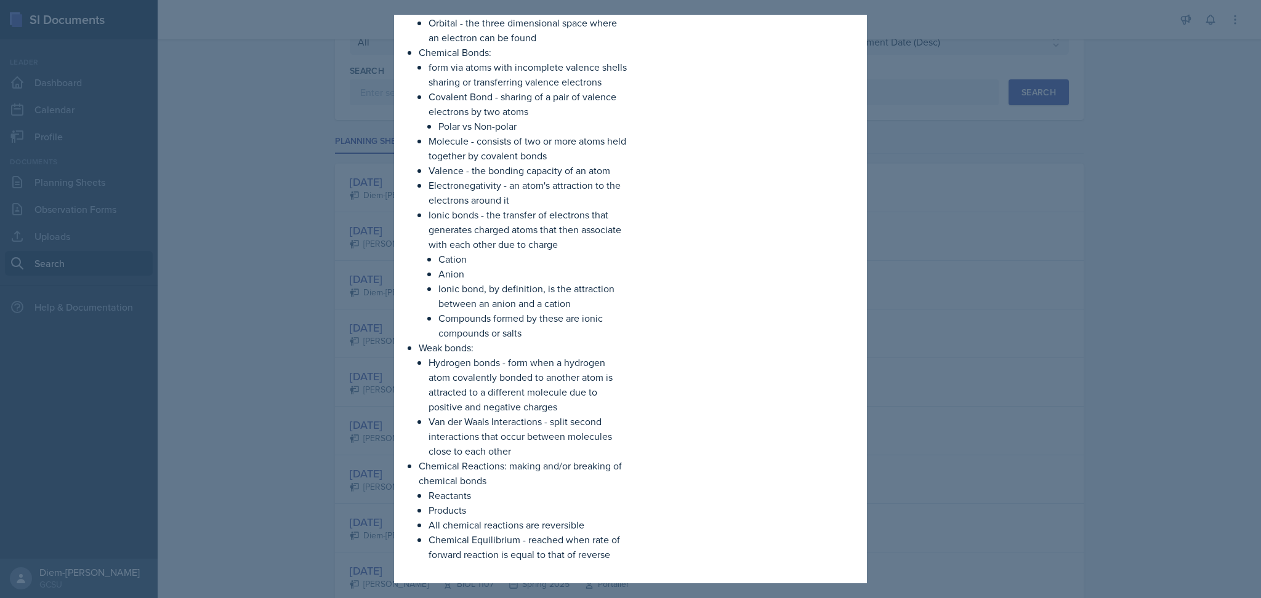
scroll to position [1336, 0]
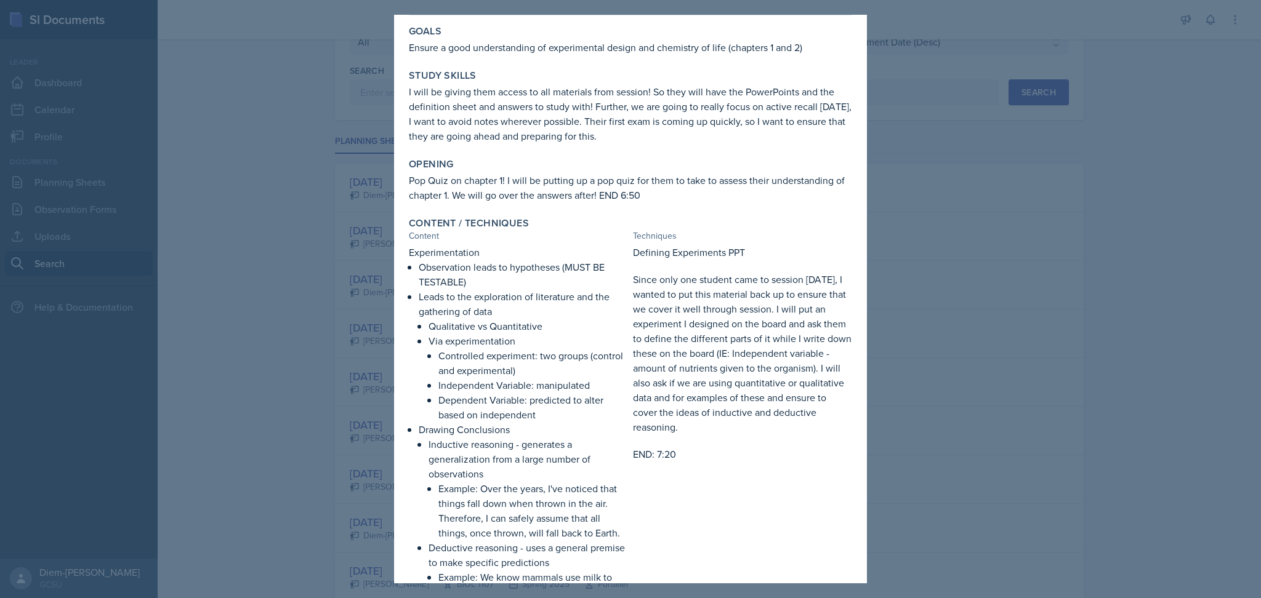
scroll to position [0, 0]
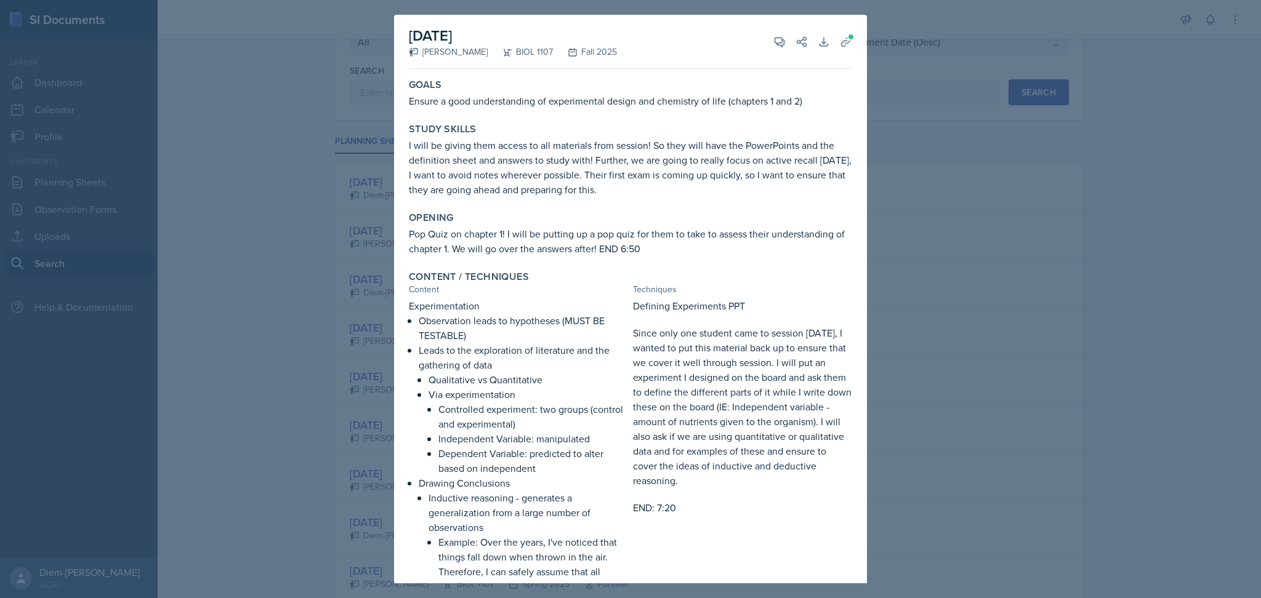
click at [1038, 254] on div at bounding box center [630, 299] width 1261 height 598
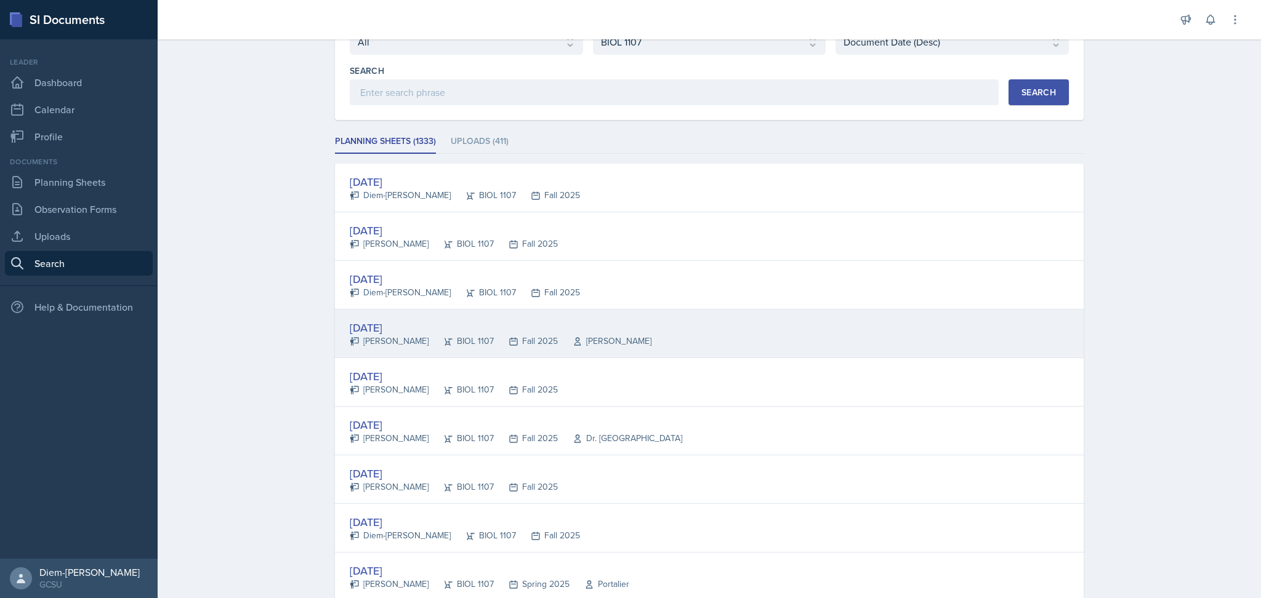
click at [683, 321] on div "[DATE] [PERSON_NAME] BIOL 1107 Fall 2025 [PERSON_NAME]" at bounding box center [709, 334] width 749 height 49
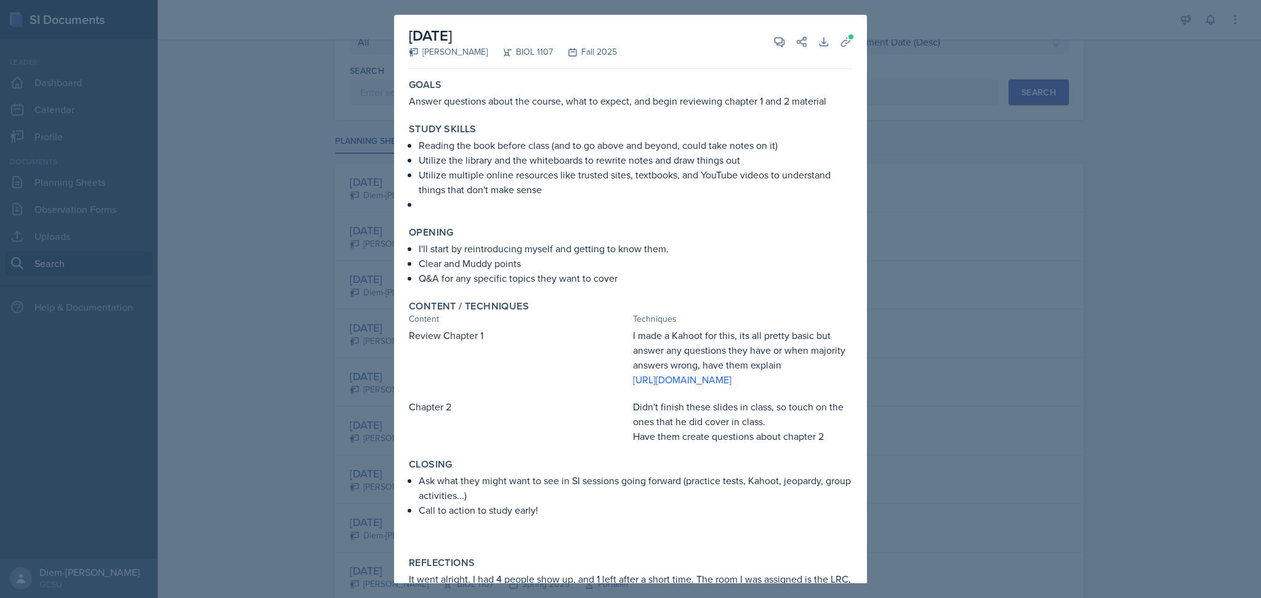
click at [985, 314] on div at bounding box center [630, 299] width 1261 height 598
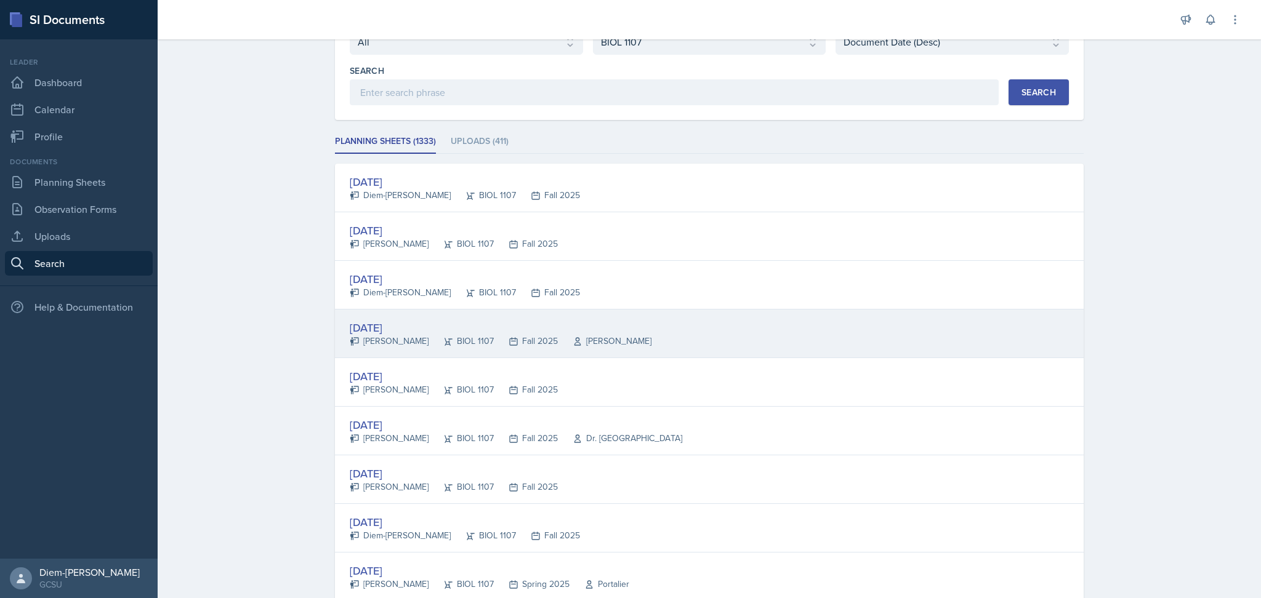
click at [486, 323] on div "[DATE]" at bounding box center [501, 328] width 302 height 17
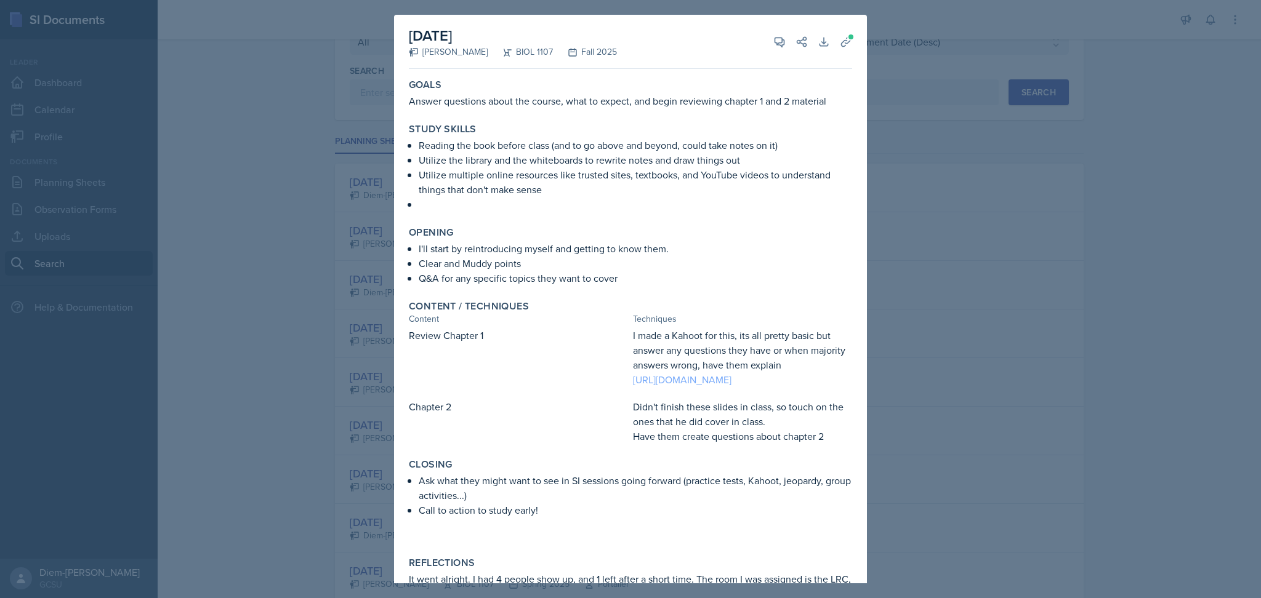
drag, startPoint x: 683, startPoint y: 401, endPoint x: 653, endPoint y: 385, distance: 34.4
click at [653, 385] on link "[URL][DOMAIN_NAME]" at bounding box center [682, 380] width 98 height 14
click at [1058, 360] on div at bounding box center [630, 299] width 1261 height 598
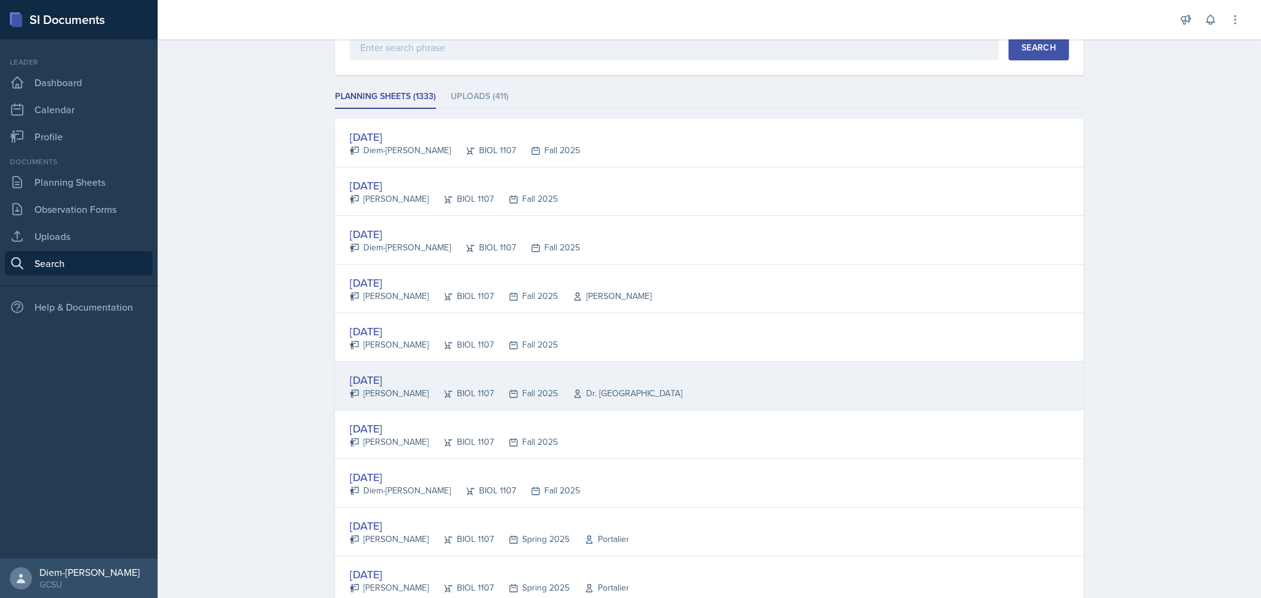
scroll to position [164, 0]
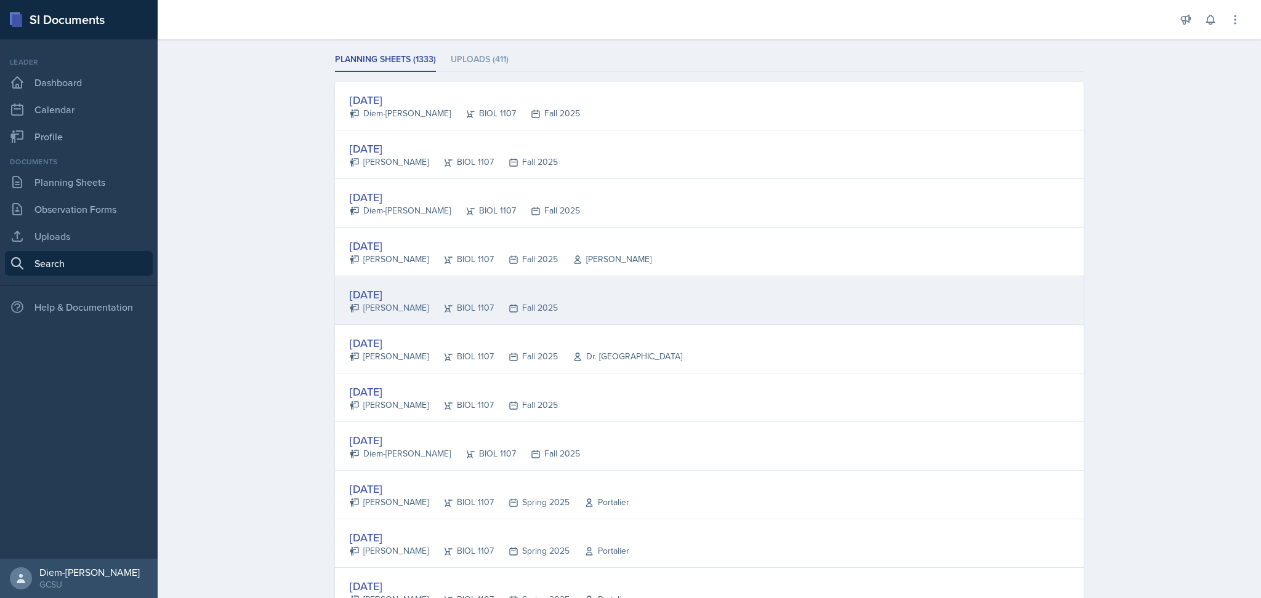
click at [502, 305] on div "Fall 2025" at bounding box center [526, 308] width 64 height 13
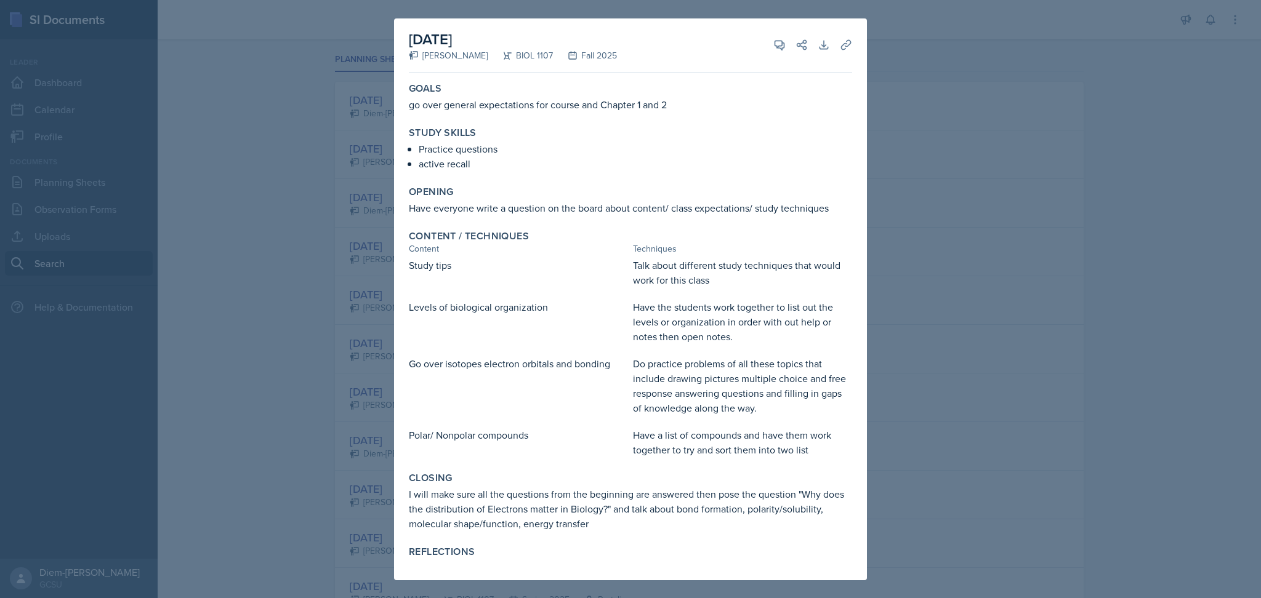
click at [1064, 281] on div at bounding box center [630, 299] width 1261 height 598
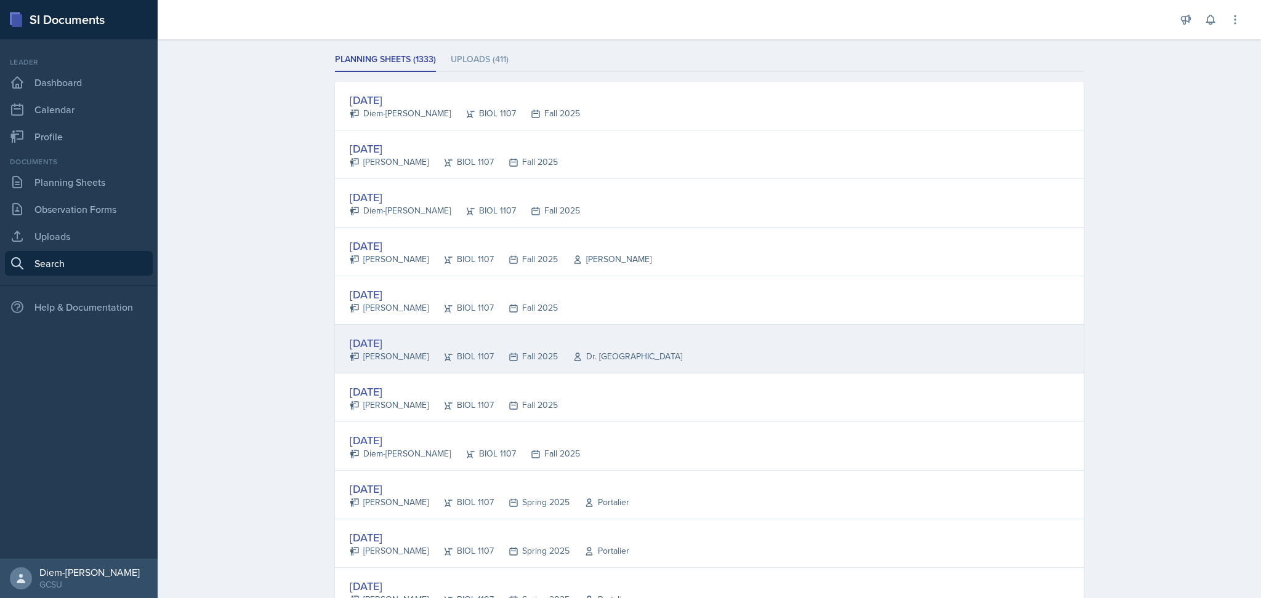
click at [630, 353] on div "[DATE] [PERSON_NAME] BIOL 1107 Fall 2025 Dr. France" at bounding box center [709, 349] width 749 height 49
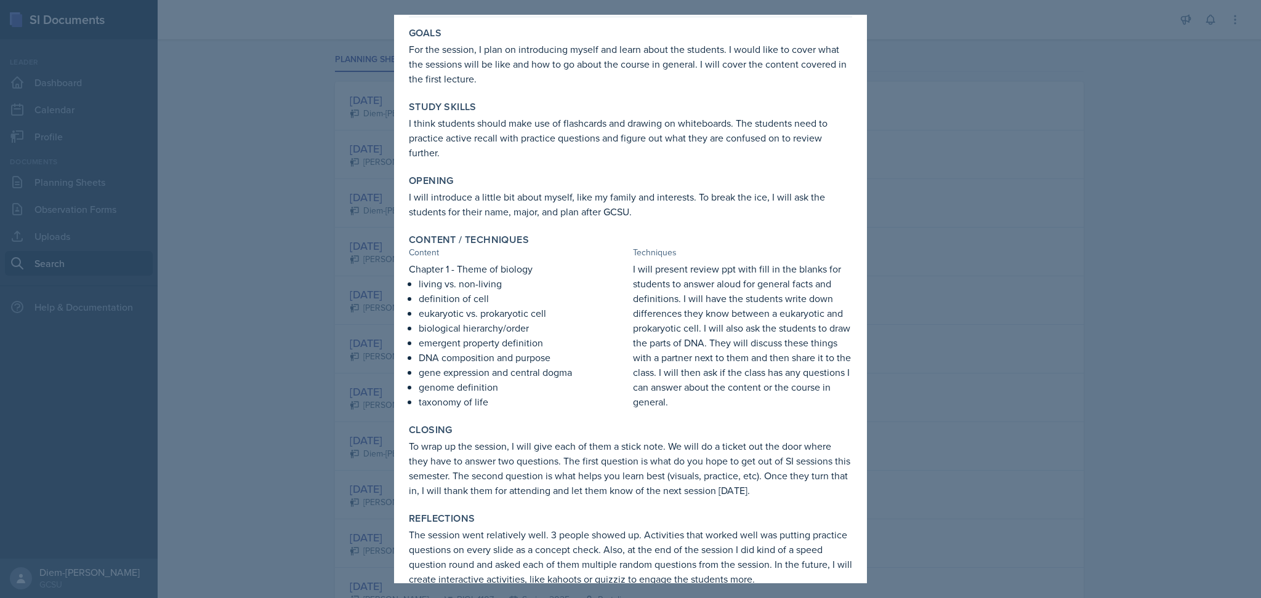
scroll to position [73, 0]
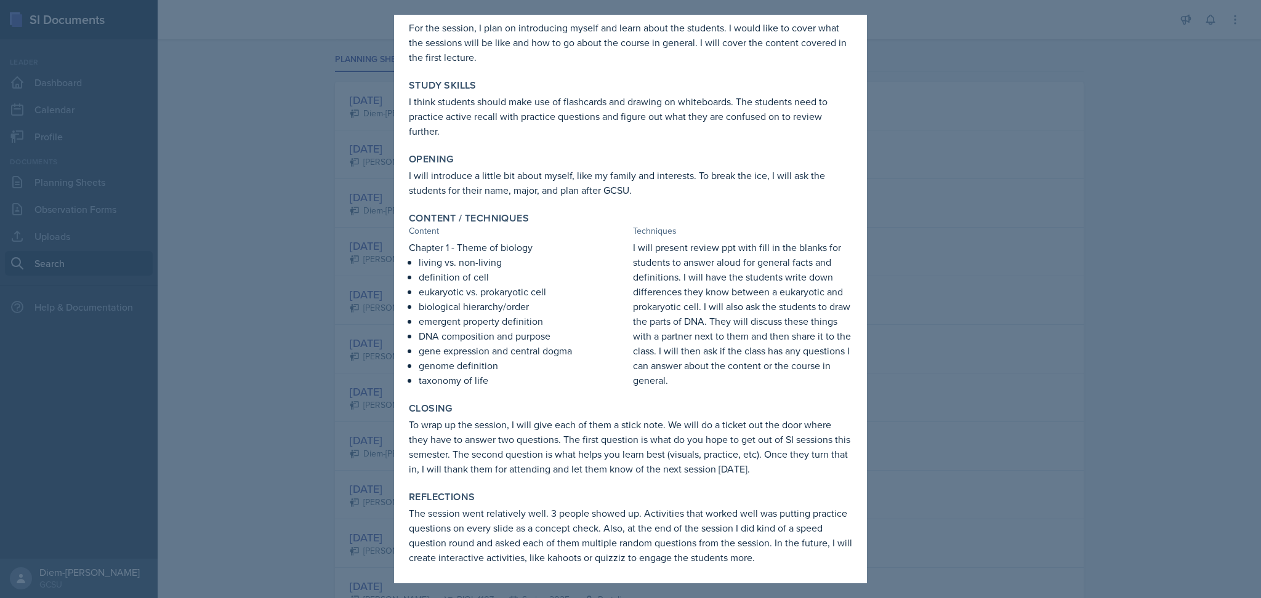
drag, startPoint x: 565, startPoint y: 439, endPoint x: 843, endPoint y: 473, distance: 280.9
click at [843, 473] on div "Closing To wrap up the session, I will give each of them a stick note. We will …" at bounding box center [630, 440] width 453 height 84
click at [772, 421] on p "To wrap up the session, I will give each of them a stick note. We will do a tic…" at bounding box center [630, 446] width 443 height 59
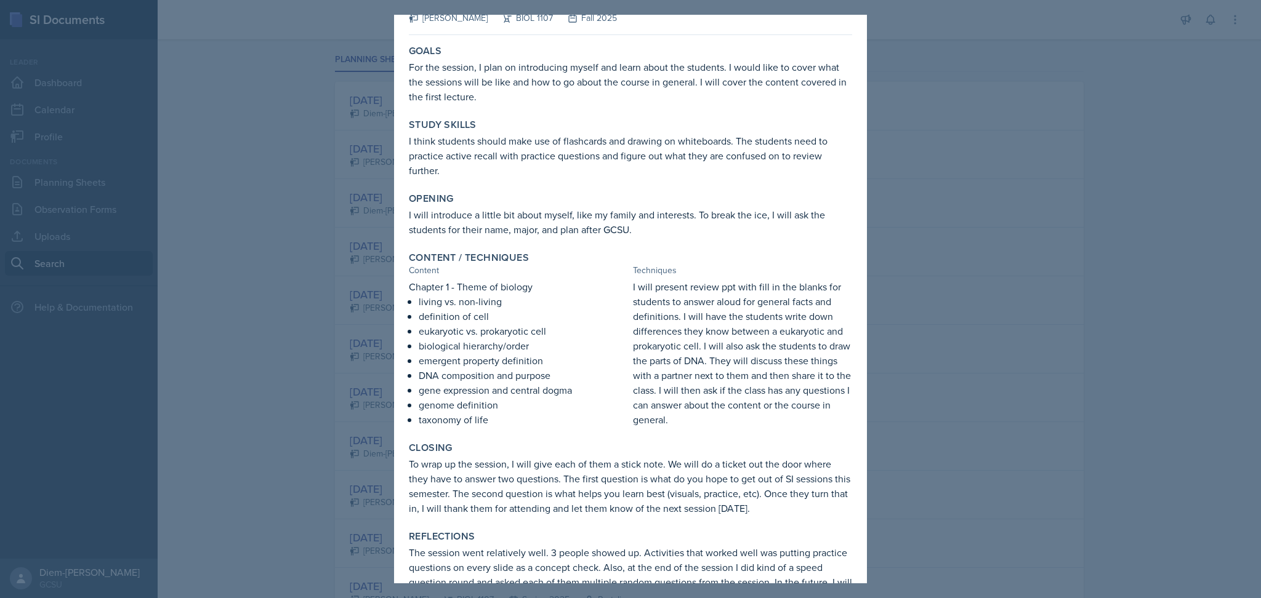
scroll to position [0, 0]
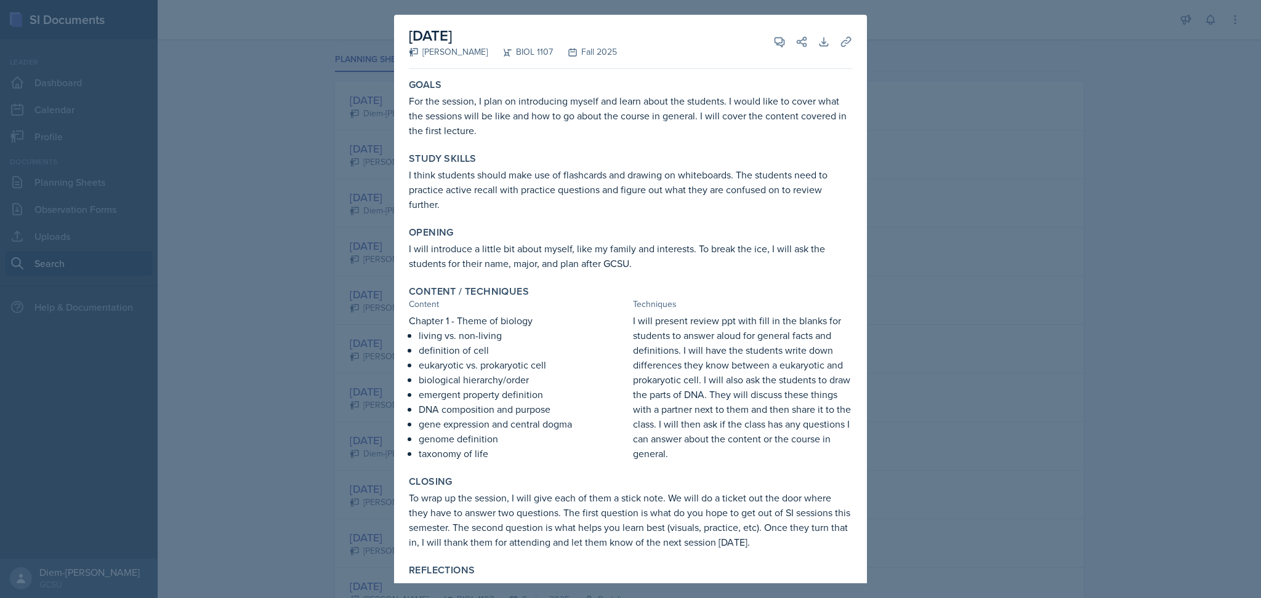
click at [962, 378] on div at bounding box center [630, 299] width 1261 height 598
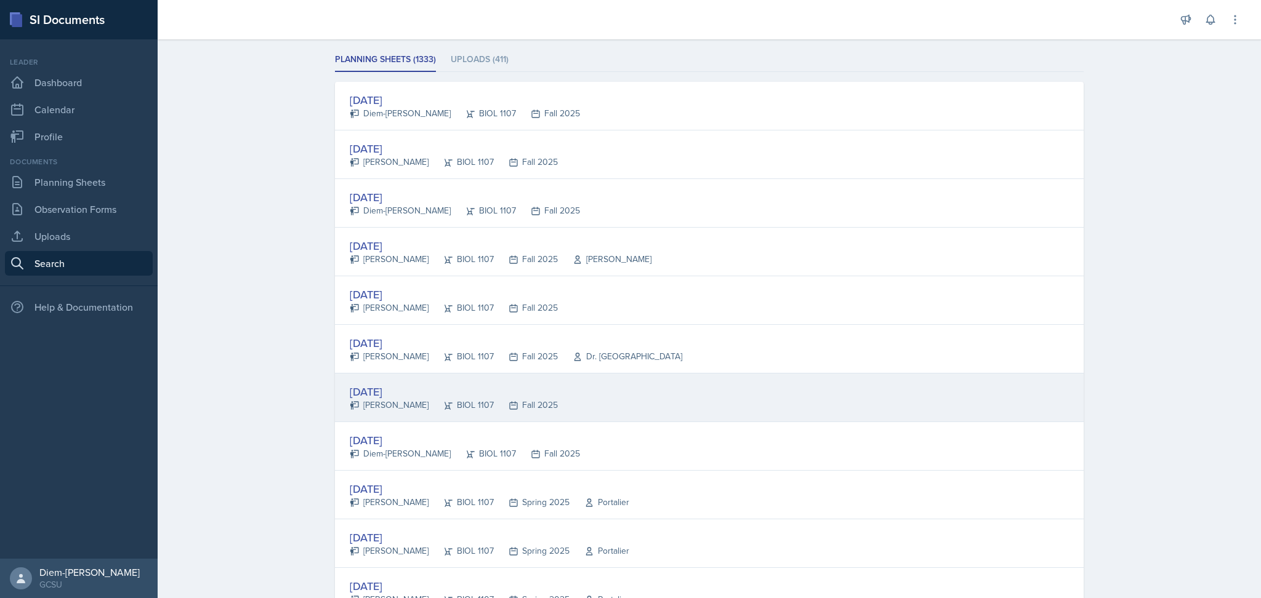
scroll to position [246, 0]
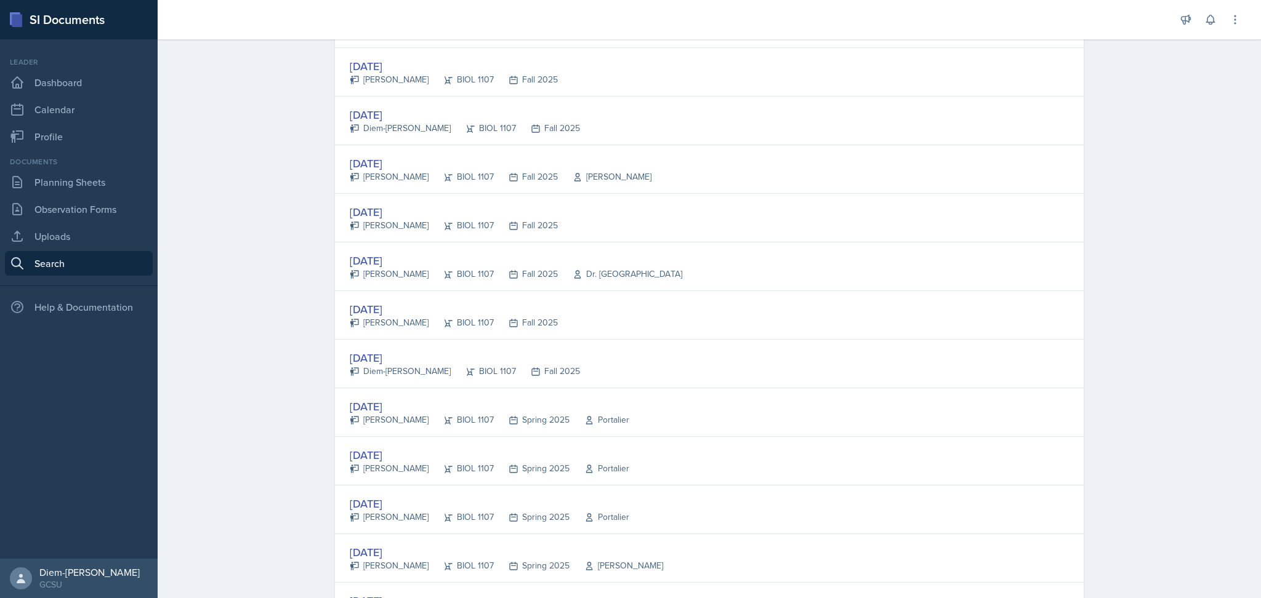
click at [632, 323] on div "[DATE] [PERSON_NAME] BIOL 1107 Fall 2025" at bounding box center [709, 315] width 749 height 49
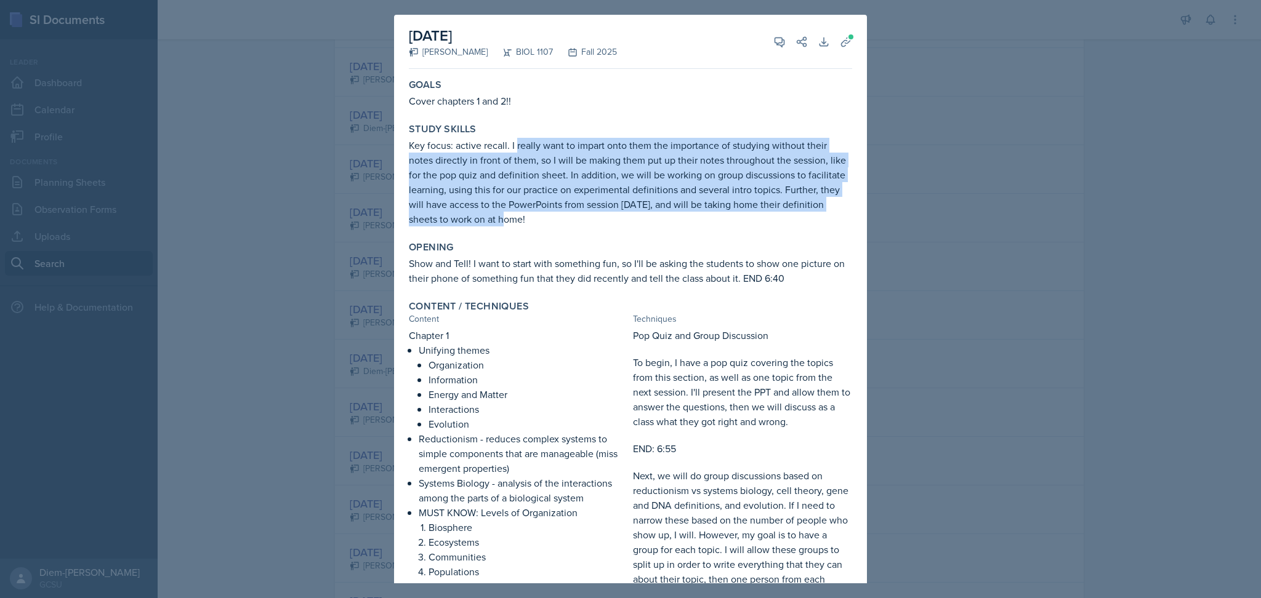
drag, startPoint x: 534, startPoint y: 170, endPoint x: 550, endPoint y: 222, distance: 54.5
click at [550, 222] on p "Key focus: active recall. I really want to impart onto them the importance of s…" at bounding box center [630, 182] width 443 height 89
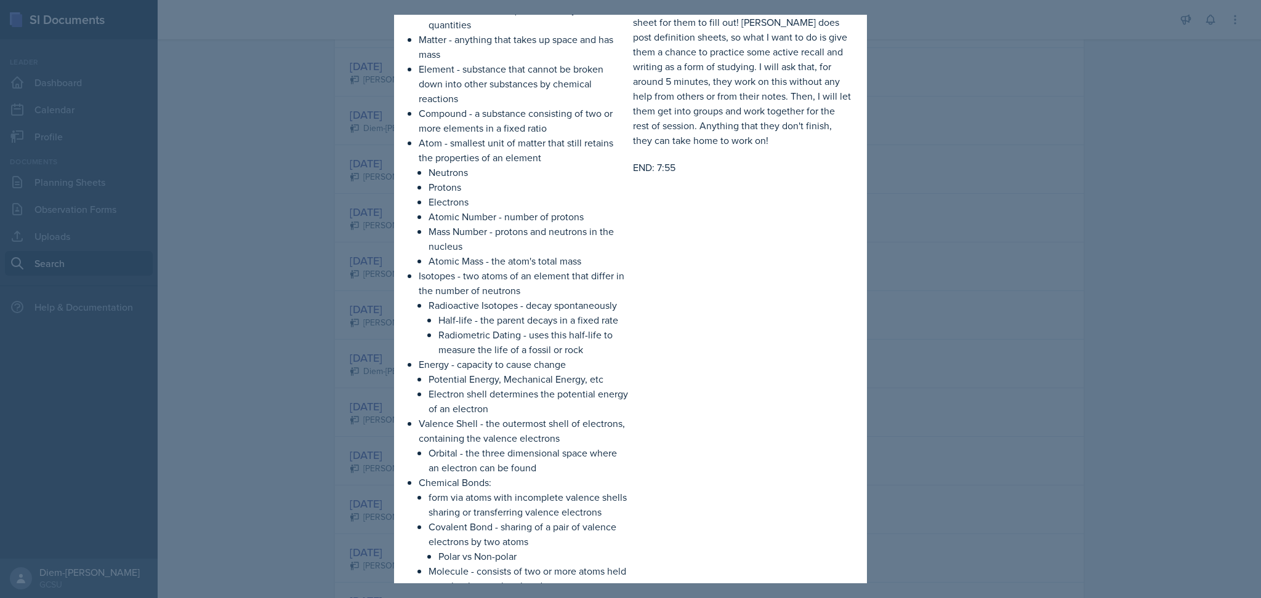
scroll to position [1724, 0]
